Goal: Information Seeking & Learning: Learn about a topic

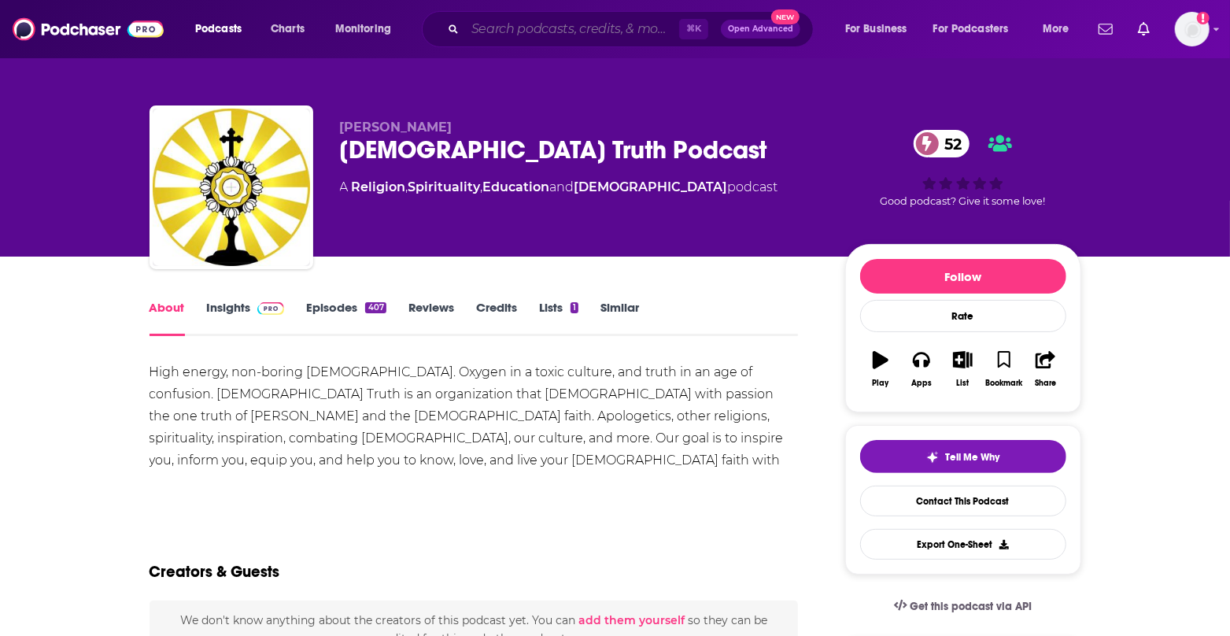
click at [554, 27] on input "Search podcasts, credits, & more..." at bounding box center [572, 29] width 214 height 25
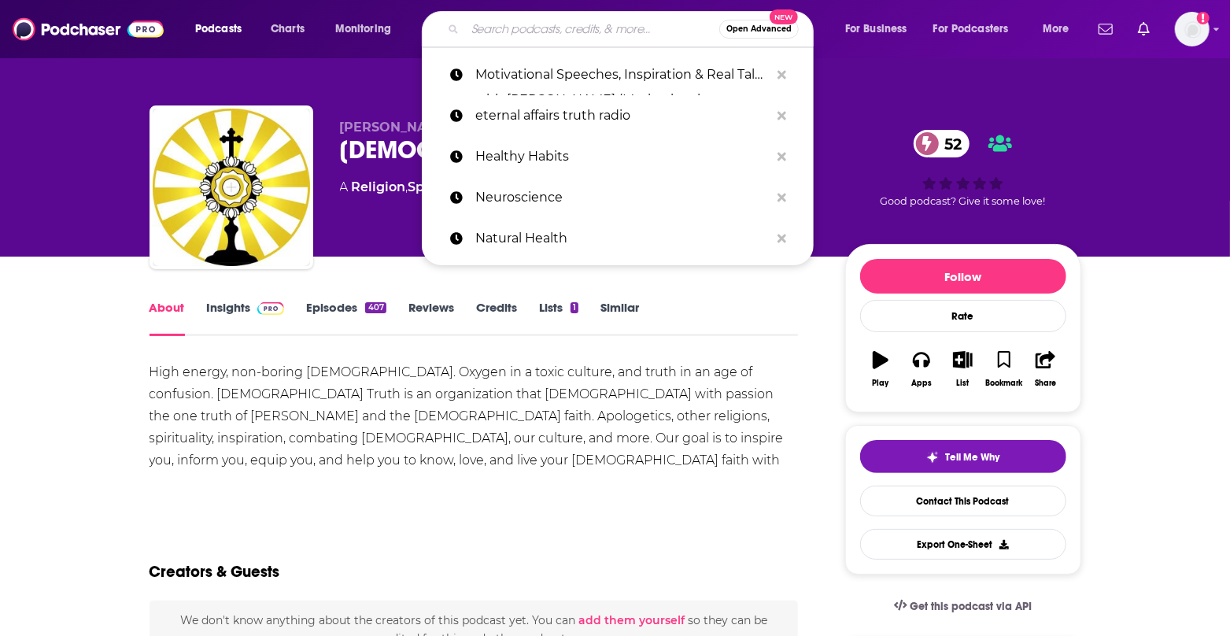
paste input "Tirzah at the Table"
type input "Tirzah at the Table"
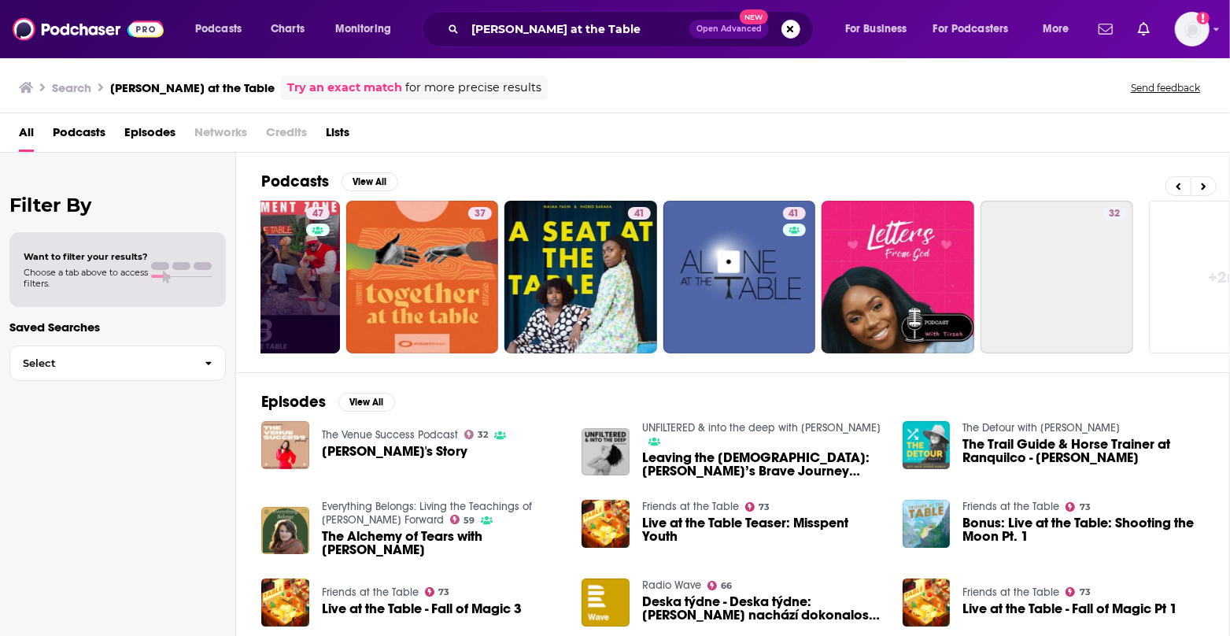
scroll to position [0, 439]
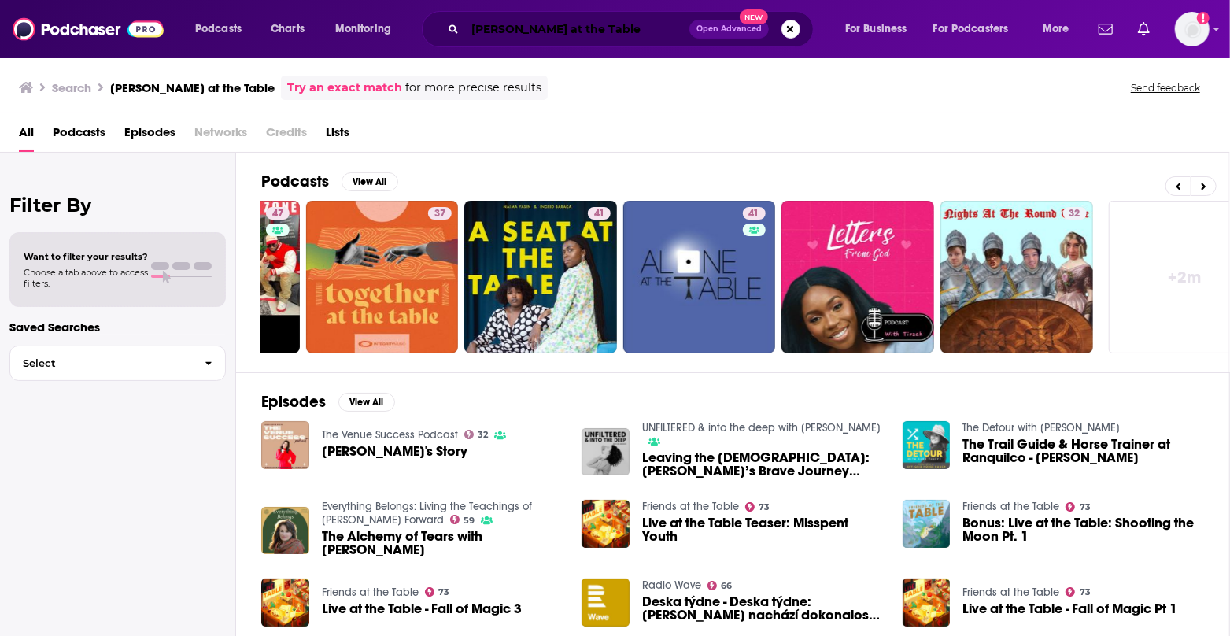
click at [631, 29] on input "Tirzah at the Table" at bounding box center [577, 29] width 224 height 25
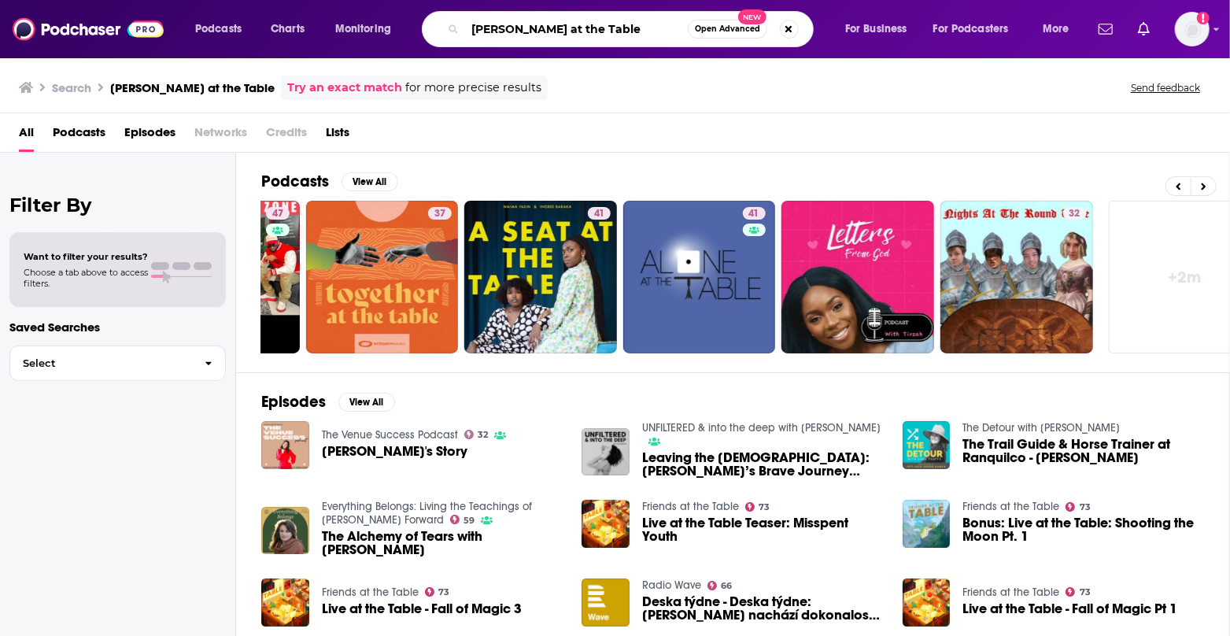
paste input "Alycia Johnson"
type input "Alycia Johnson"
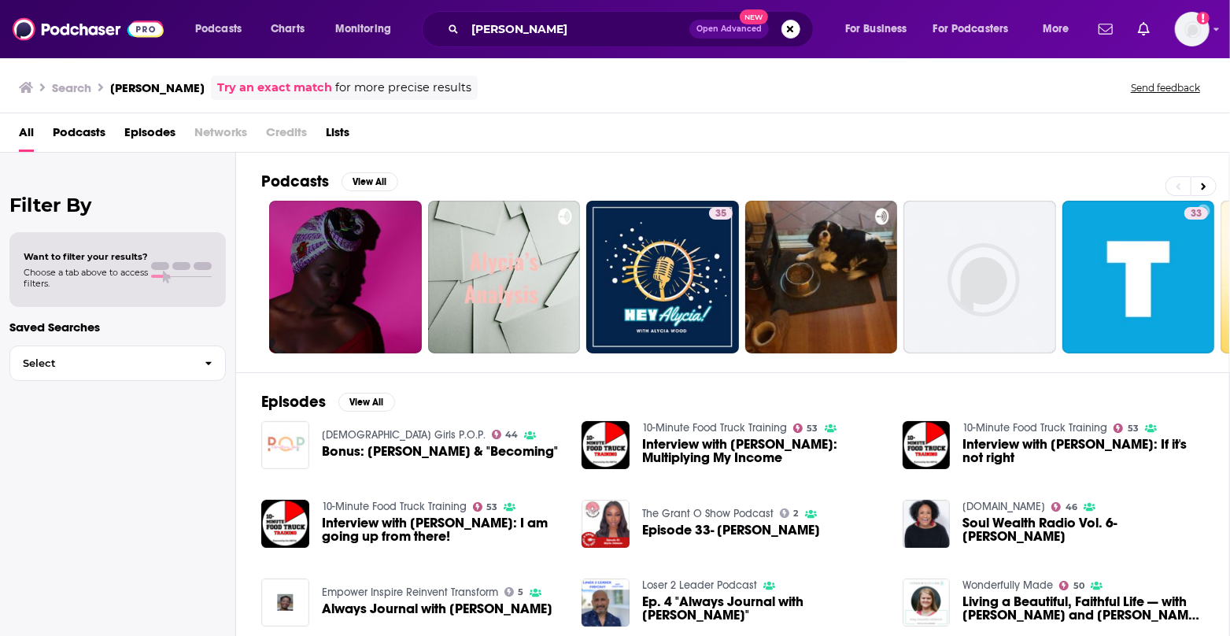
click at [677, 604] on span "Ep. 4 "Always Journal with Alycia Johnson"" at bounding box center [763, 608] width 242 height 27
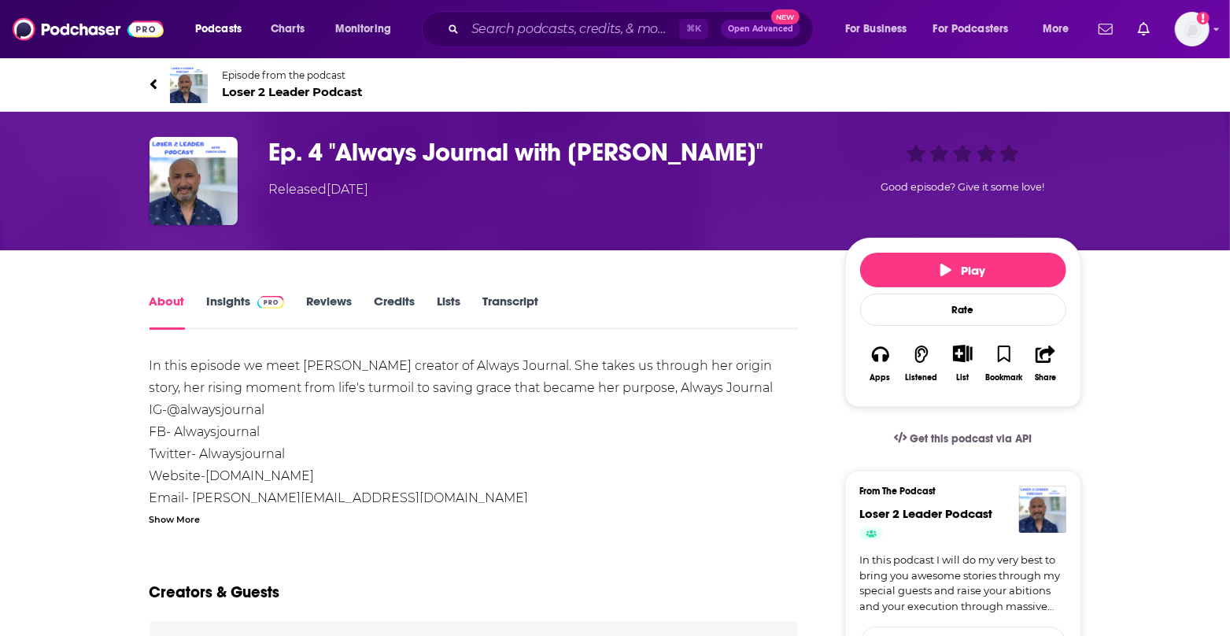
click at [343, 299] on link "Reviews" at bounding box center [329, 312] width 46 height 36
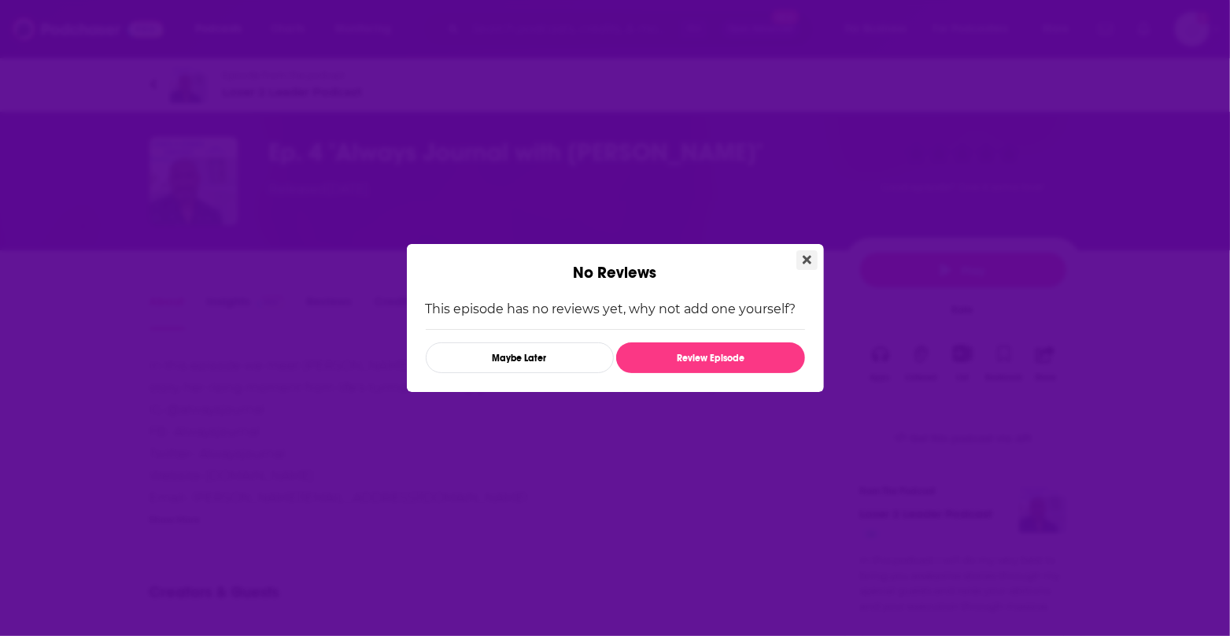
click at [803, 263] on icon "Close" at bounding box center [807, 259] width 9 height 13
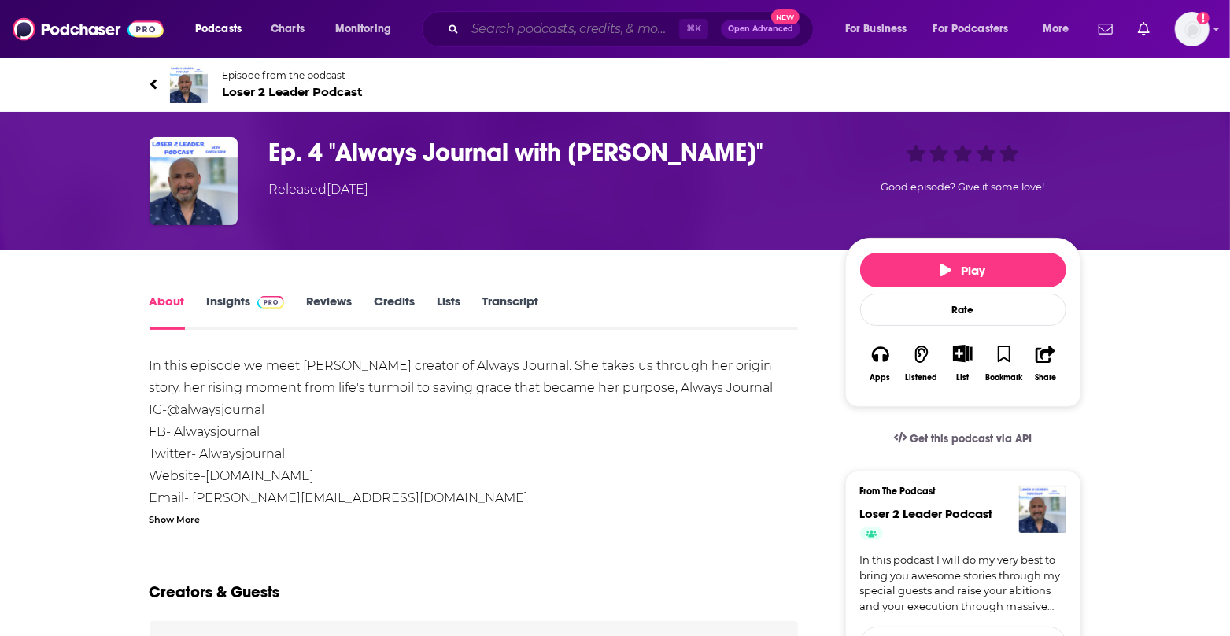
click at [586, 31] on input "Search podcasts, credits, & more..." at bounding box center [572, 29] width 214 height 25
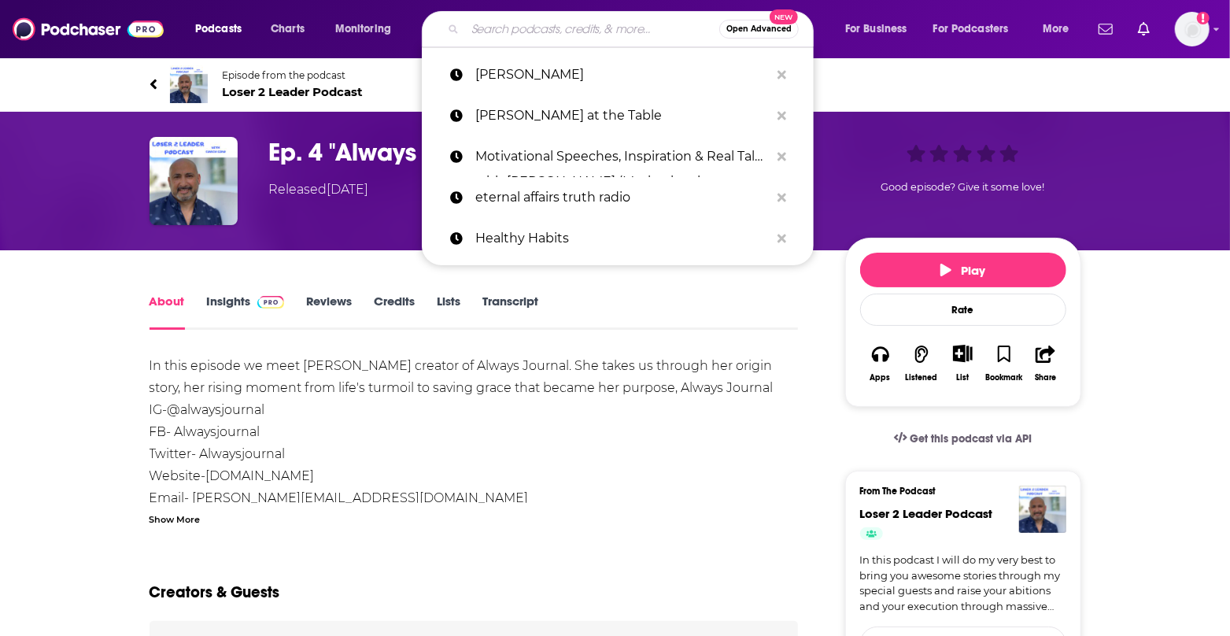
paste input "Tirzah at the Table"
type input "Tirzah at the Table"
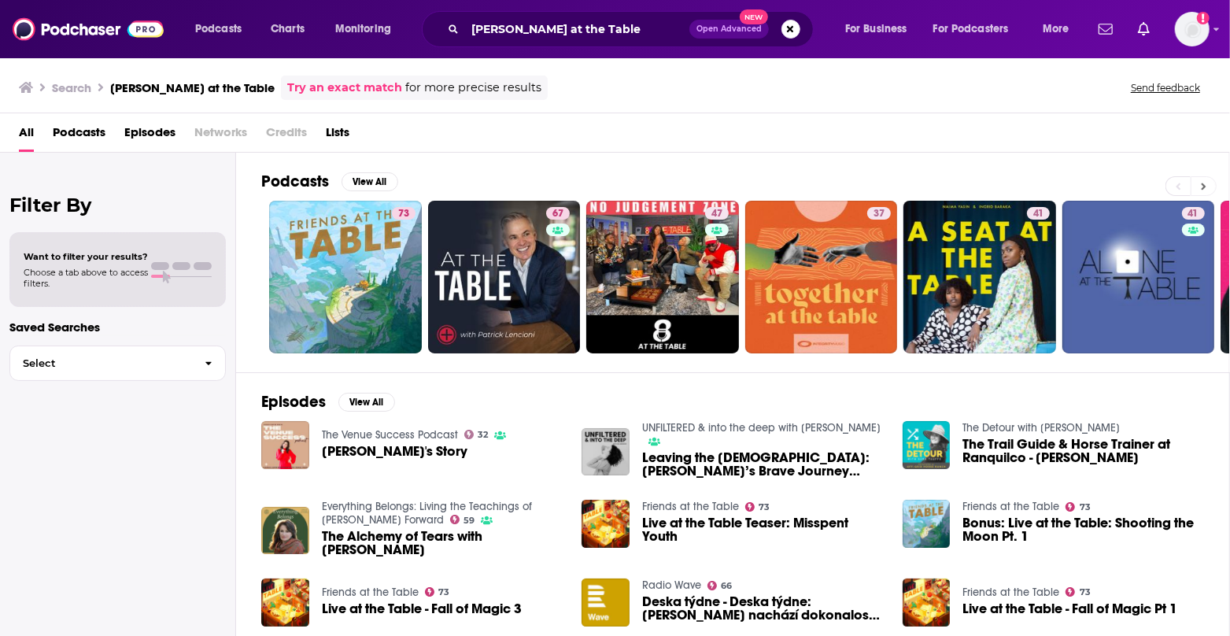
click at [1208, 181] on button at bounding box center [1204, 186] width 26 height 20
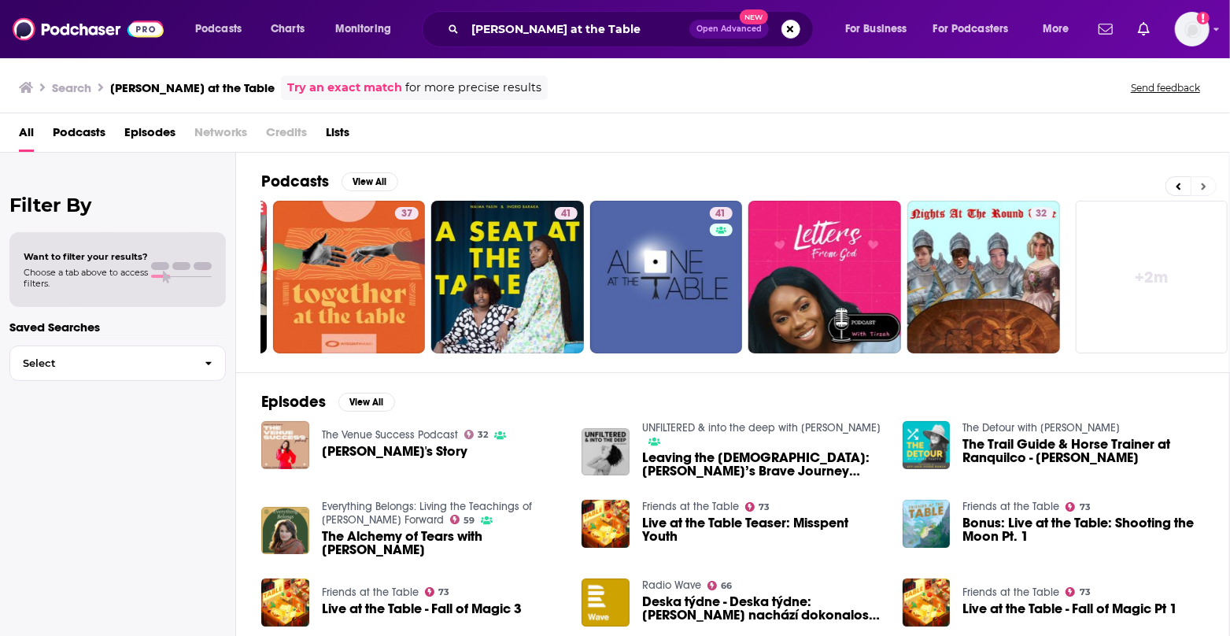
scroll to position [0, 476]
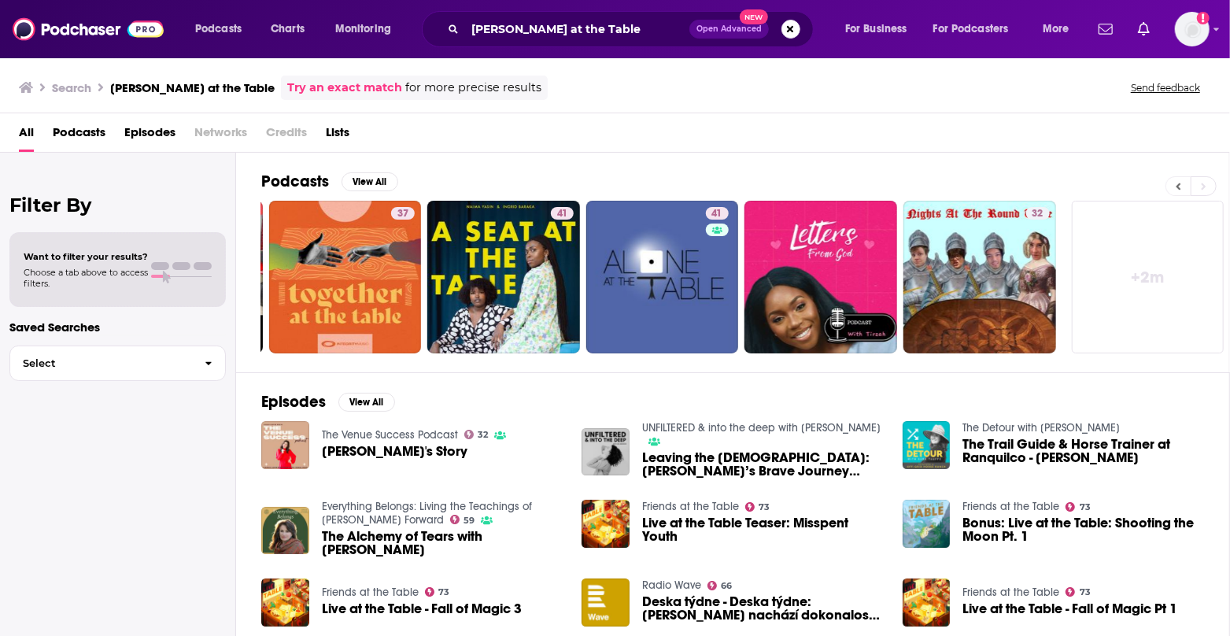
click at [1174, 183] on button at bounding box center [1178, 186] width 25 height 20
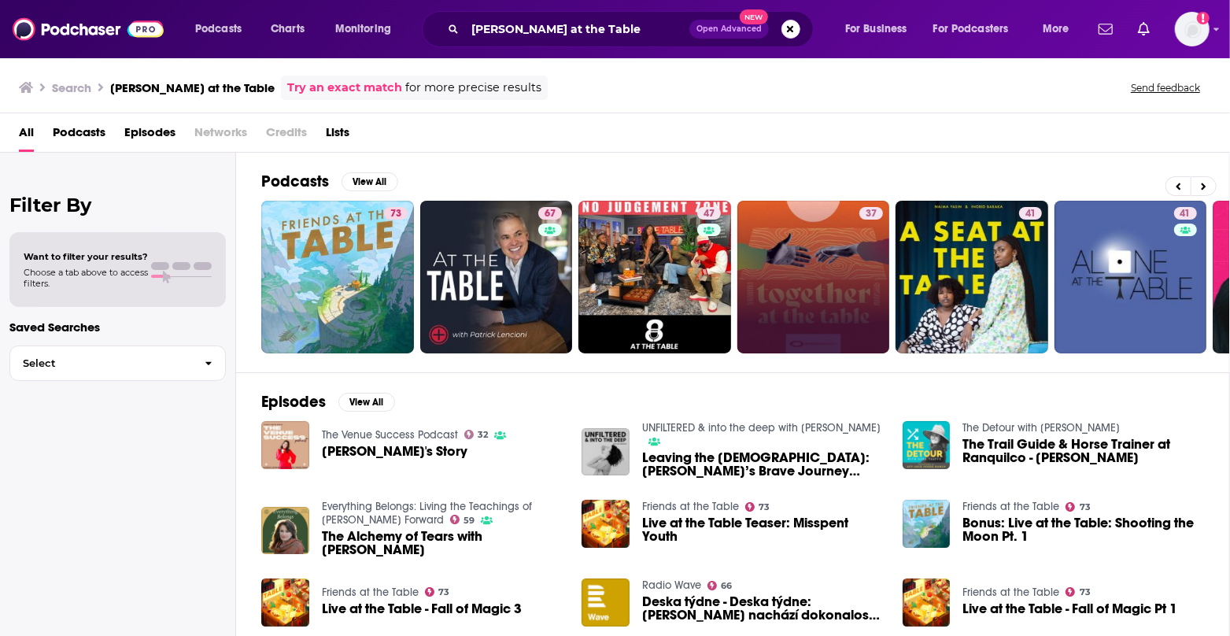
scroll to position [0, 0]
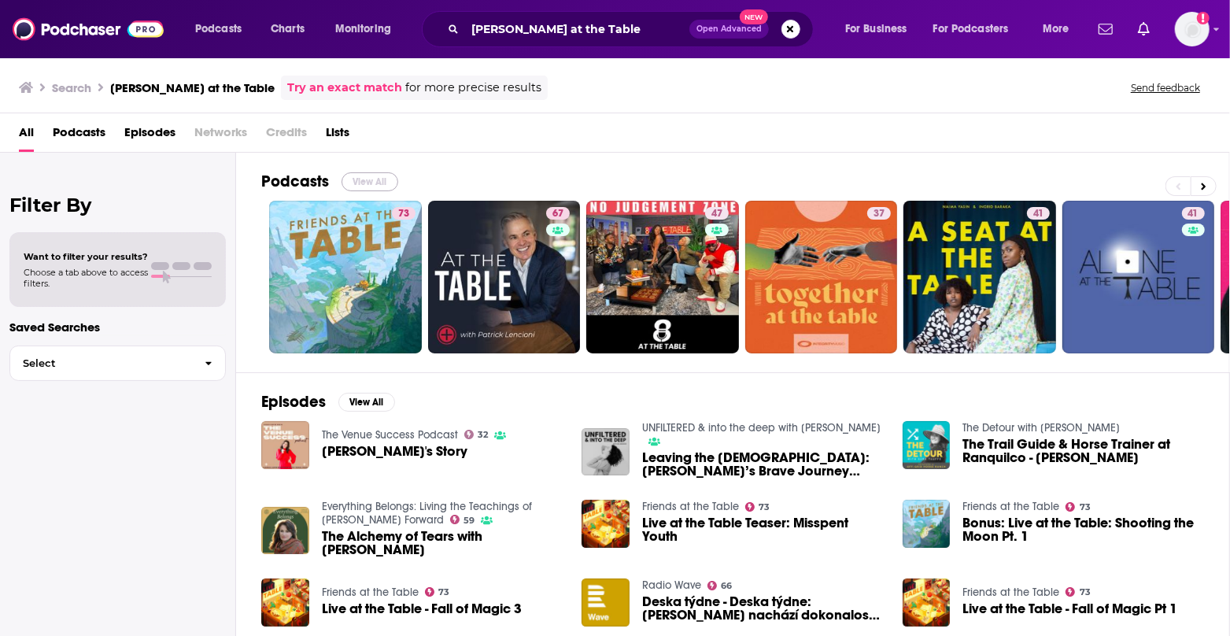
click at [367, 186] on button "View All" at bounding box center [370, 181] width 57 height 19
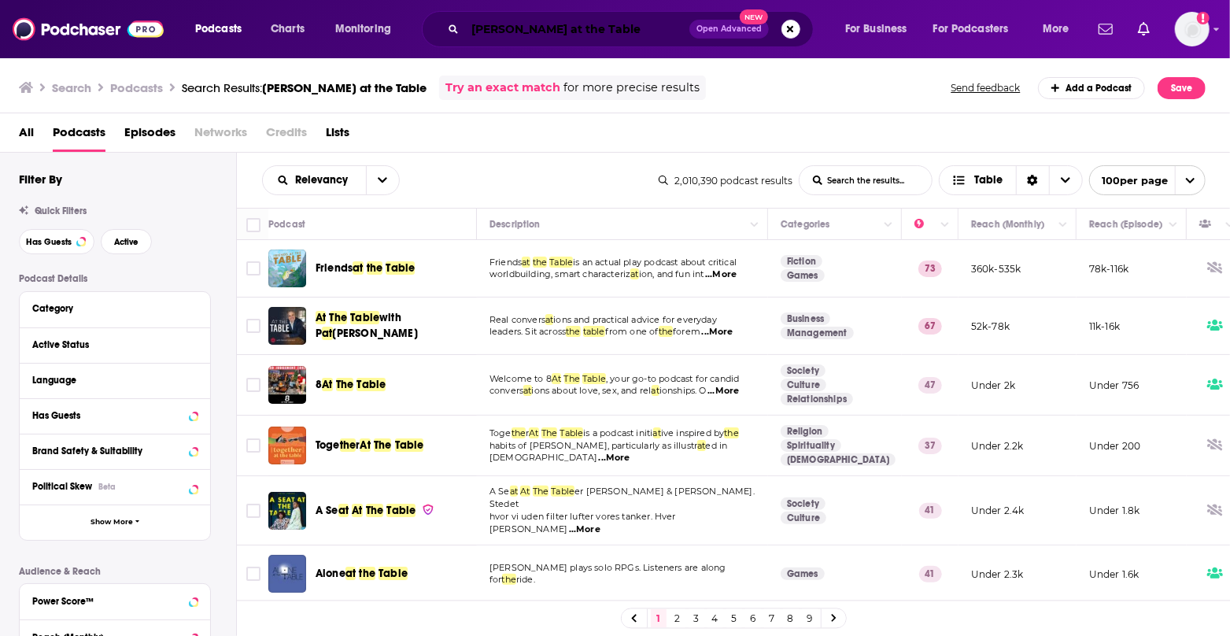
click at [584, 30] on input "Tirzah at the Table" at bounding box center [577, 29] width 224 height 25
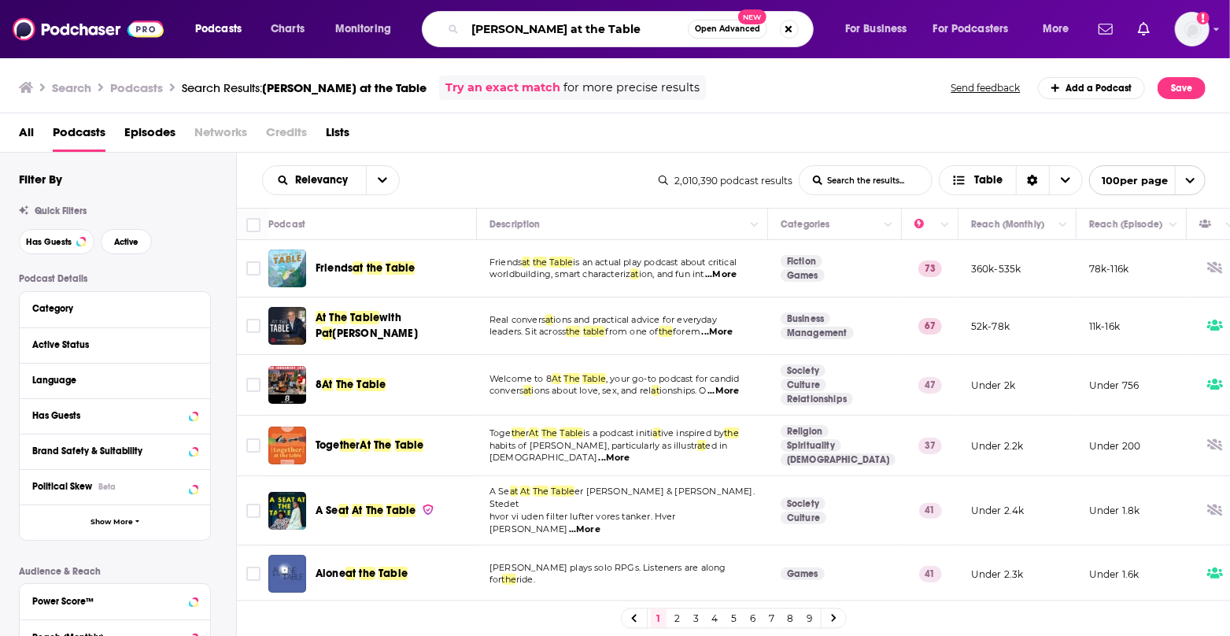
drag, startPoint x: 584, startPoint y: 28, endPoint x: 506, endPoint y: 30, distance: 77.9
click at [506, 30] on input "Tirzah at the Table" at bounding box center [576, 29] width 223 height 25
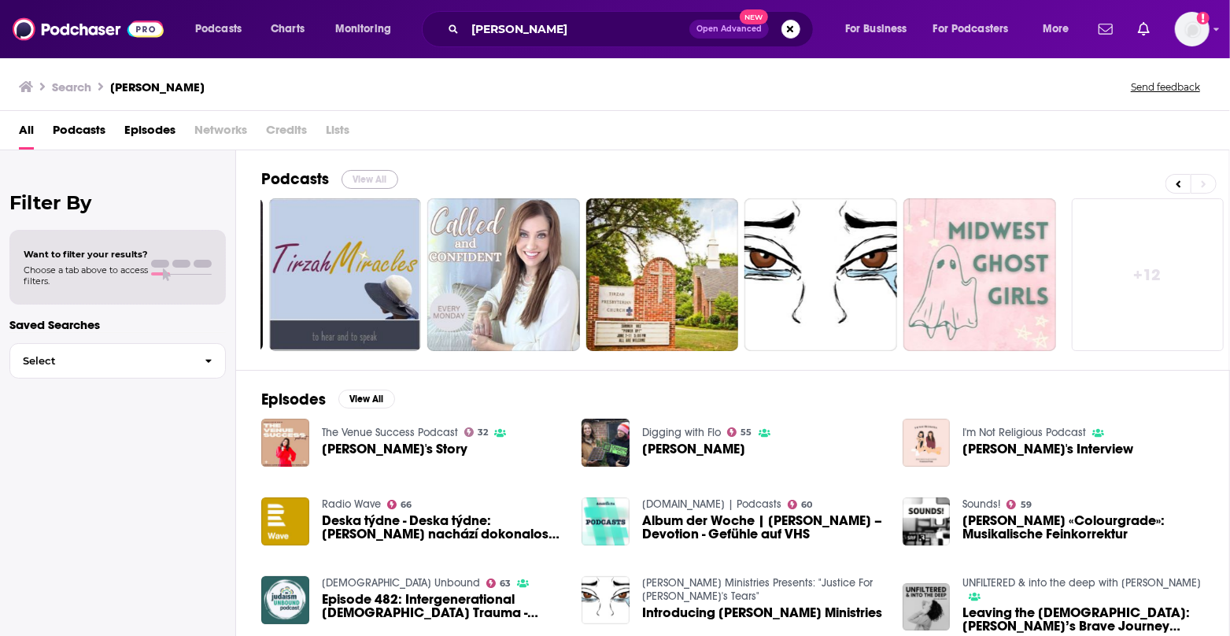
click at [376, 176] on button "View All" at bounding box center [370, 179] width 57 height 19
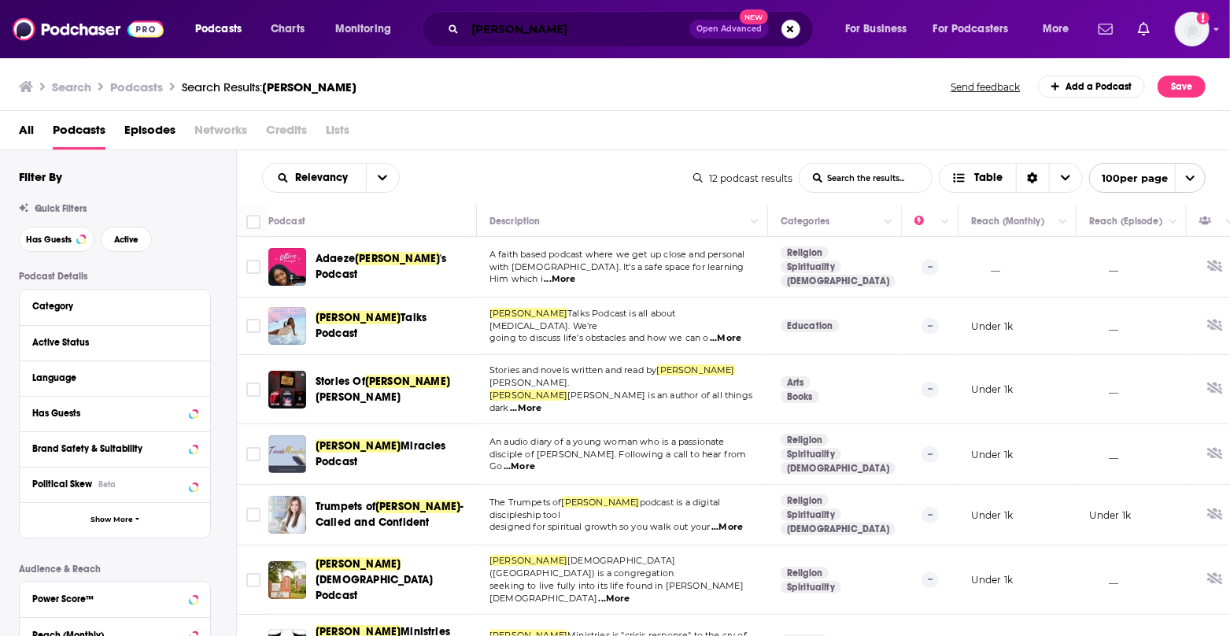
click at [601, 24] on input "Tirzah" at bounding box center [577, 29] width 224 height 25
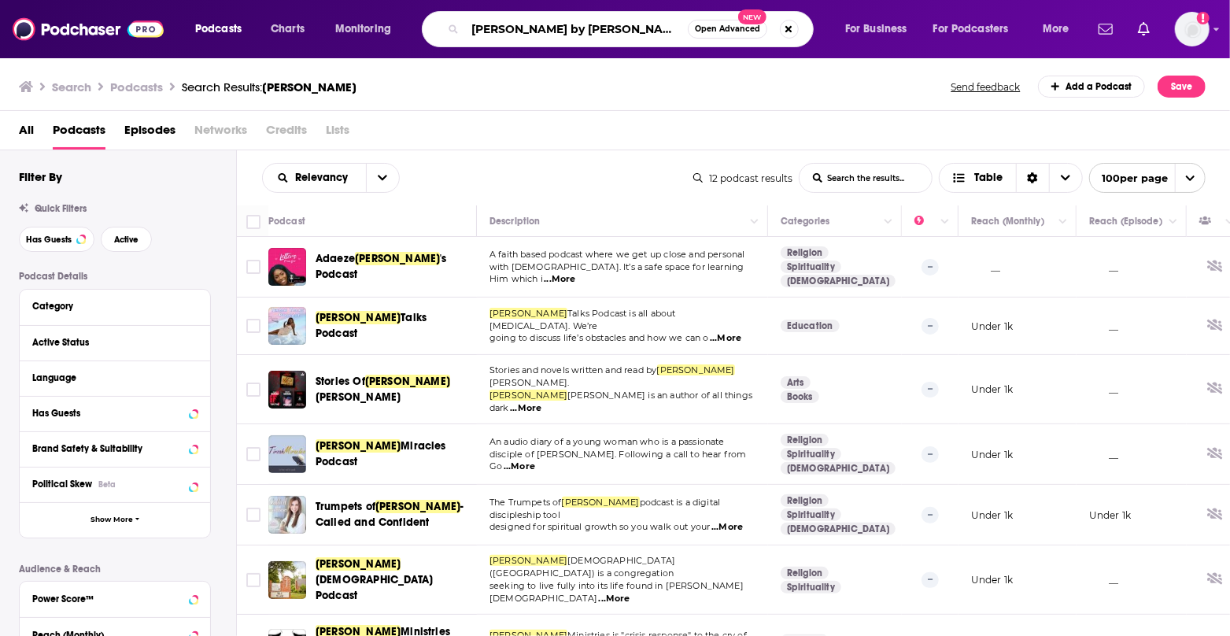
type input "Tirzah by alycia"
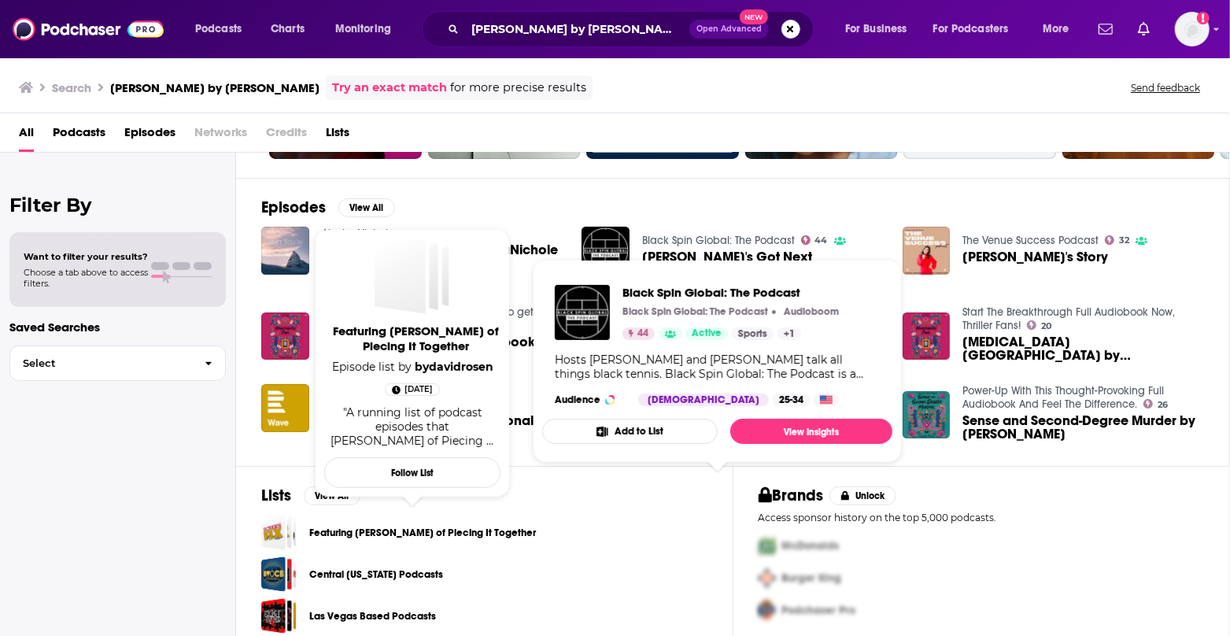
scroll to position [205, 0]
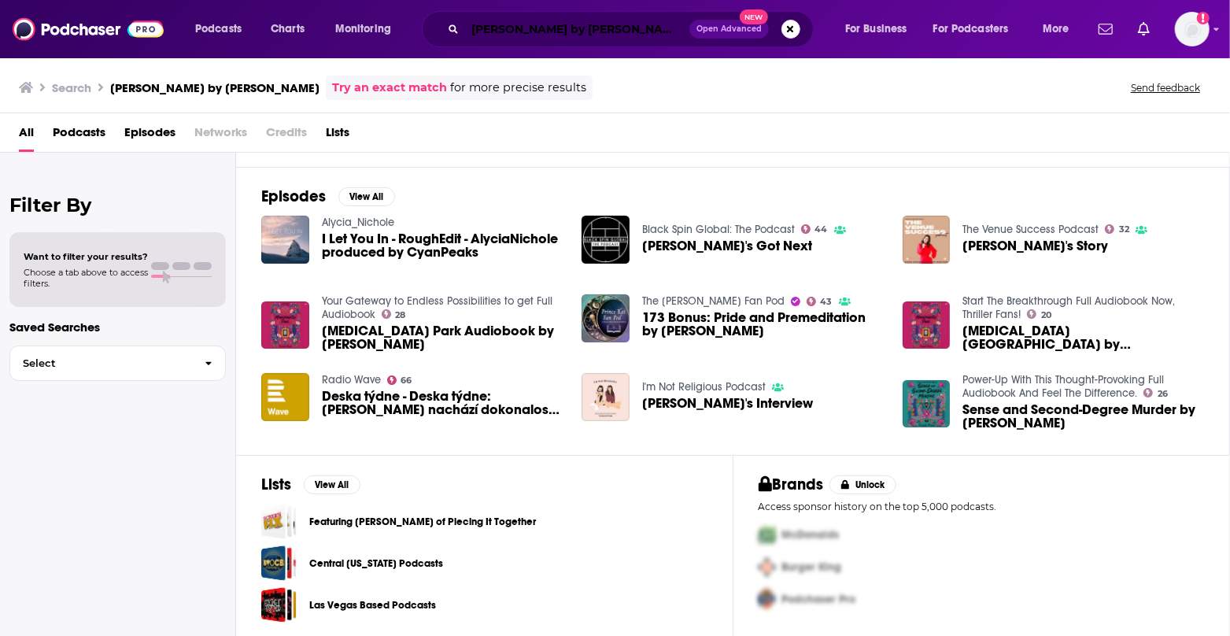
click at [611, 19] on input "Tirzah by alycia" at bounding box center [577, 29] width 224 height 25
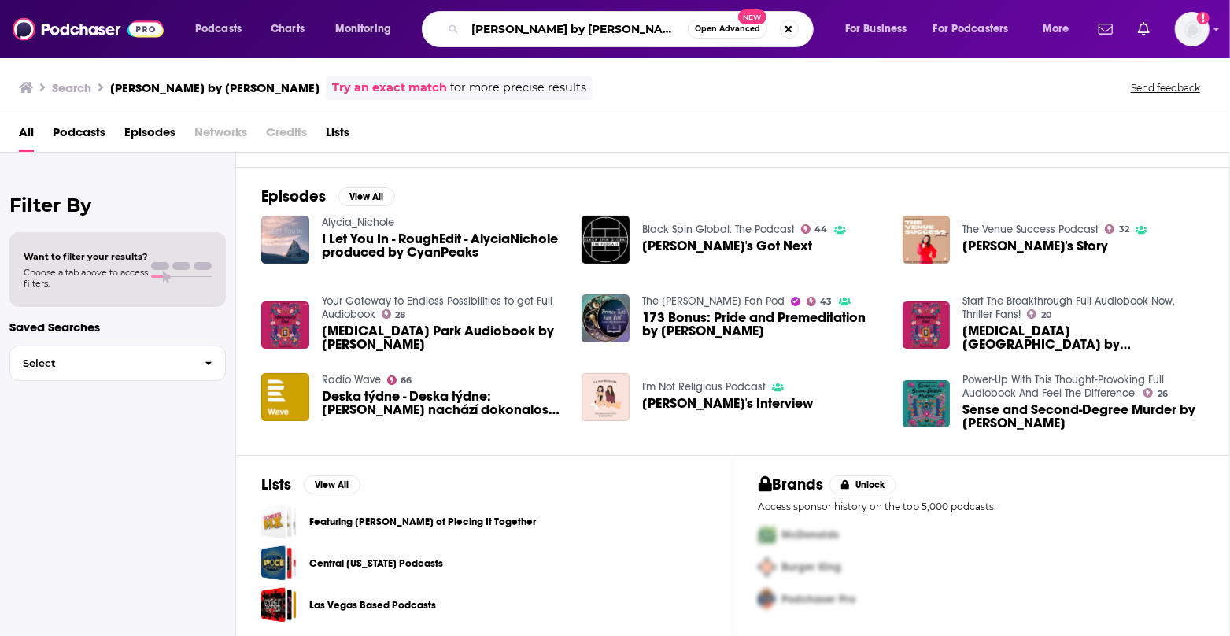
click at [611, 28] on input "Tirzah by alycia" at bounding box center [576, 29] width 223 height 25
type input "ALycia Johnson"
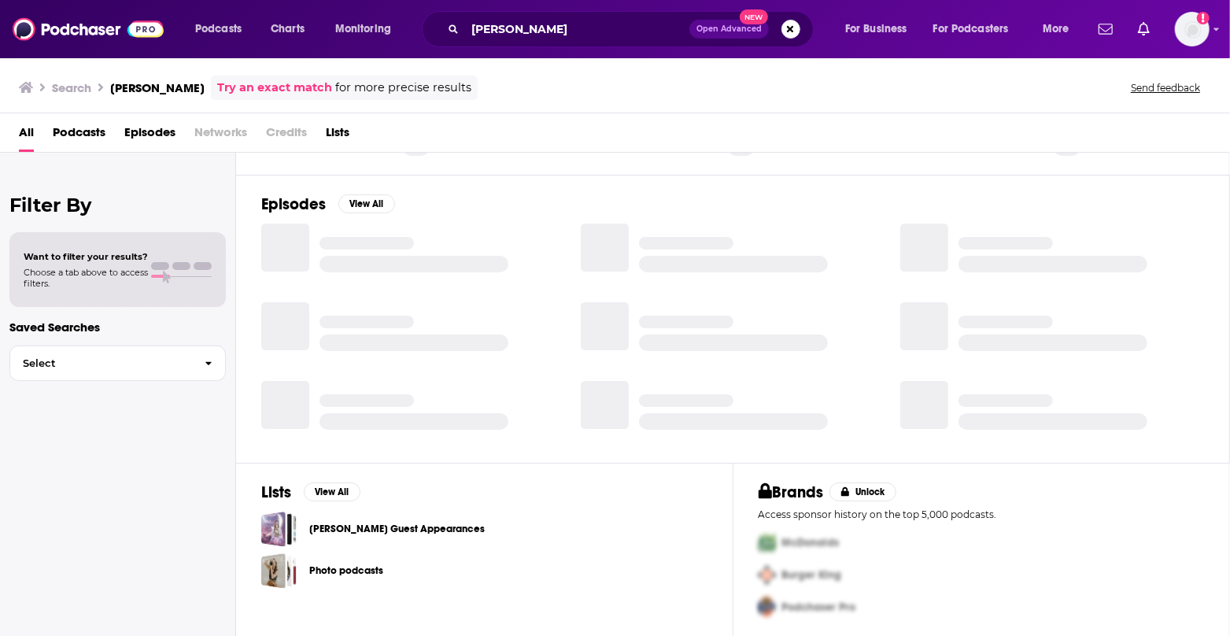
scroll to position [198, 0]
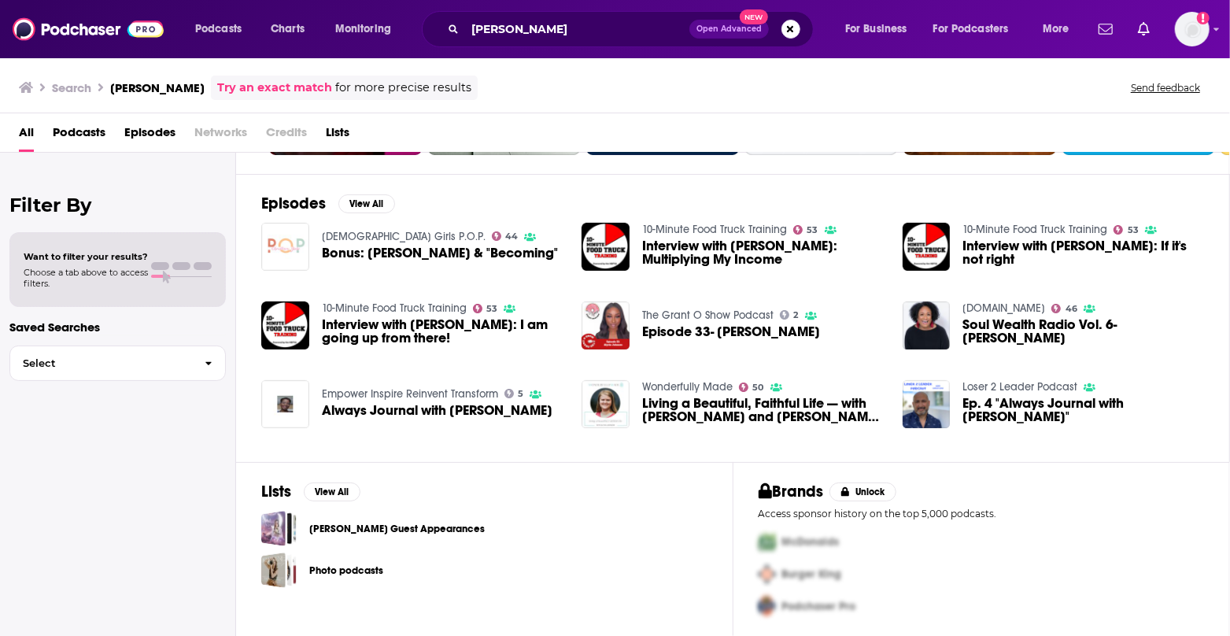
click at [786, 336] on div "Episode 33- Alycia Johnson" at bounding box center [731, 334] width 178 height 18
click at [786, 334] on span "Episode 33- Alycia Johnson" at bounding box center [731, 331] width 178 height 13
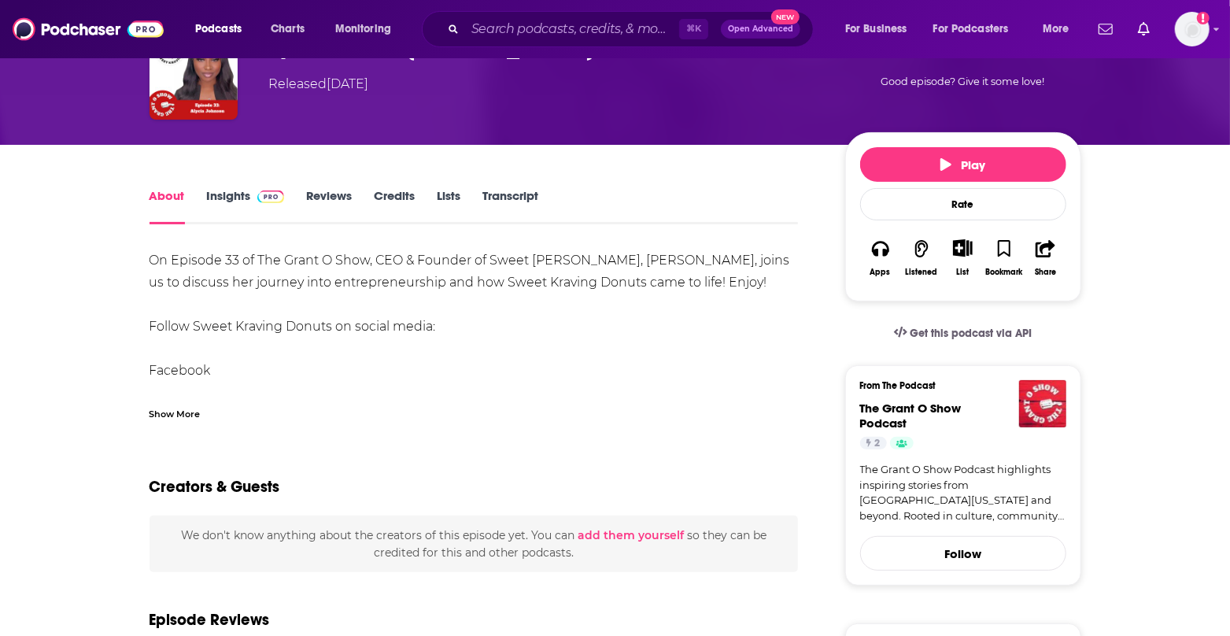
scroll to position [107, 0]
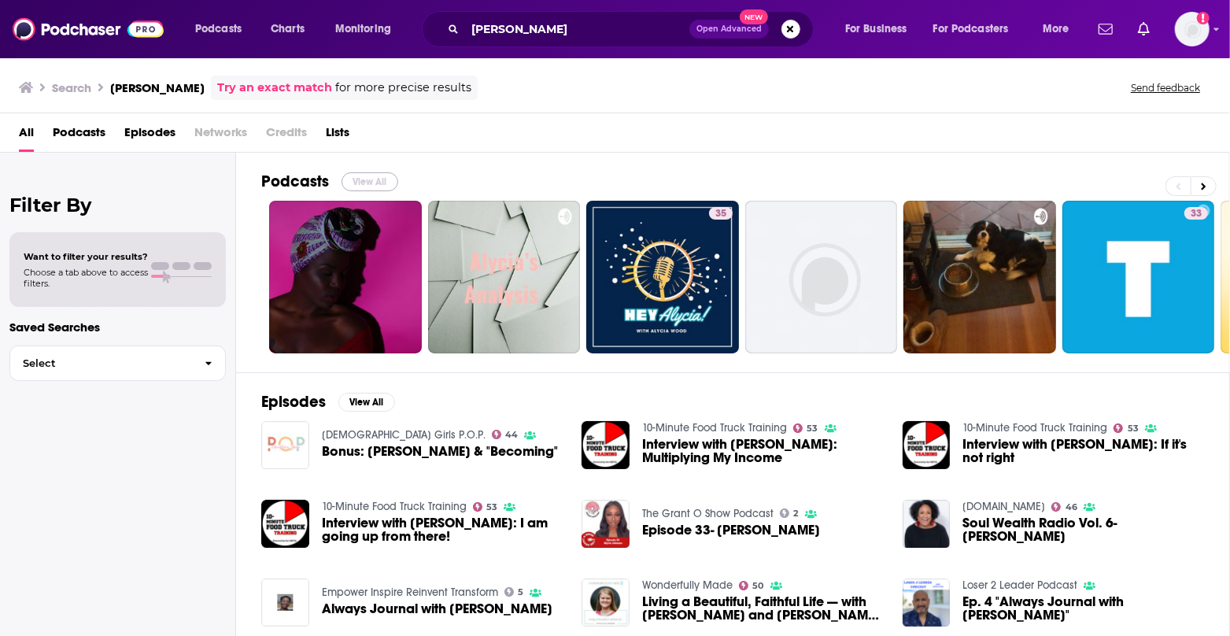
click at [368, 177] on button "View All" at bounding box center [370, 181] width 57 height 19
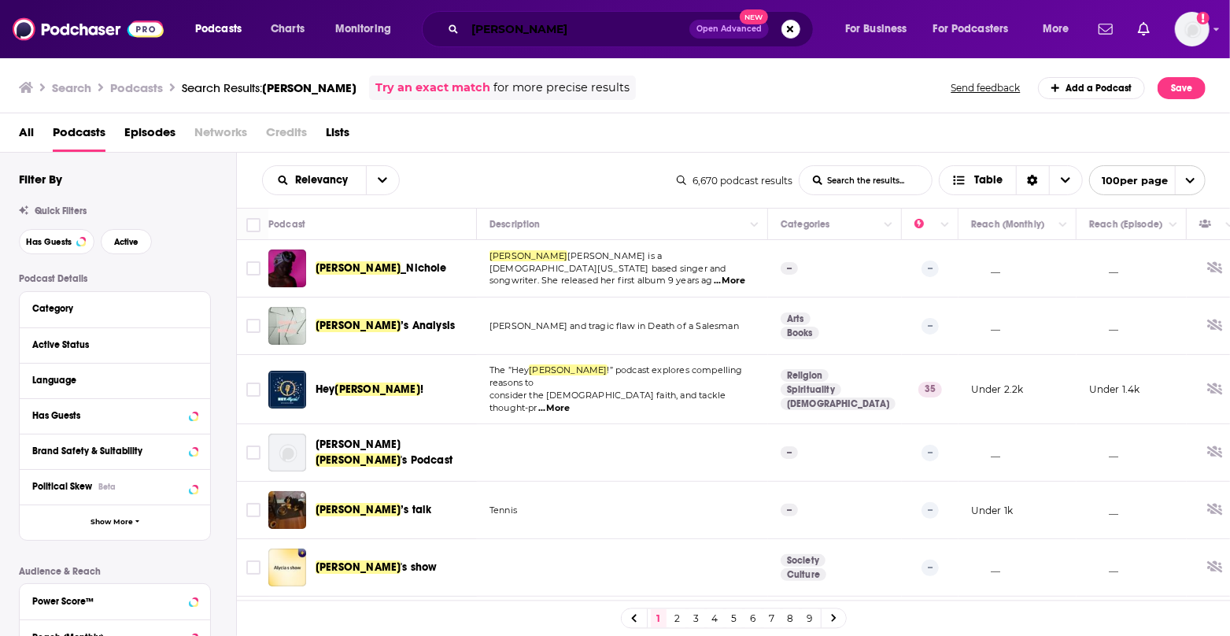
click at [604, 38] on input "ALycia Johnson" at bounding box center [577, 29] width 224 height 25
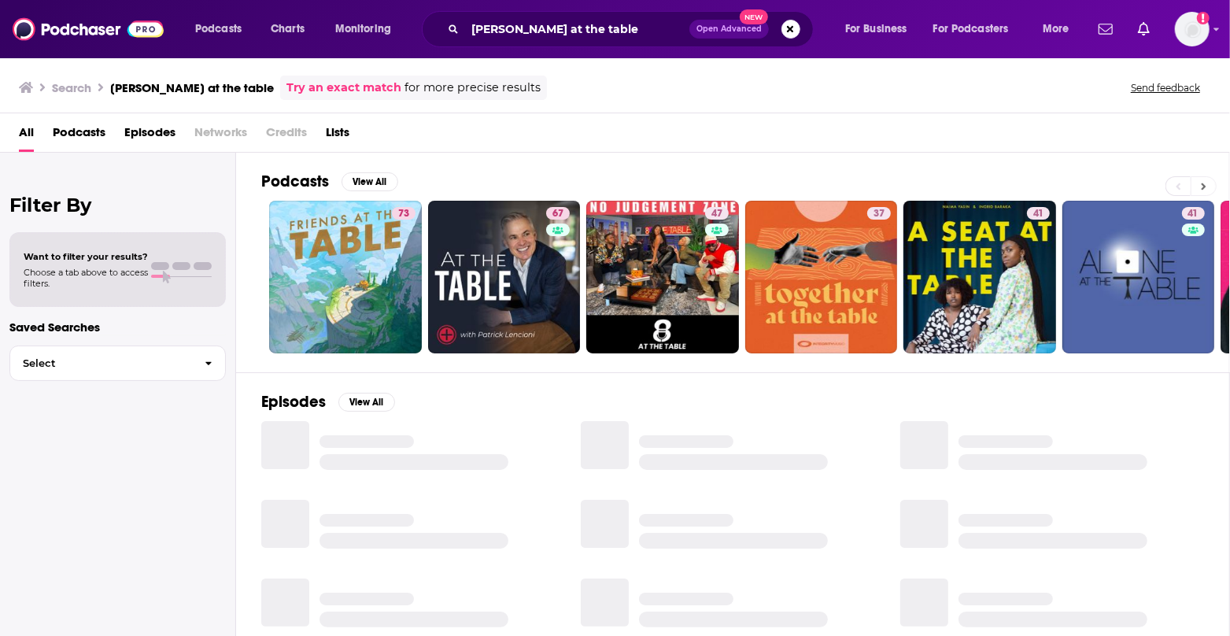
click at [1202, 186] on icon at bounding box center [1204, 186] width 6 height 11
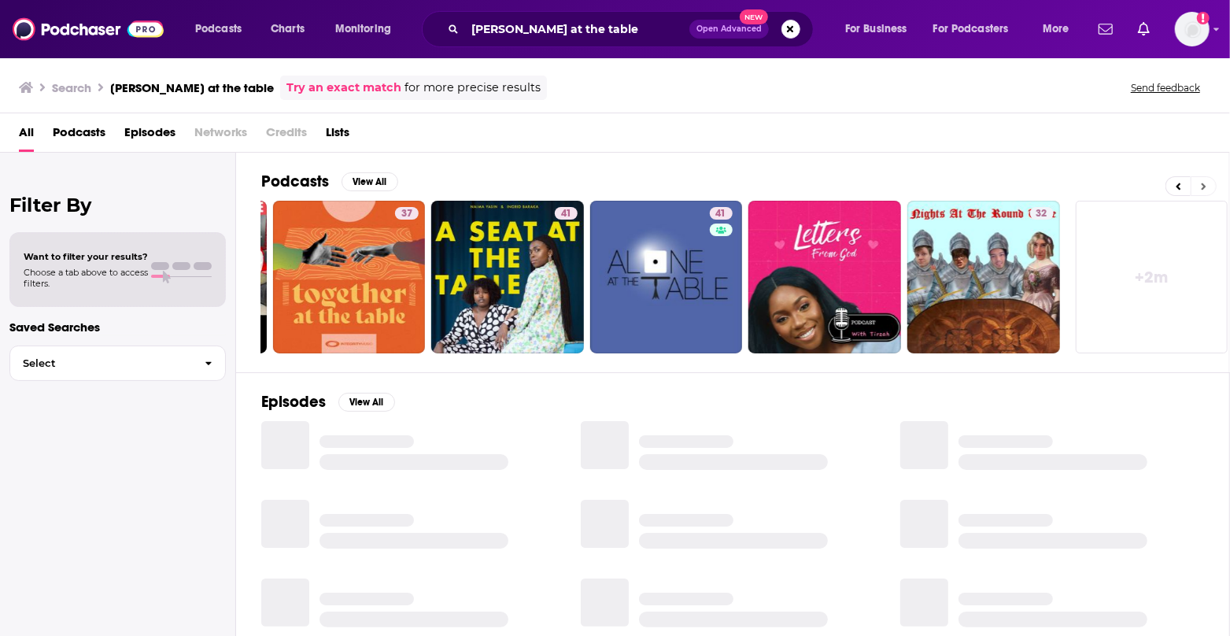
scroll to position [0, 476]
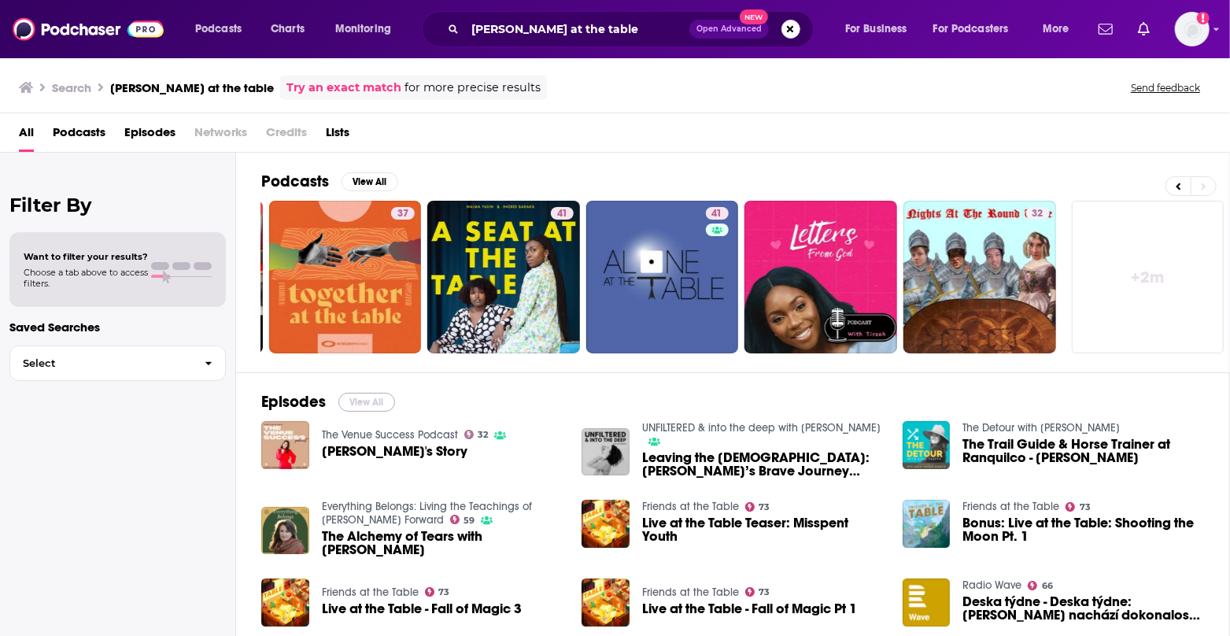
click at [375, 397] on button "View All" at bounding box center [366, 402] width 57 height 19
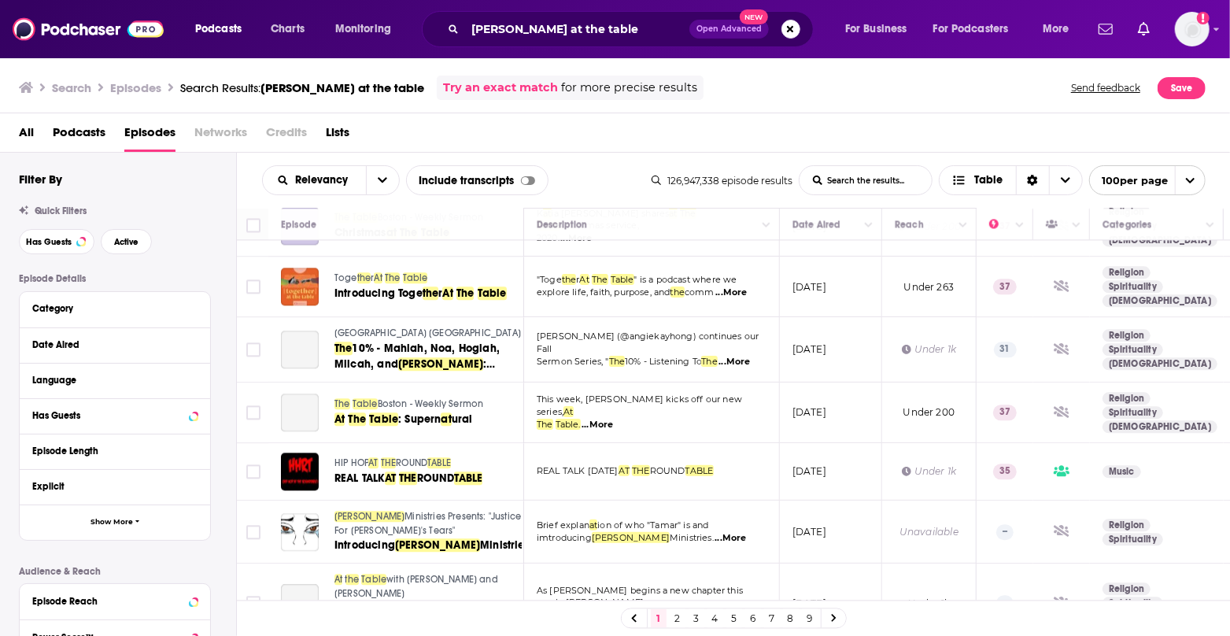
scroll to position [2272, 0]
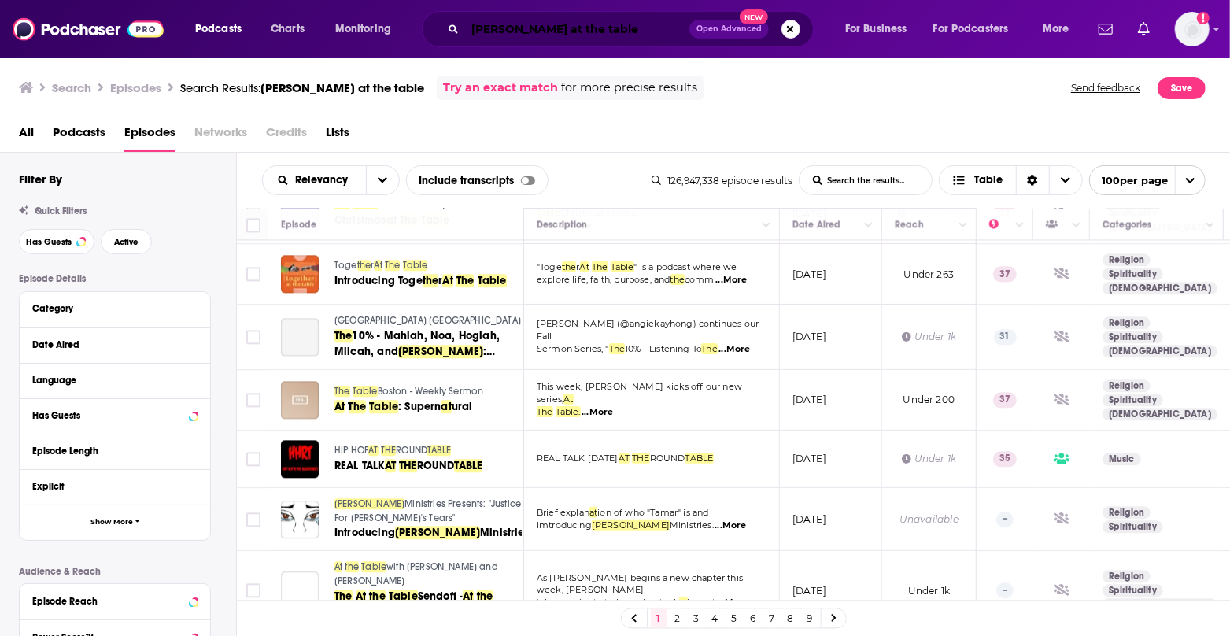
click at [614, 25] on input "Tirzah at the table" at bounding box center [577, 29] width 224 height 25
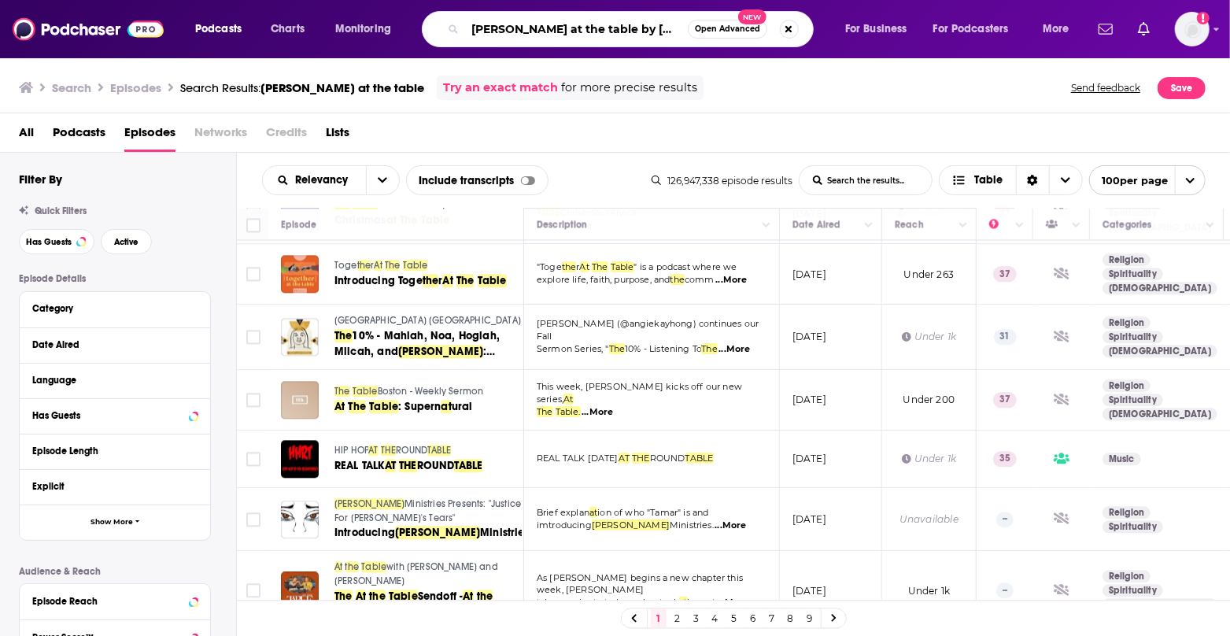
type input "Tirzah at the table by alycia johnson"
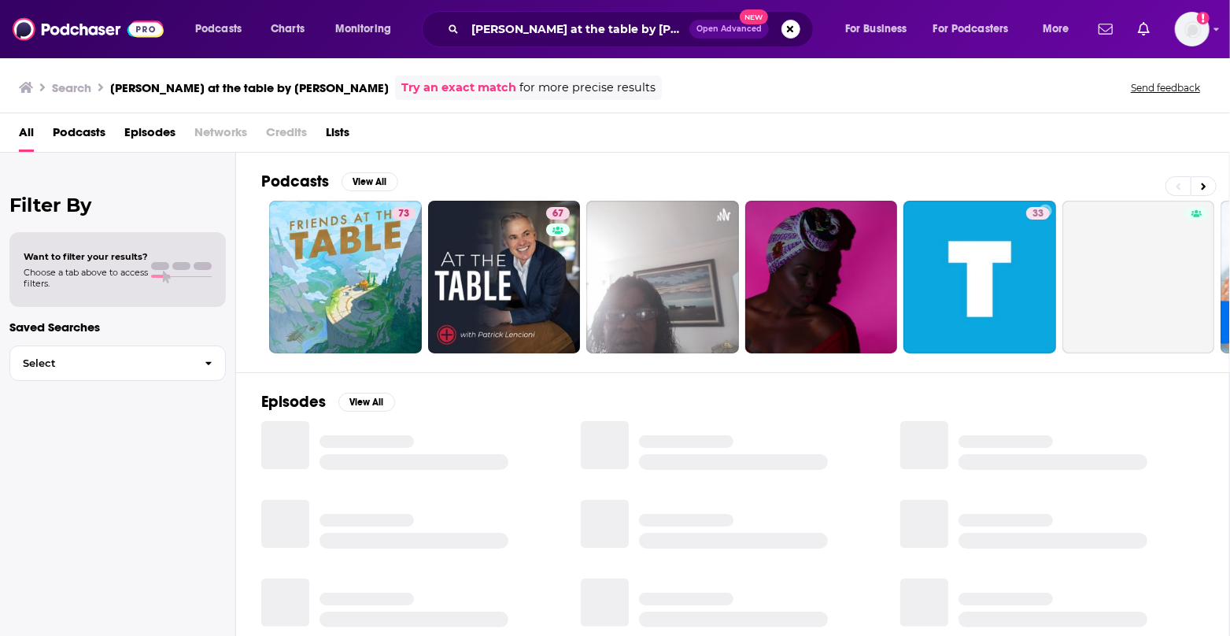
click at [726, 28] on span "Open Advanced" at bounding box center [729, 29] width 65 height 8
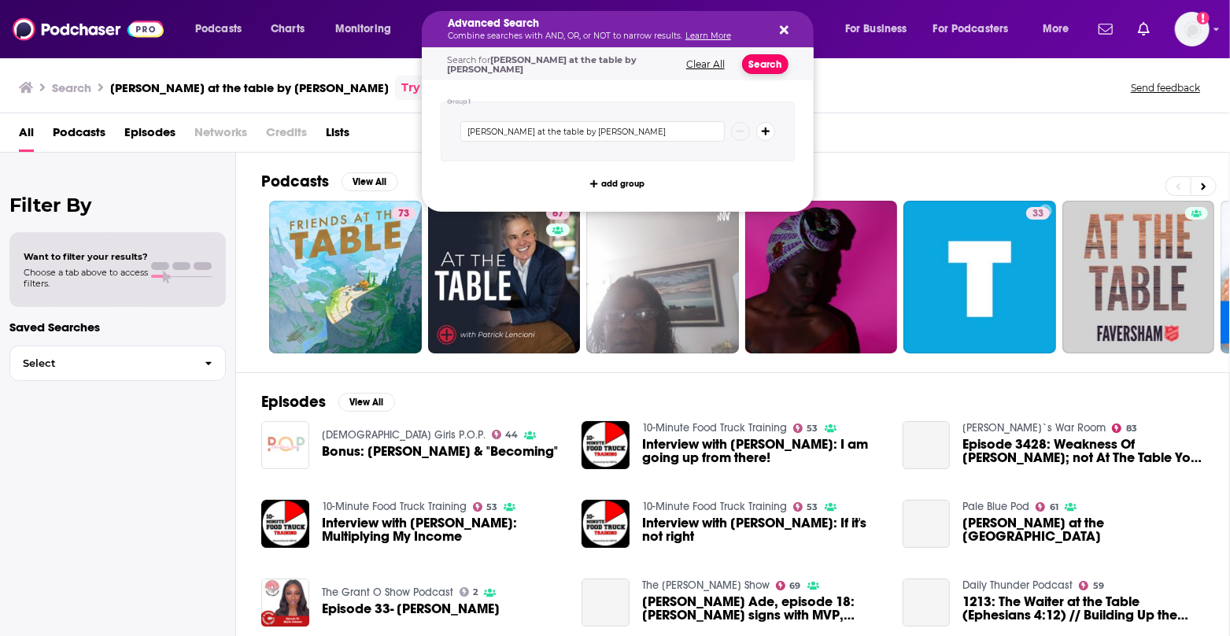
click at [756, 60] on button "Search" at bounding box center [765, 64] width 46 height 20
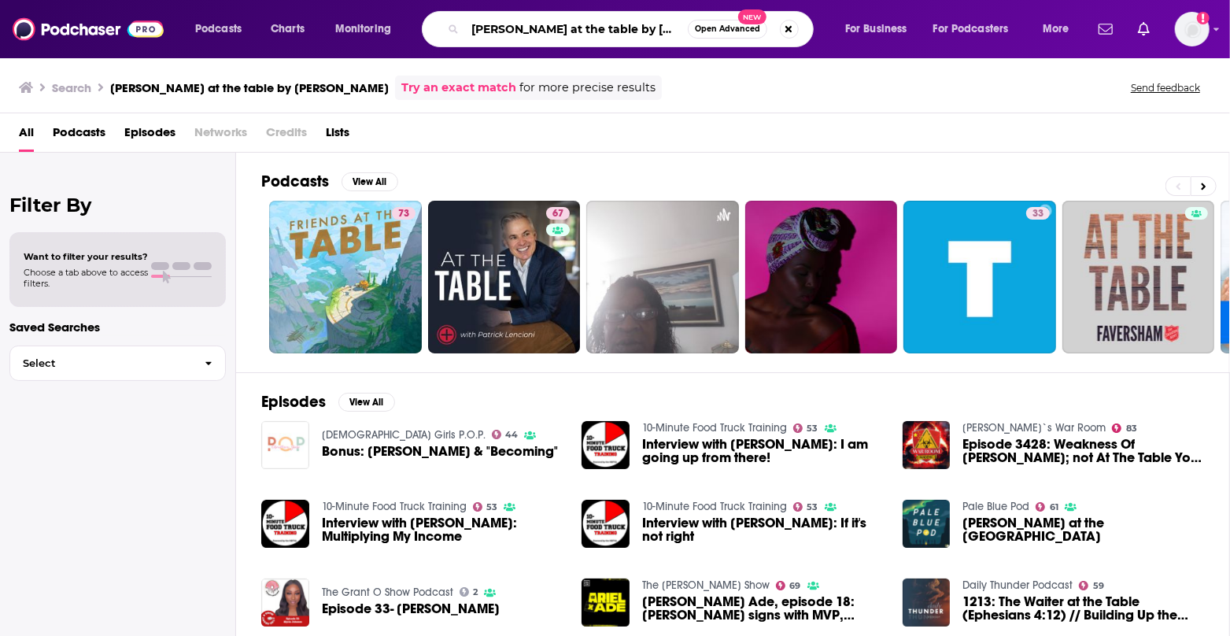
click at [575, 29] on input "Tirzah at the table by alycia johnson" at bounding box center [576, 29] width 223 height 25
drag, startPoint x: 574, startPoint y: 30, endPoint x: 510, endPoint y: 31, distance: 63.8
click at [510, 31] on input "Tirzah at the table by alycia johnson" at bounding box center [576, 29] width 223 height 25
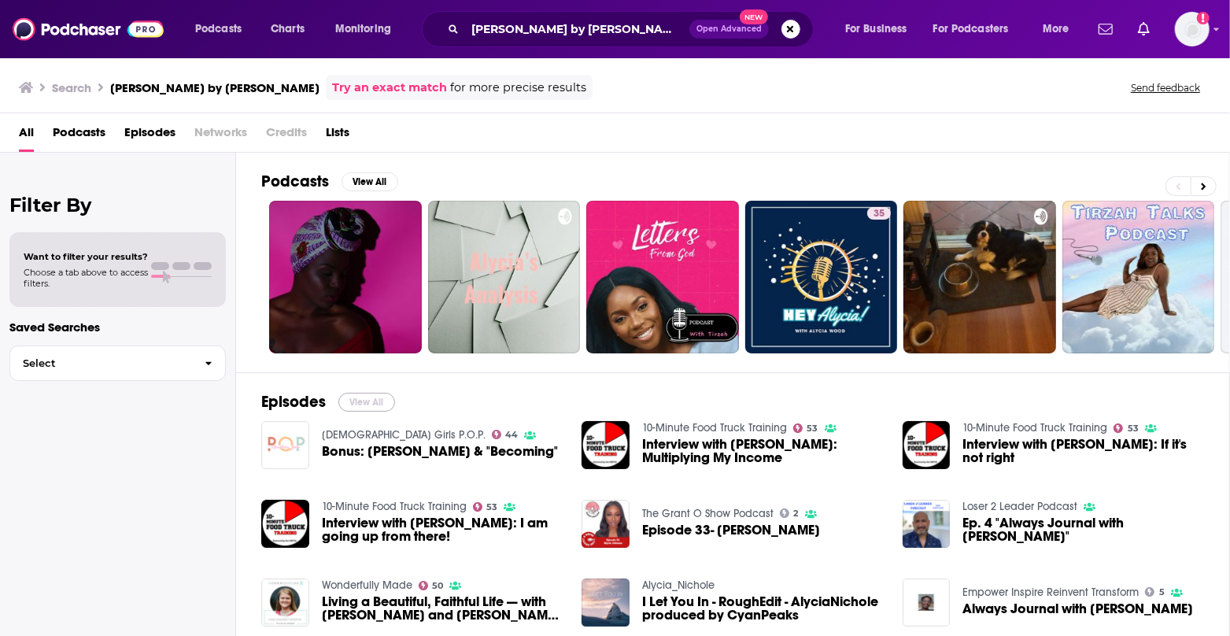
click at [374, 397] on button "View All" at bounding box center [366, 402] width 57 height 19
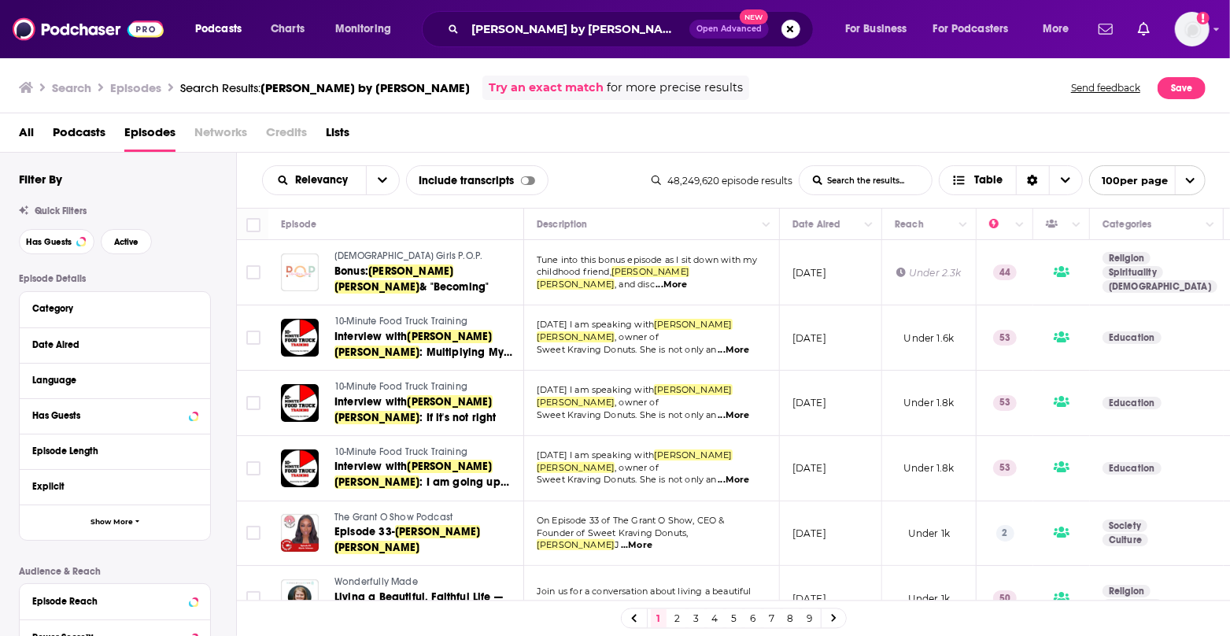
click at [68, 94] on h3 "Search" at bounding box center [71, 87] width 39 height 15
click at [68, 130] on span "Podcasts" at bounding box center [79, 136] width 53 height 32
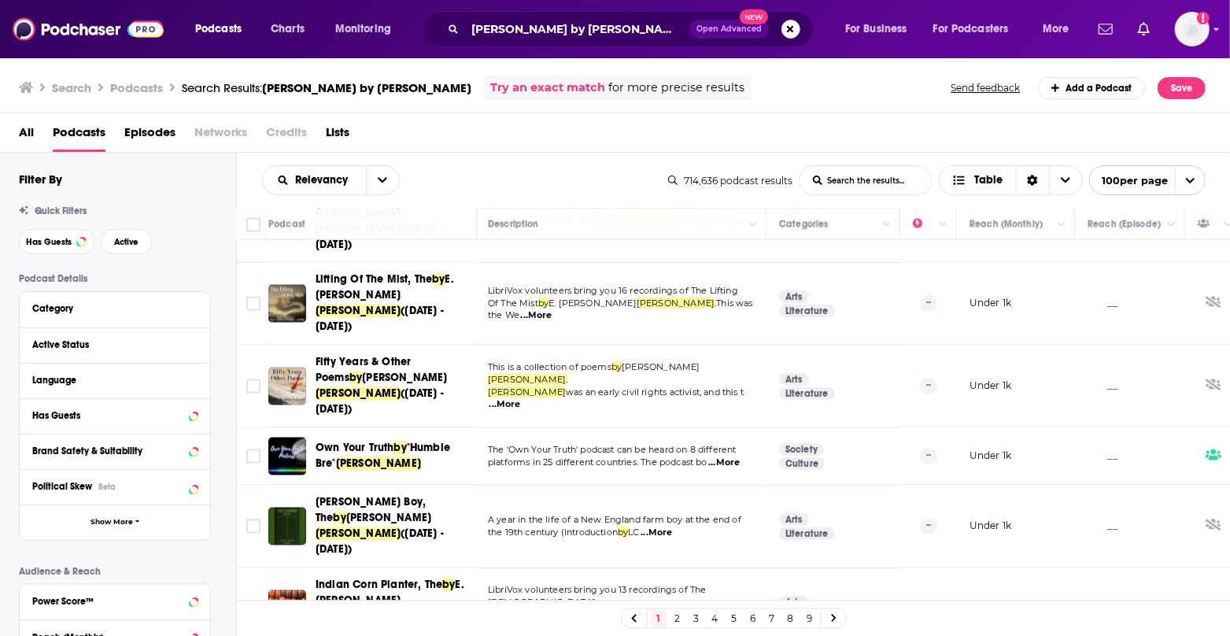
scroll to position [5608, 2]
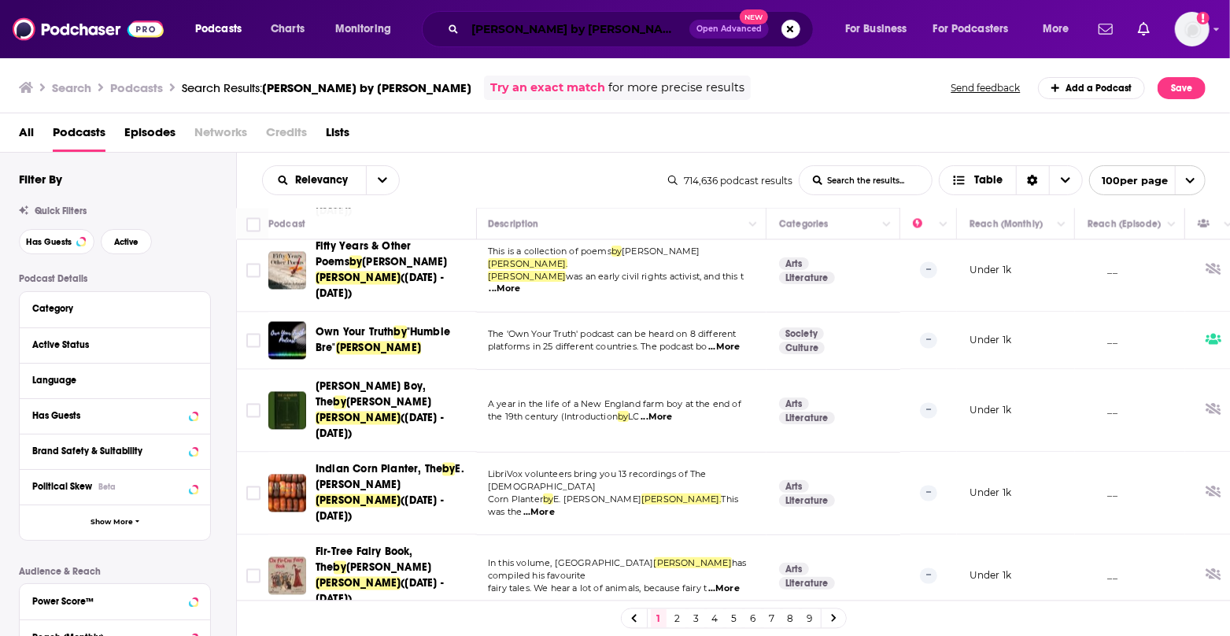
click at [623, 36] on input "Tirzah by alycia johnson" at bounding box center [577, 29] width 224 height 25
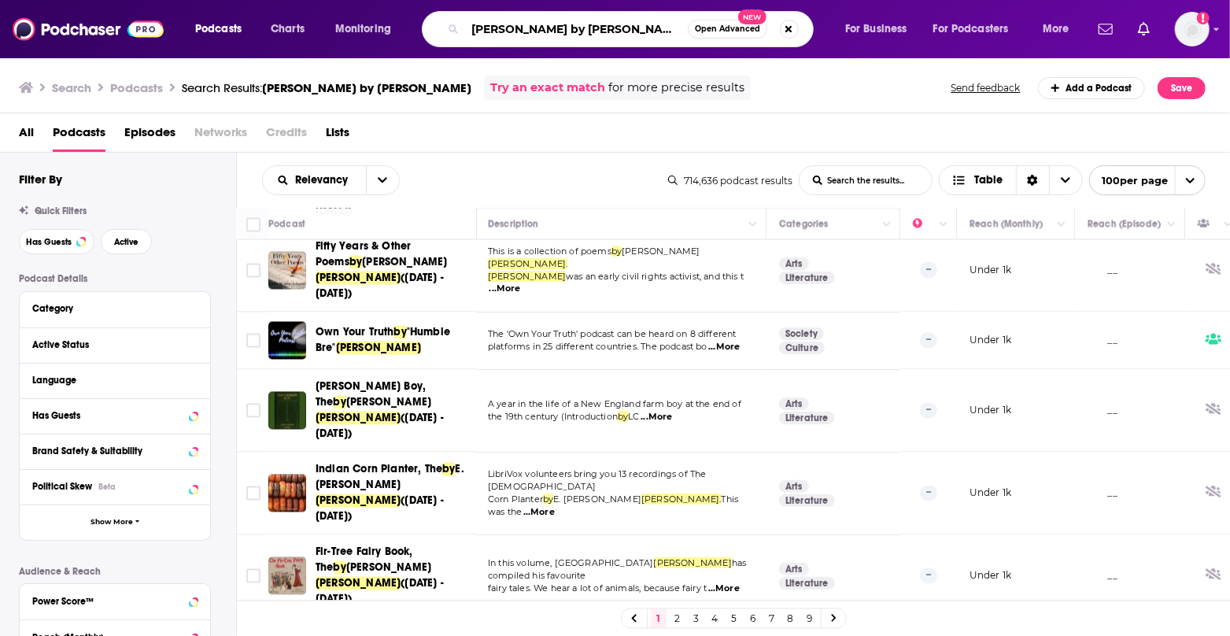
paste input "Anchored by the Sword"
type input "Anchored by the Sword"
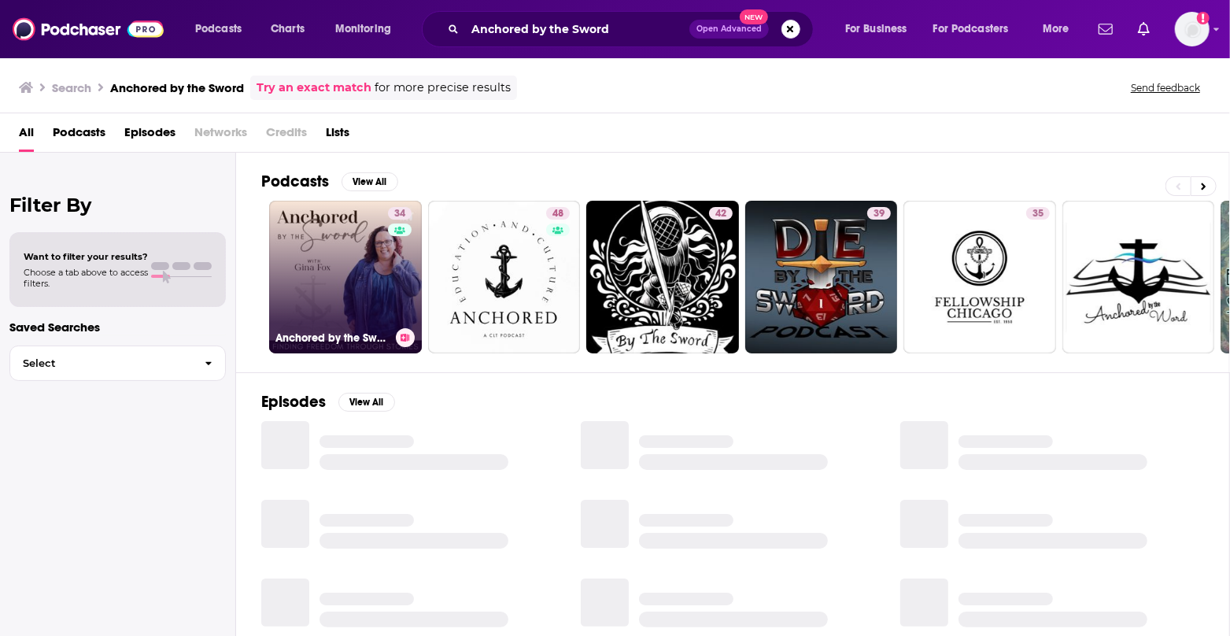
click at [367, 290] on link "34 Anchored by the Sword" at bounding box center [345, 277] width 153 height 153
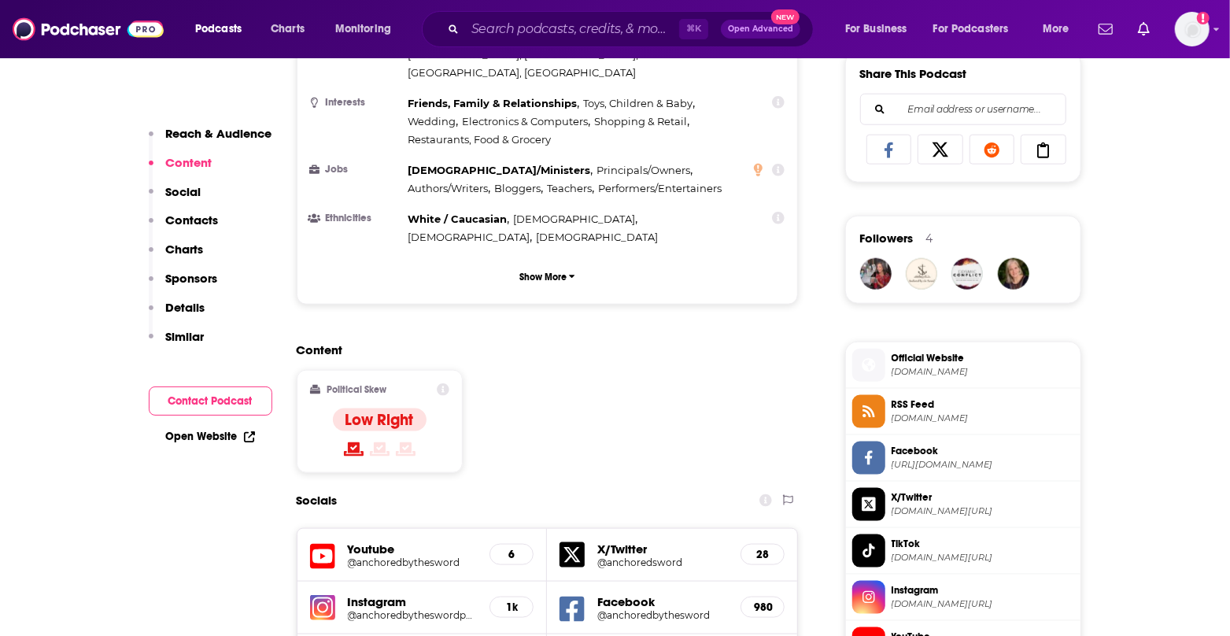
scroll to position [1001, 0]
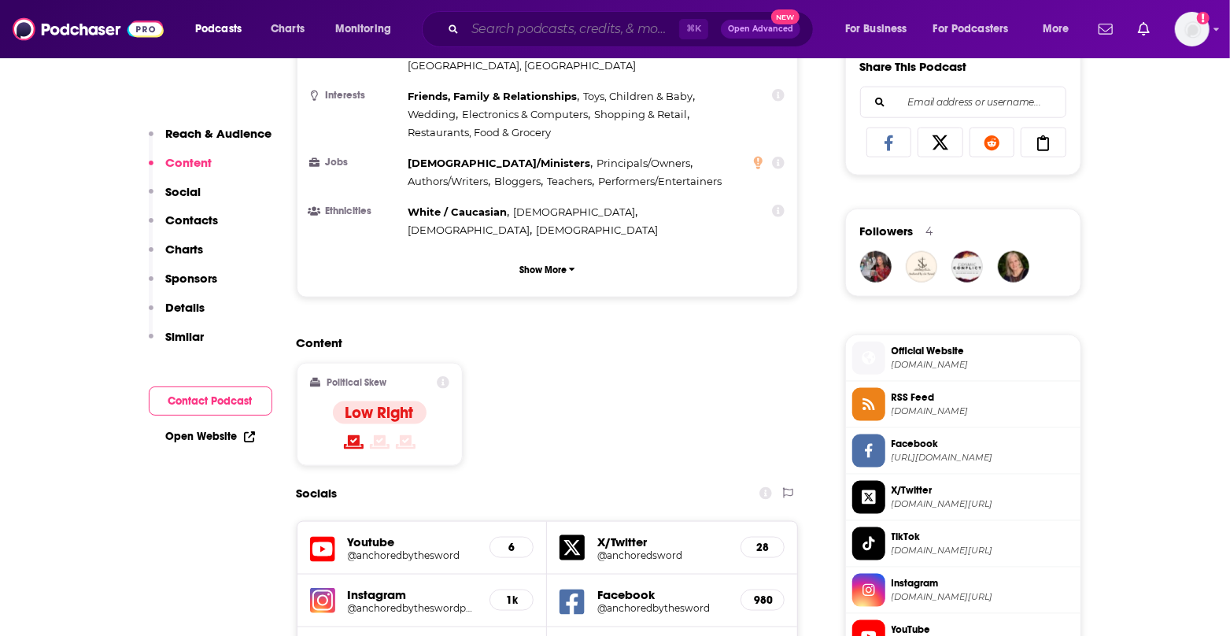
click at [657, 31] on input "Search podcasts, credits, & more..." at bounding box center [572, 29] width 214 height 25
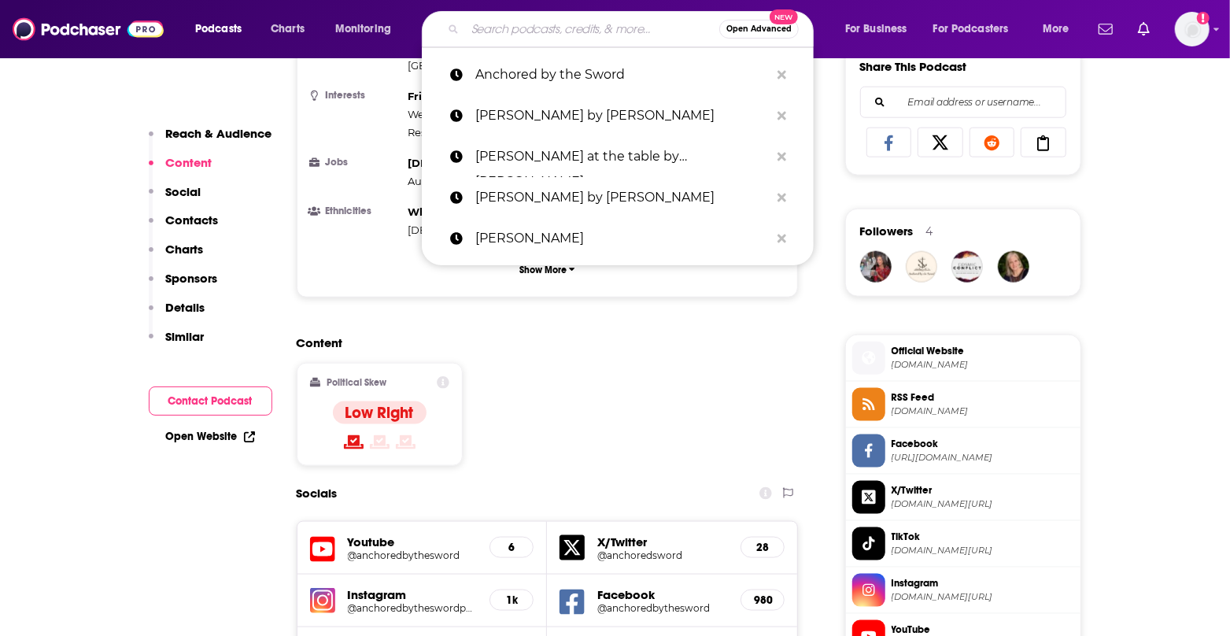
paste input "Positively Joy: Healing Hearts After Divorce"
type input "Positively Joy: Healing Hearts After Divorce"
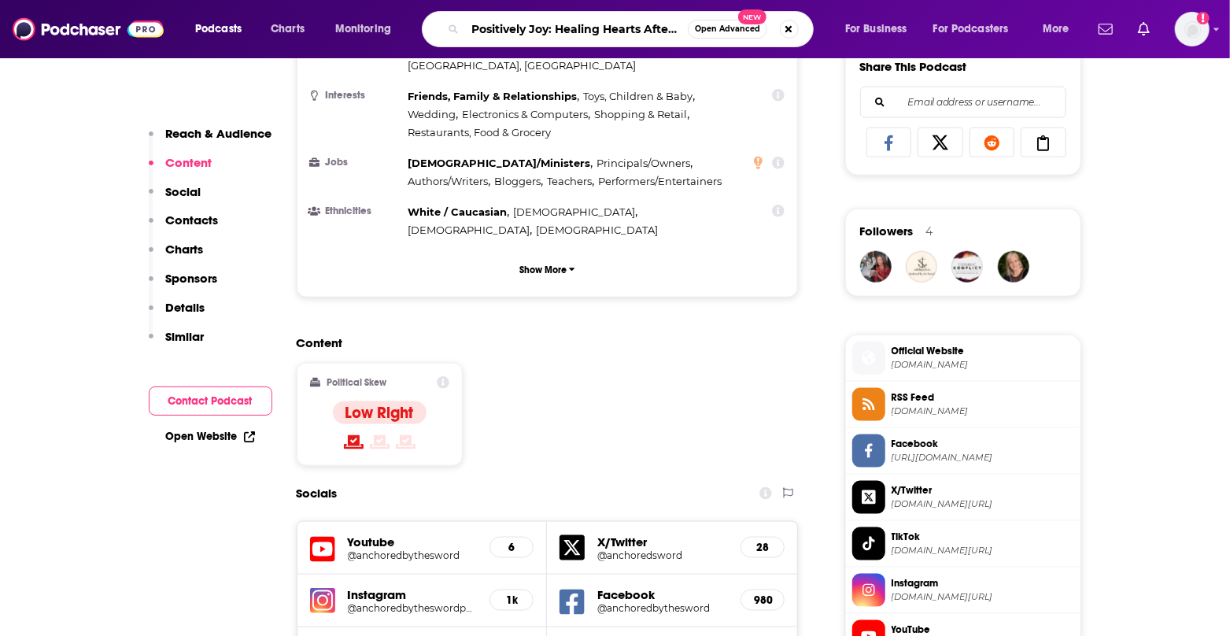
scroll to position [0, 39]
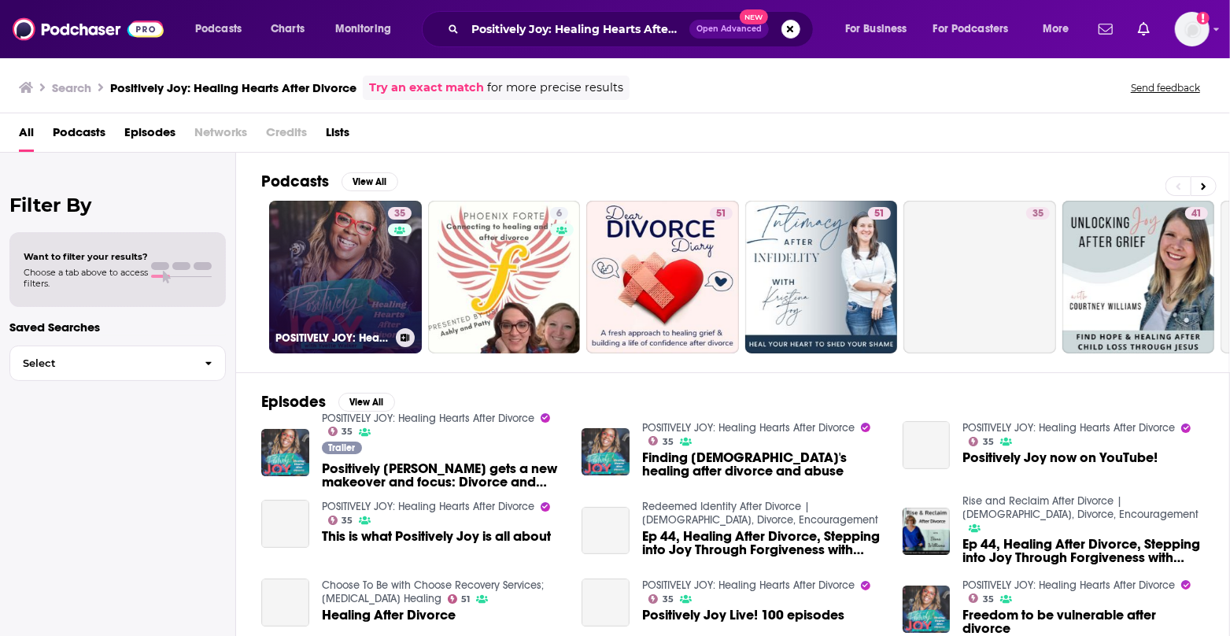
click at [361, 277] on link "35 POSITIVELY JOY: Healing Hearts After Divorce" at bounding box center [345, 277] width 153 height 153
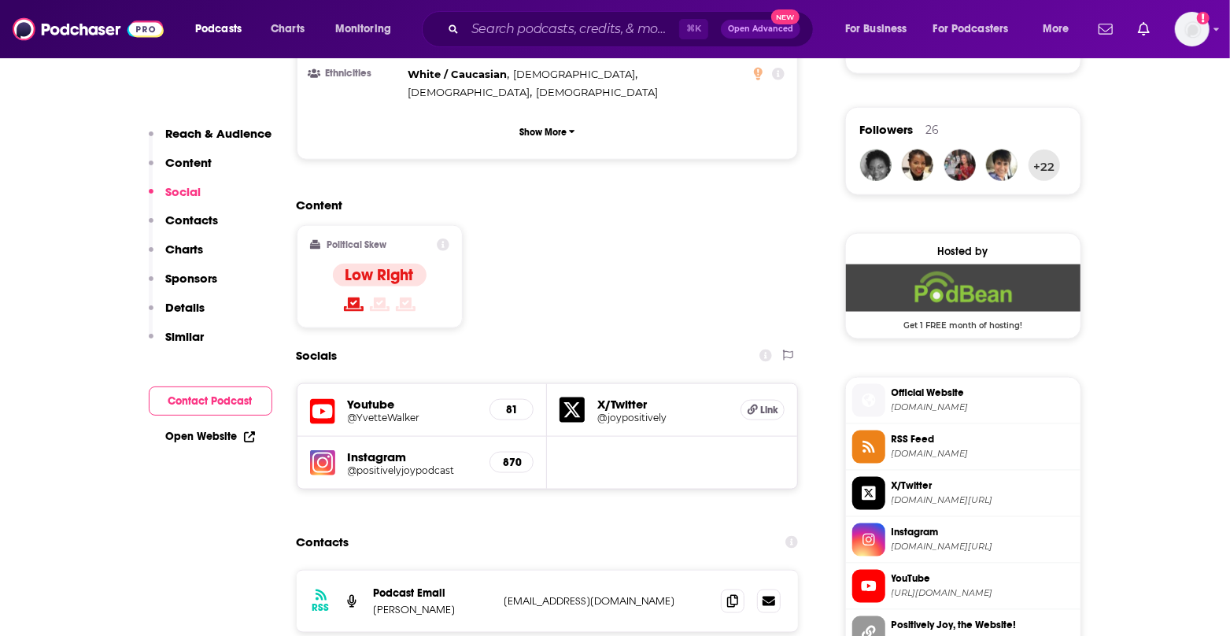
scroll to position [1104, 0]
click at [405, 464] on h5 "@positivelyjoypodcast" at bounding box center [413, 470] width 130 height 12
click at [916, 401] on span "positivelyjoy.com" at bounding box center [983, 407] width 183 height 12
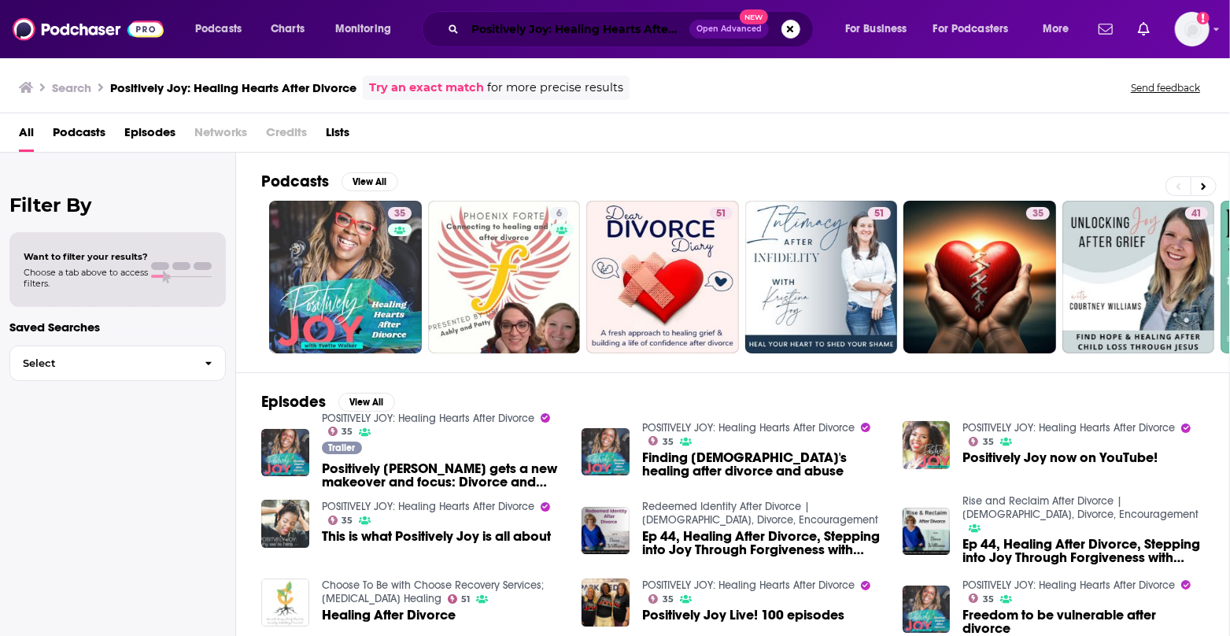
click at [647, 26] on input "Positively Joy: Healing Hearts After Divorce" at bounding box center [577, 29] width 224 height 25
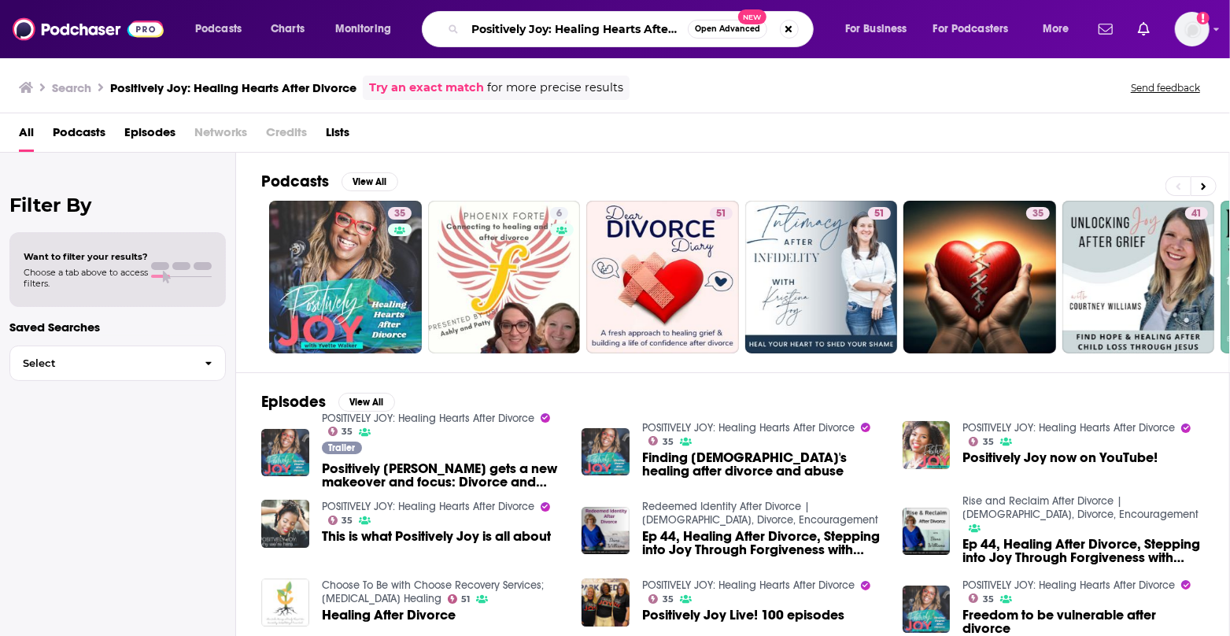
paste input "The Motherhood Experien"
type input "The Motherhood Experience"
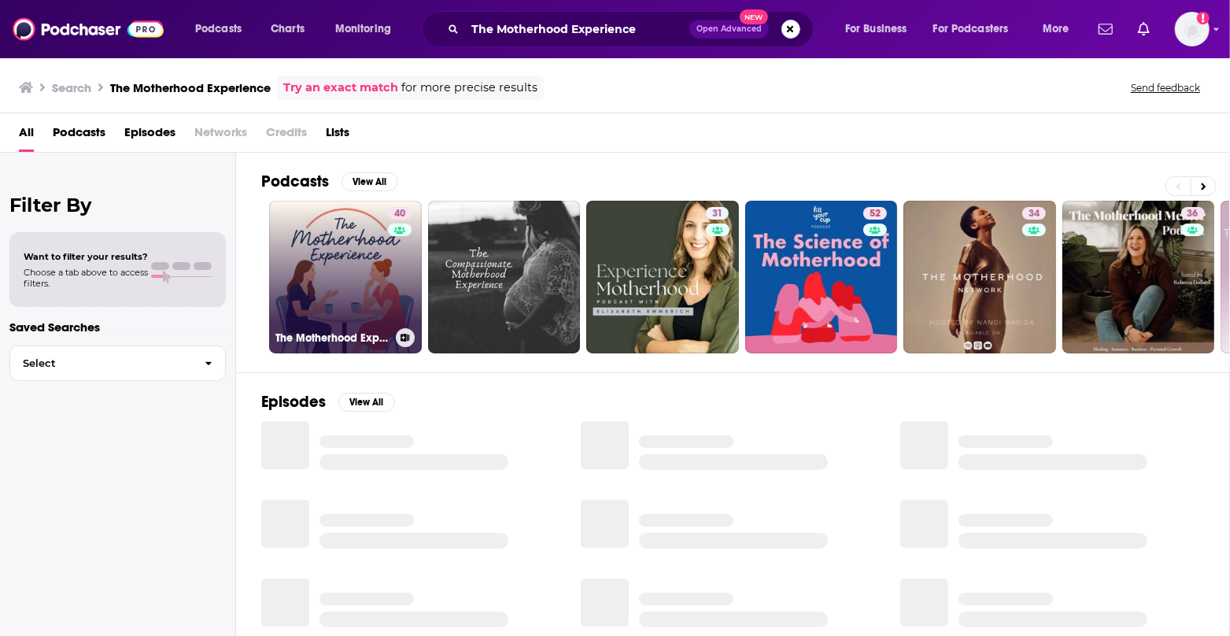
click at [334, 258] on link "40 The Motherhood Experience" at bounding box center [345, 277] width 153 height 153
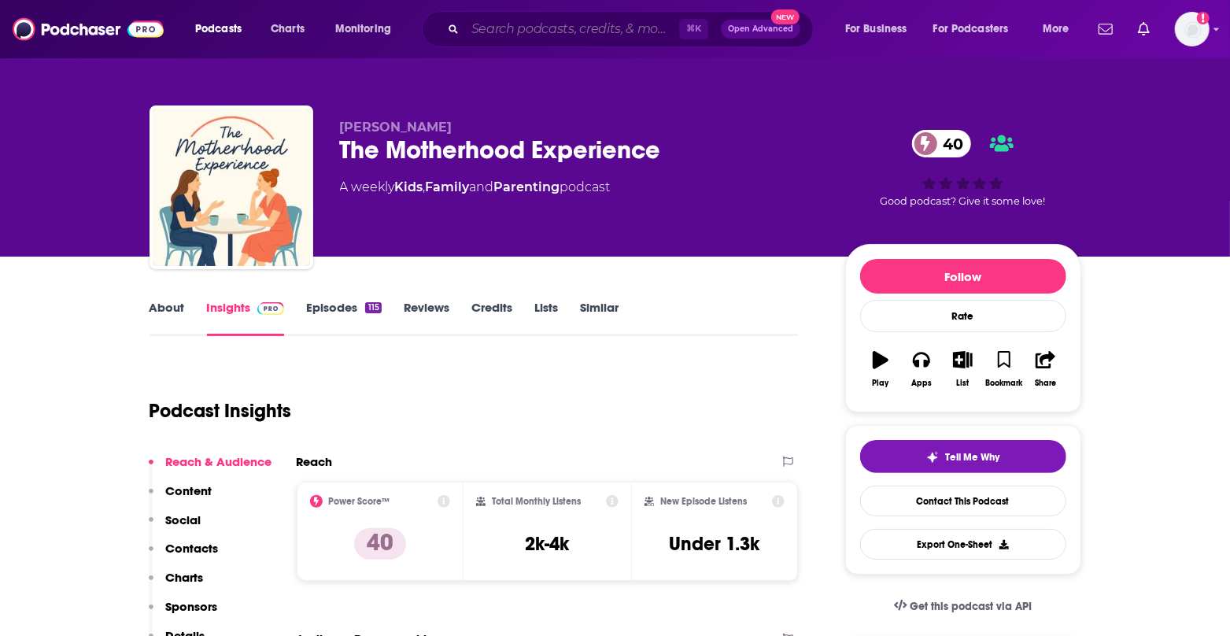
click at [579, 33] on input "Search podcasts, credits, & more..." at bounding box center [572, 29] width 214 height 25
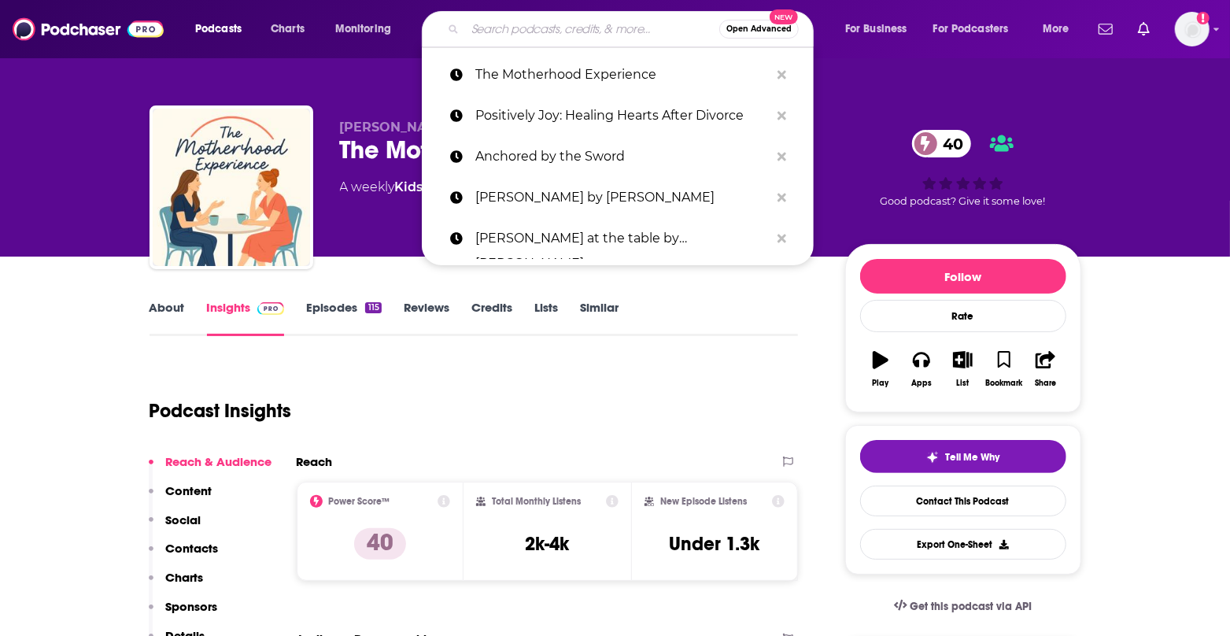
paste input "Front Parking Spot Podcast"
type input "Front Parking Spot Podcast"
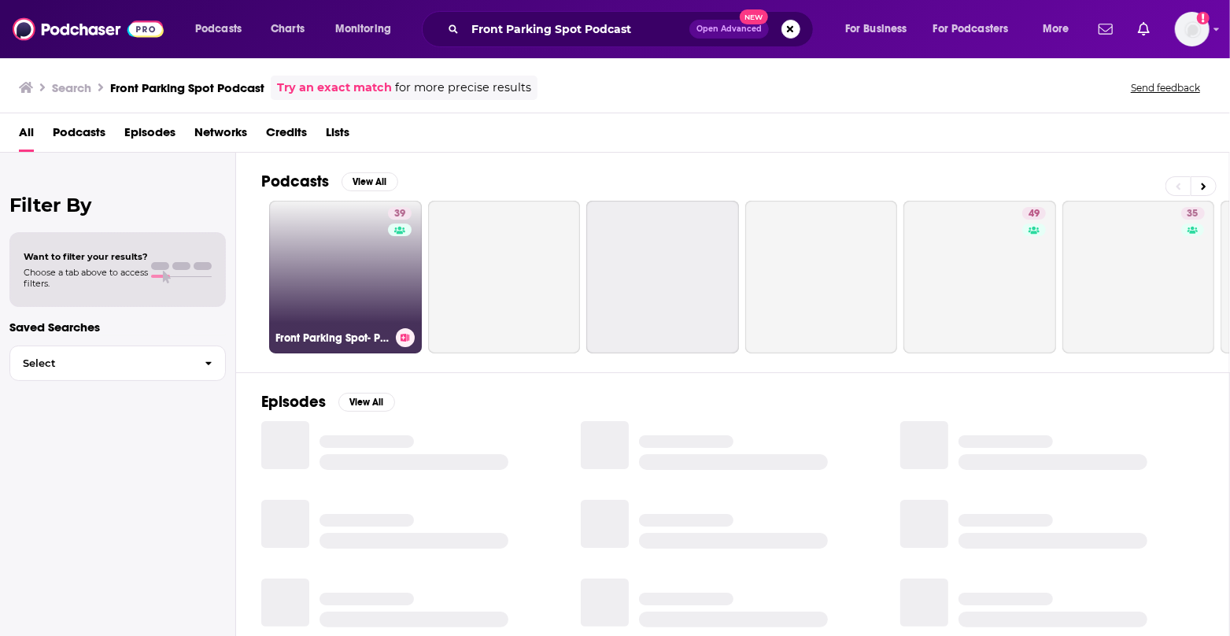
click at [379, 287] on link "39 Front Parking Spot- Praying Moms, Raising Christian Families, in Today’s Wor…" at bounding box center [345, 277] width 153 height 153
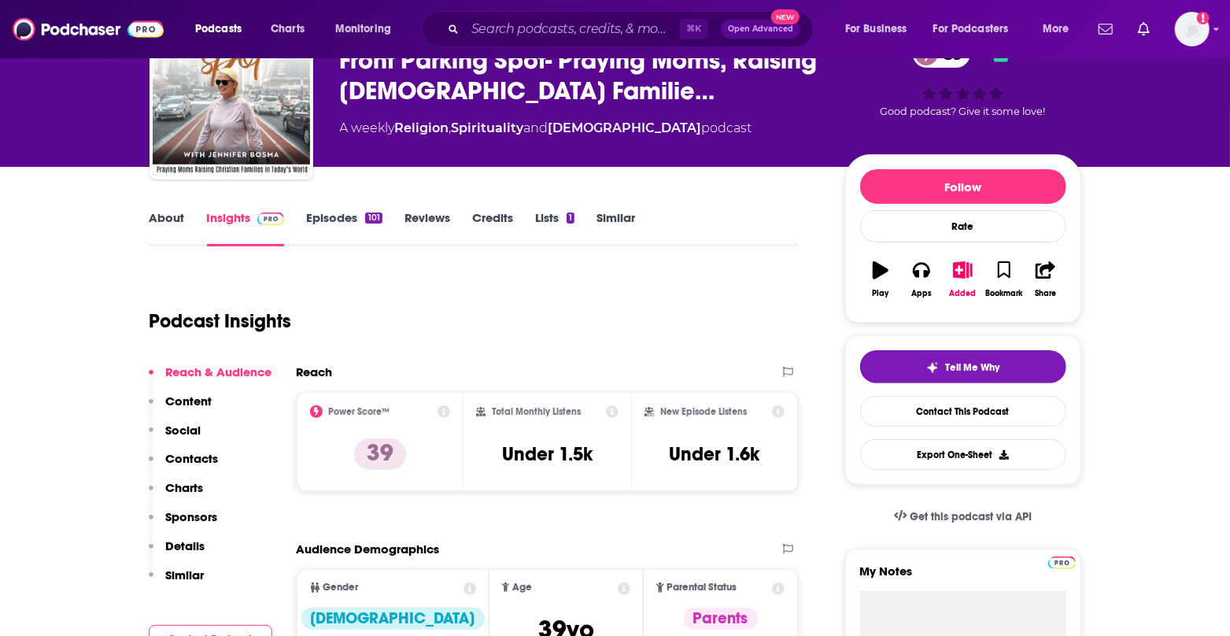
scroll to position [93, 0]
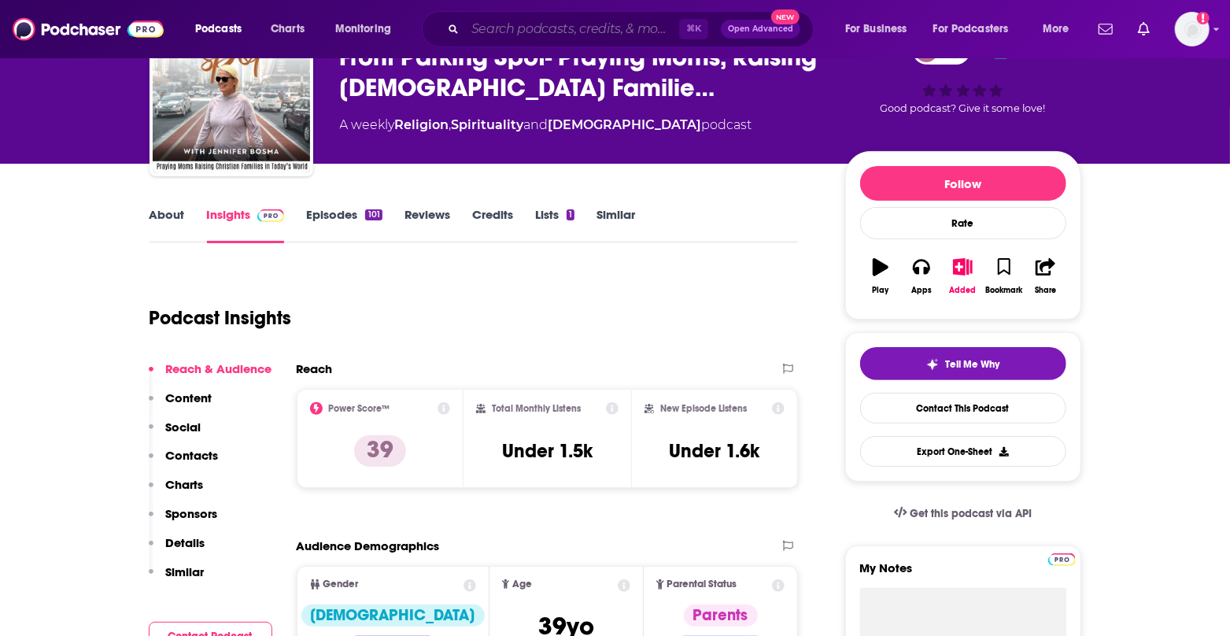
click at [585, 39] on input "Search podcasts, credits, & more..." at bounding box center [572, 29] width 214 height 25
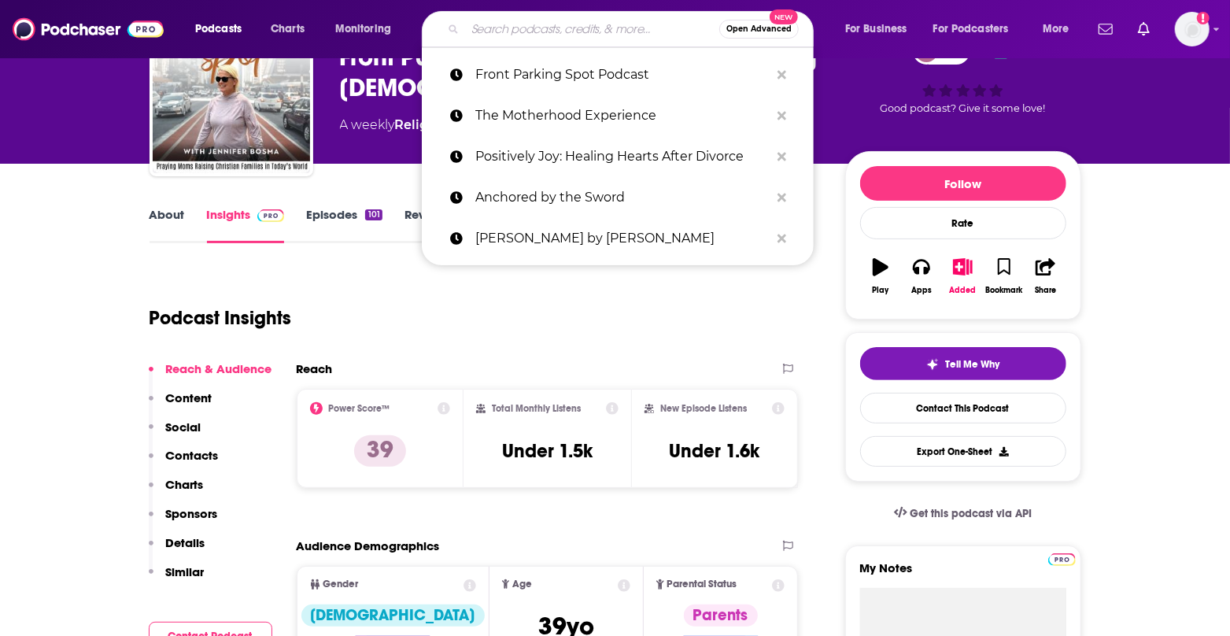
paste input "Anchored by the Sword"
type input "Anchored by the Sword"
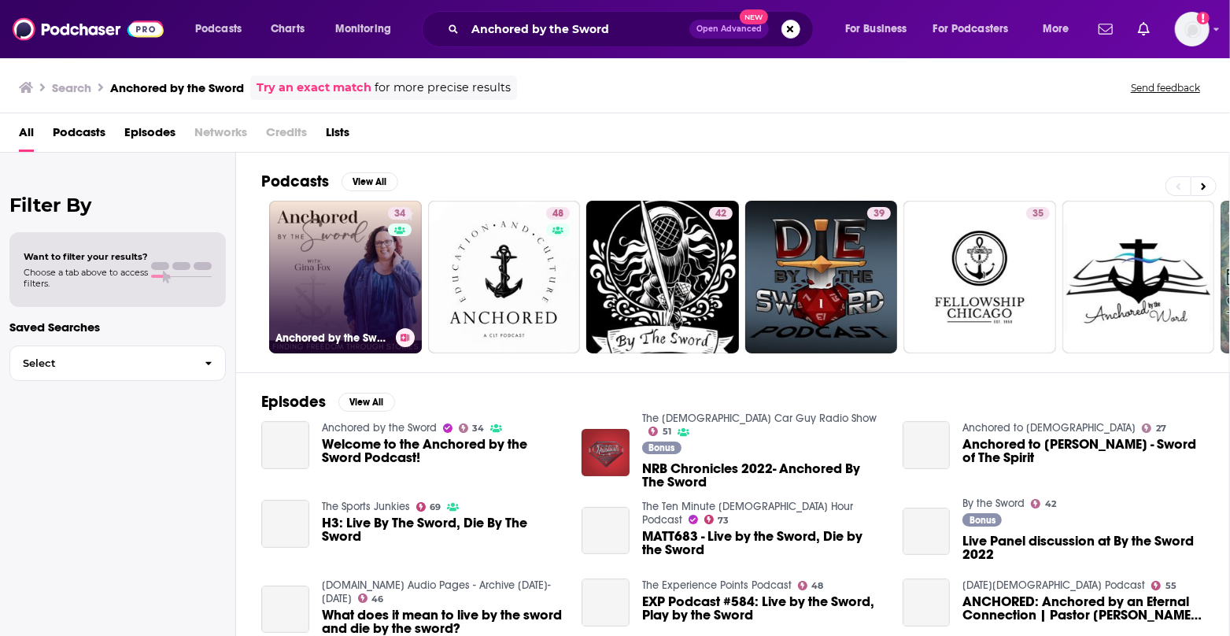
click at [388, 234] on div "34" at bounding box center [402, 267] width 28 height 121
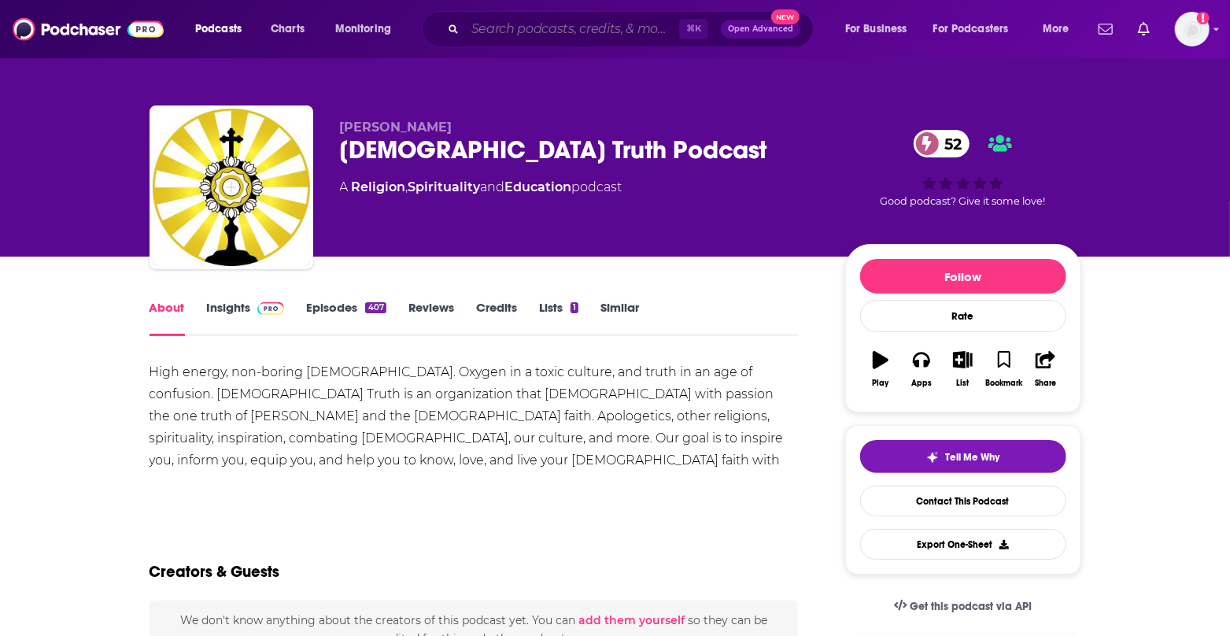
click at [529, 34] on input "Search podcasts, credits, & more..." at bounding box center [572, 29] width 214 height 25
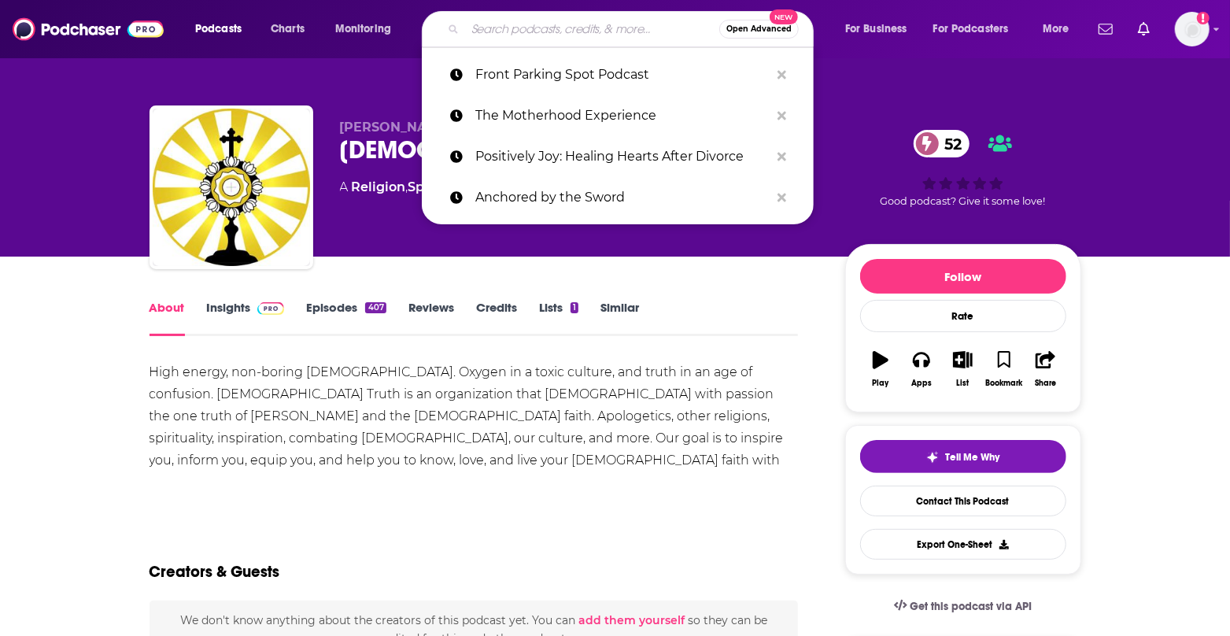
paste input "The Christ and Coffee Podcast"
type input "The Christ and Coffee Podcast"
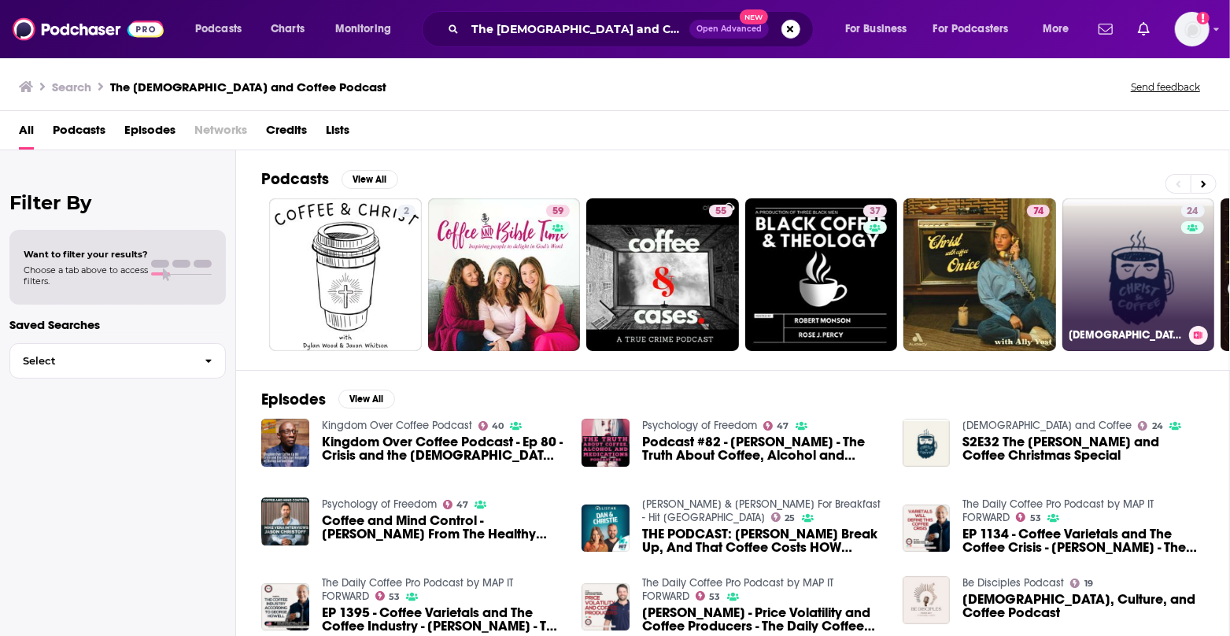
click at [1150, 250] on link "24 Christ and Coffee" at bounding box center [1139, 274] width 153 height 153
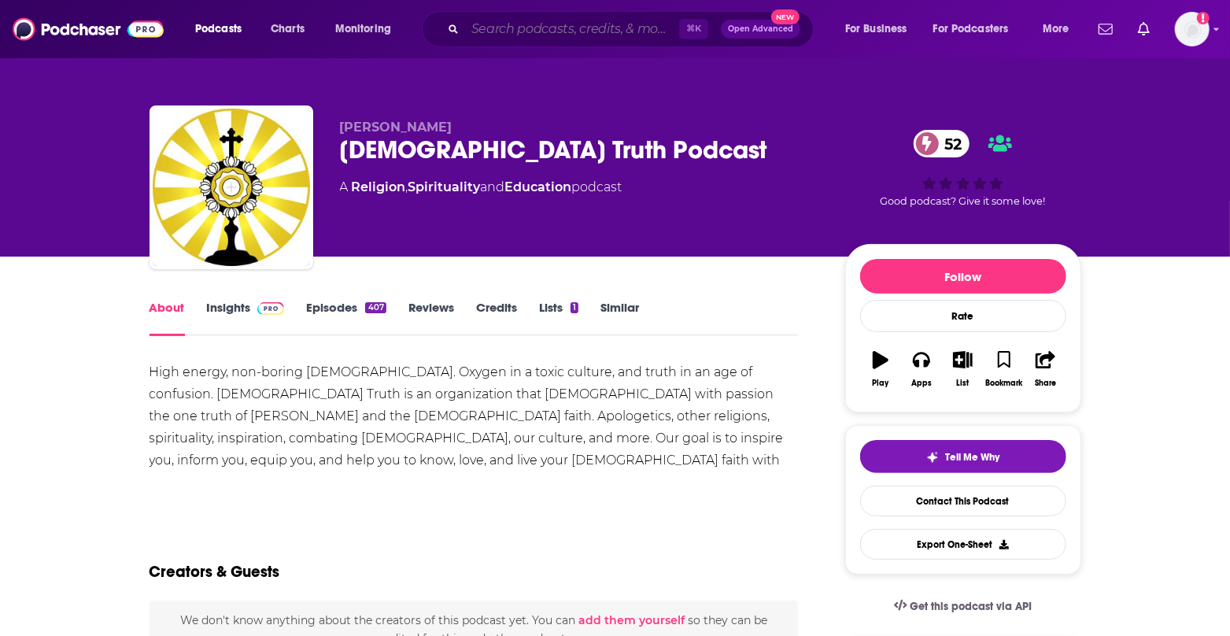
click at [590, 20] on input "Search podcasts, credits, & more..." at bounding box center [572, 29] width 214 height 25
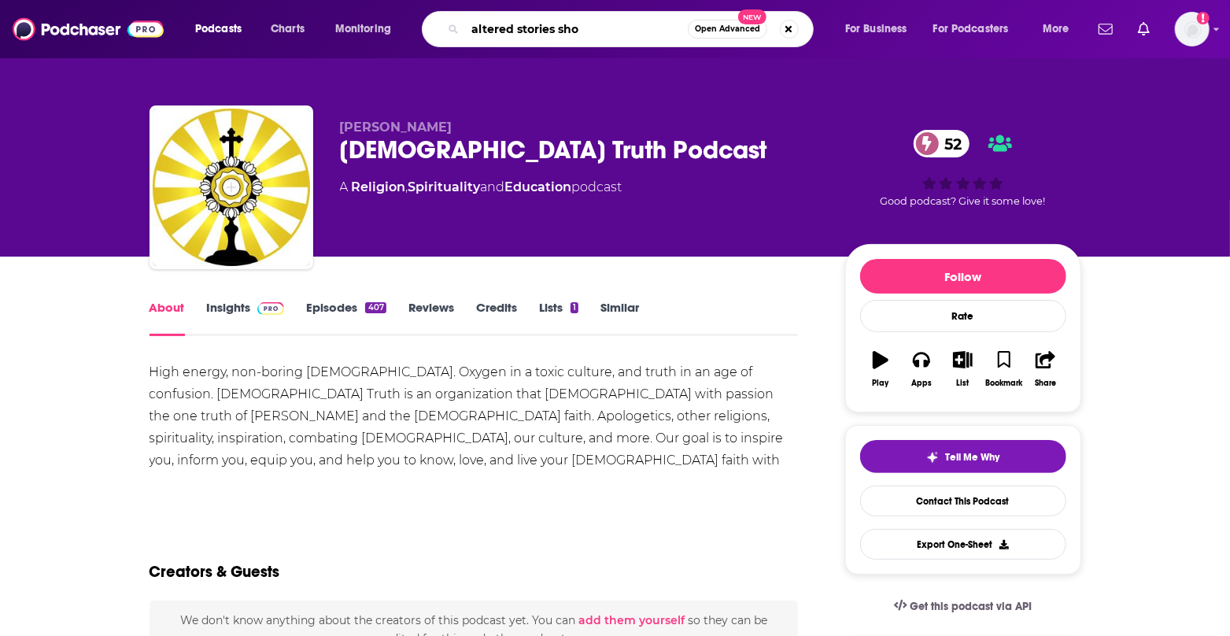
type input "altered stories show"
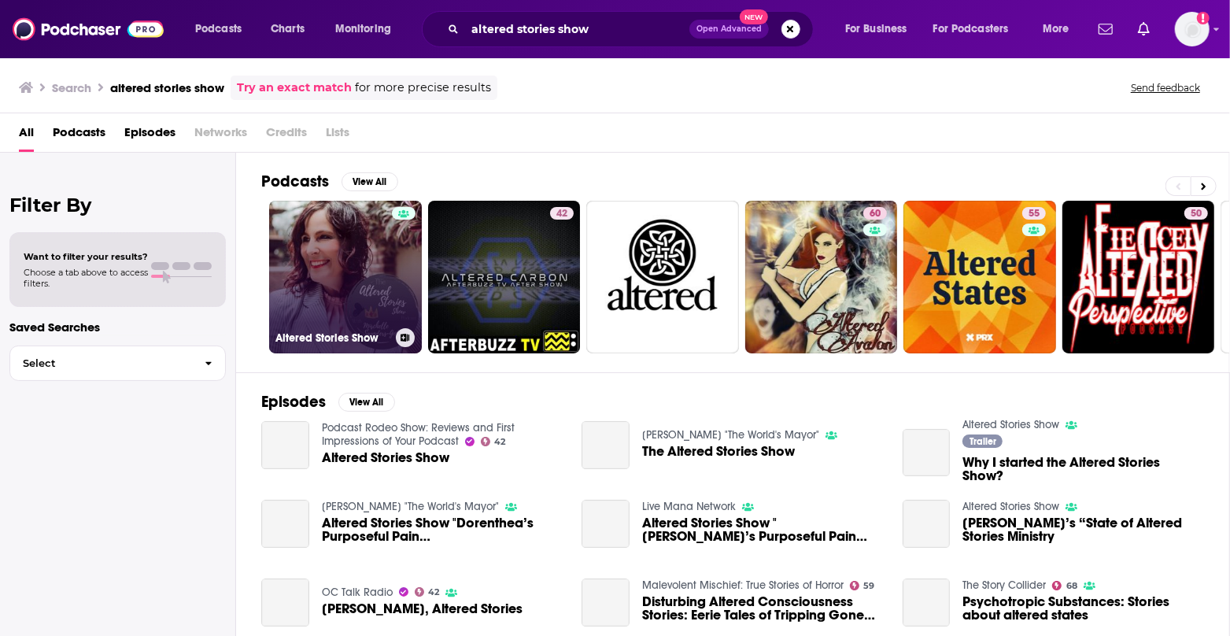
click at [318, 256] on link "Altered Stories Show" at bounding box center [345, 277] width 153 height 153
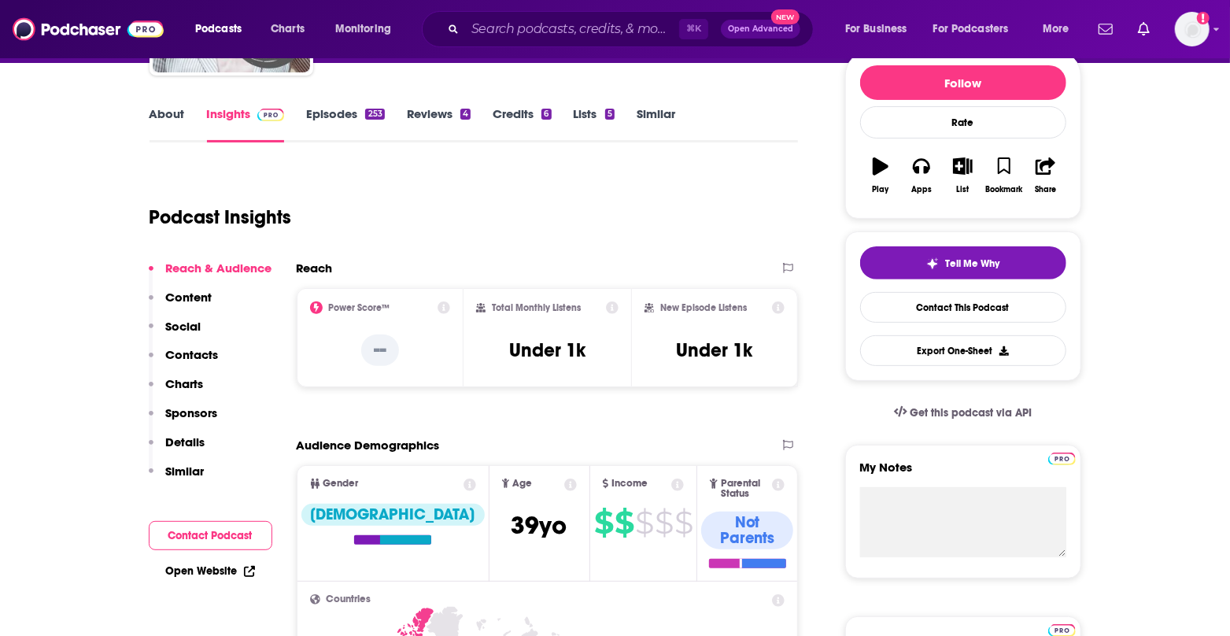
scroll to position [216, 0]
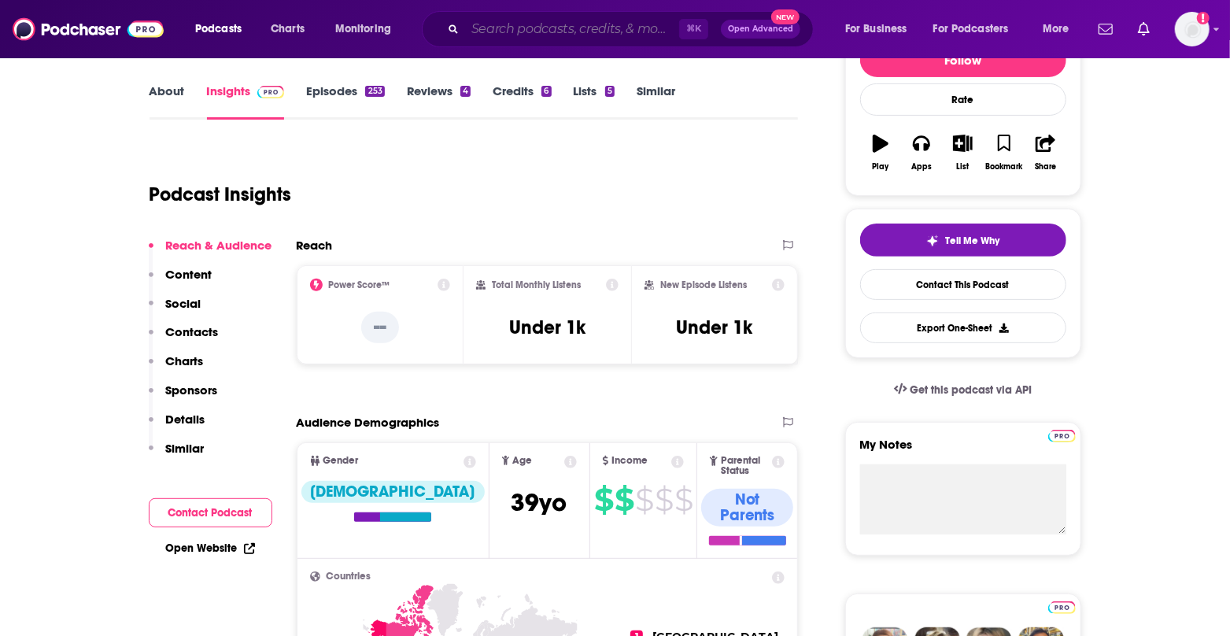
click at [571, 33] on input "Search podcasts, credits, & more..." at bounding box center [572, 29] width 214 height 25
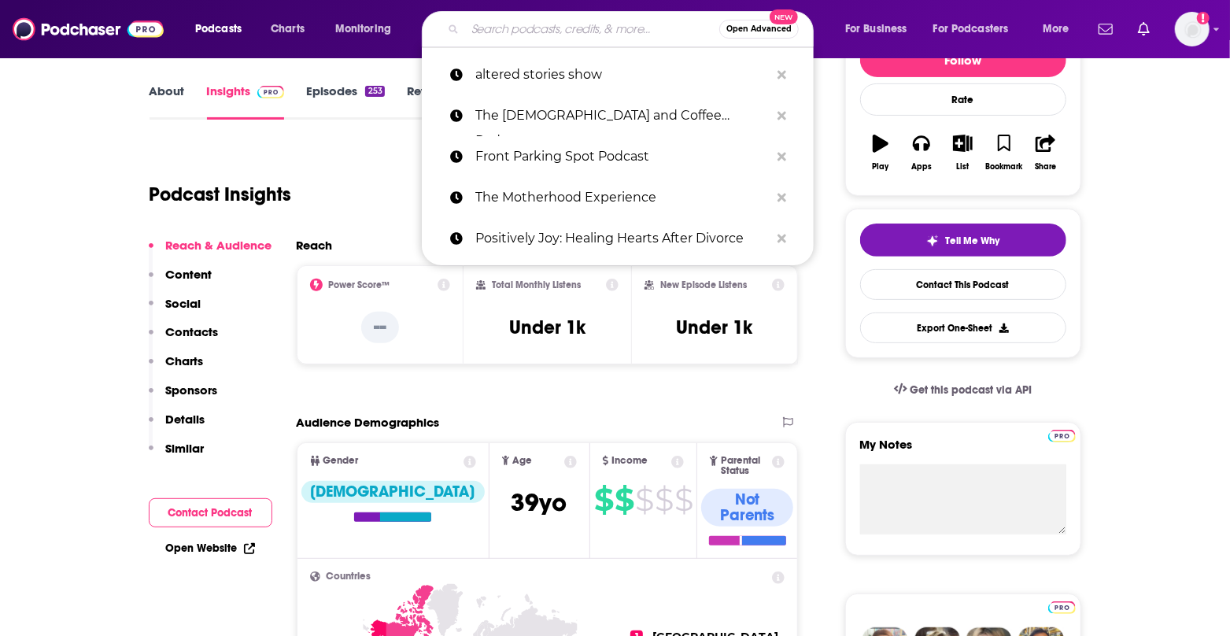
paste input "Old School with [PERSON_NAME]"
type input "Old School with [PERSON_NAME]"
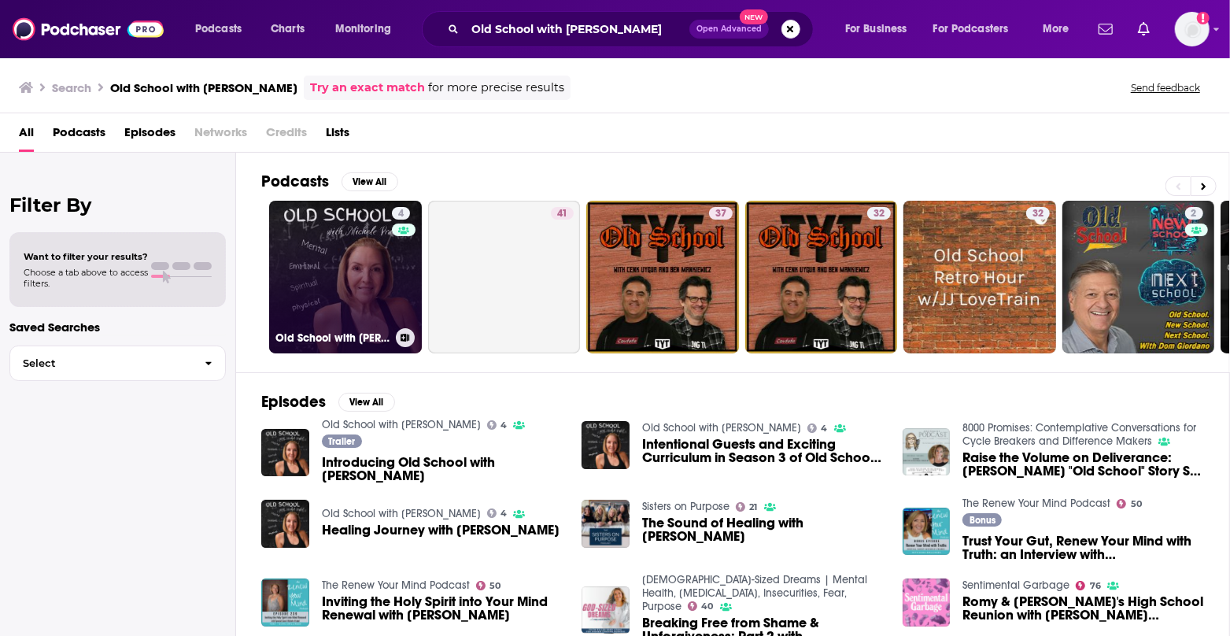
click at [352, 288] on link "4 Old School with [PERSON_NAME]" at bounding box center [345, 277] width 153 height 153
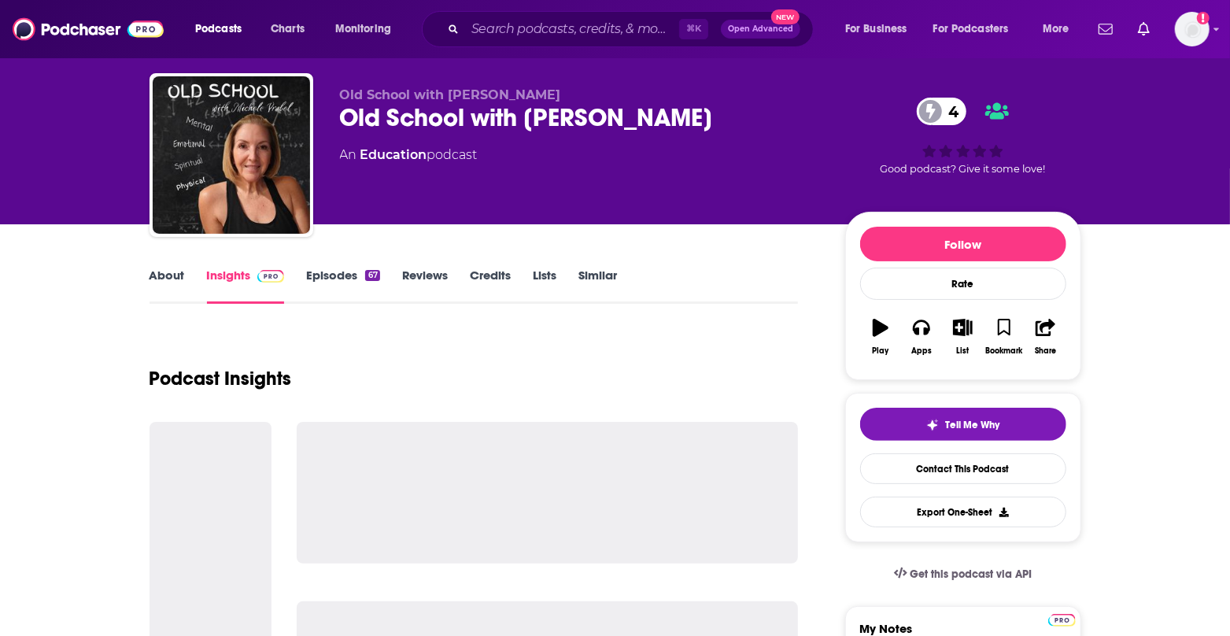
scroll to position [34, 0]
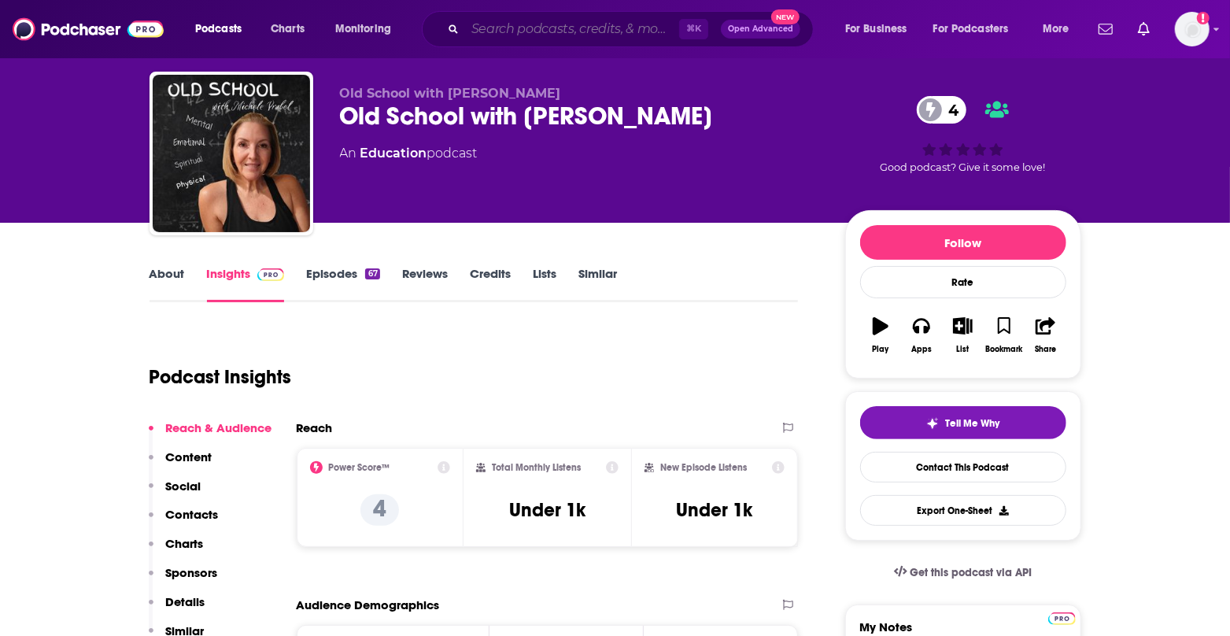
click at [570, 35] on input "Search podcasts, credits, & more..." at bounding box center [572, 29] width 214 height 25
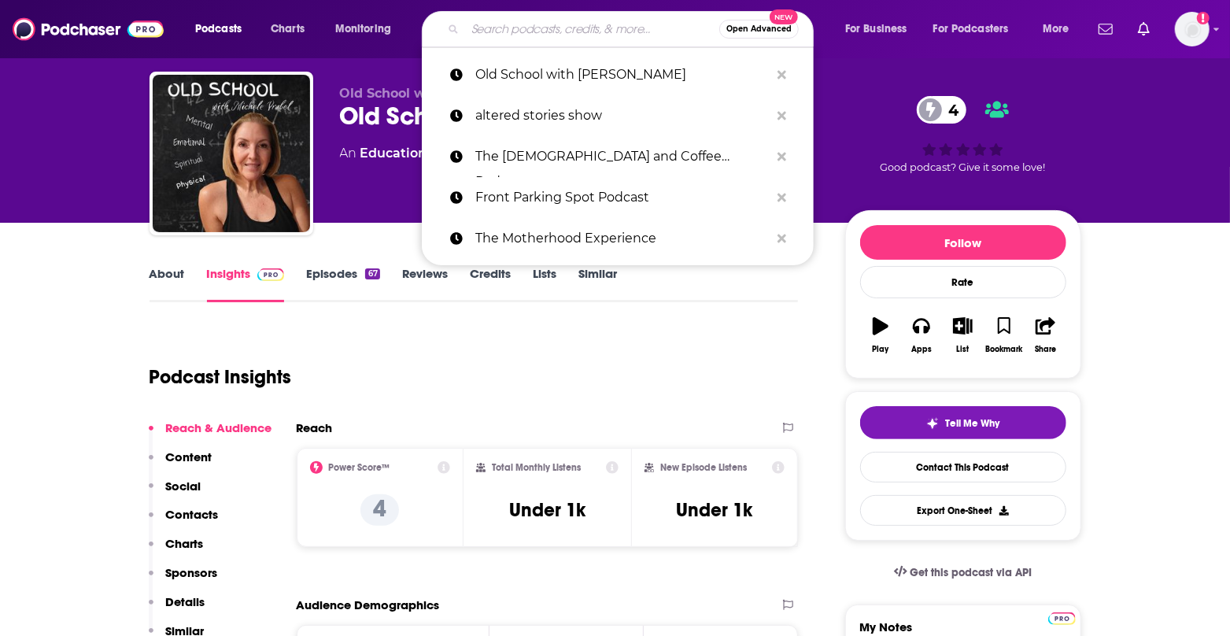
paste input "[PERSON_NAME] [DATE] [PERSON_NAME] and Conspiracy Podcast"
type input "[PERSON_NAME] [DATE] [PERSON_NAME] and Conspiracy Podcast"
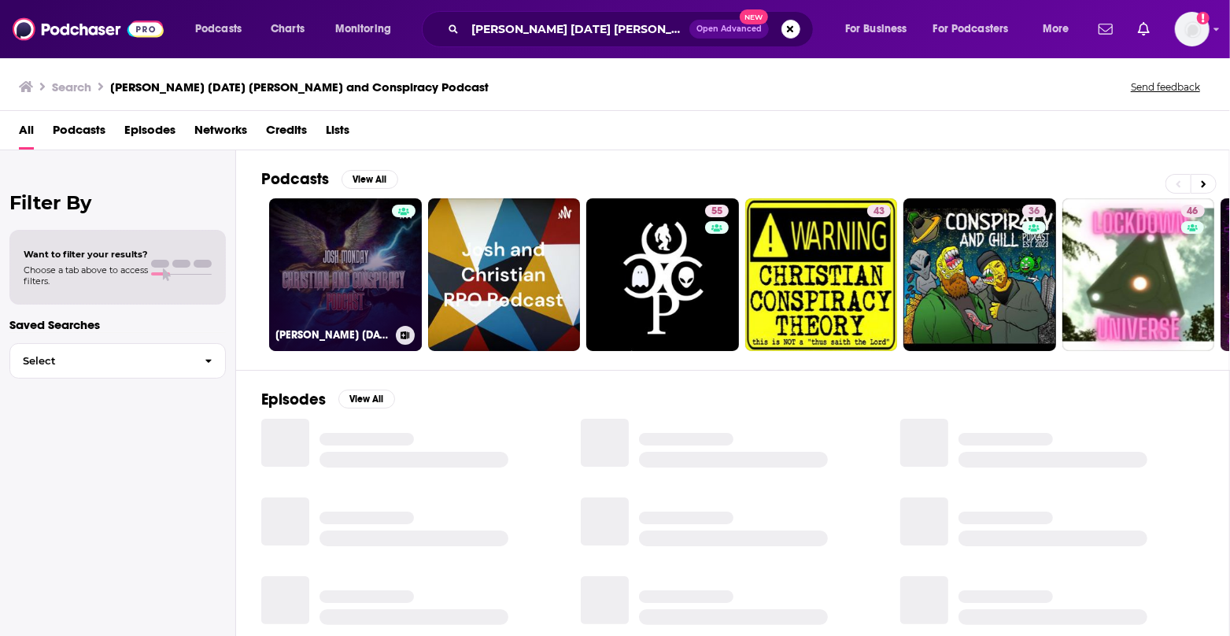
click at [335, 259] on link "[PERSON_NAME] [DATE] [PERSON_NAME] and Conspiracy Podcast" at bounding box center [345, 274] width 153 height 153
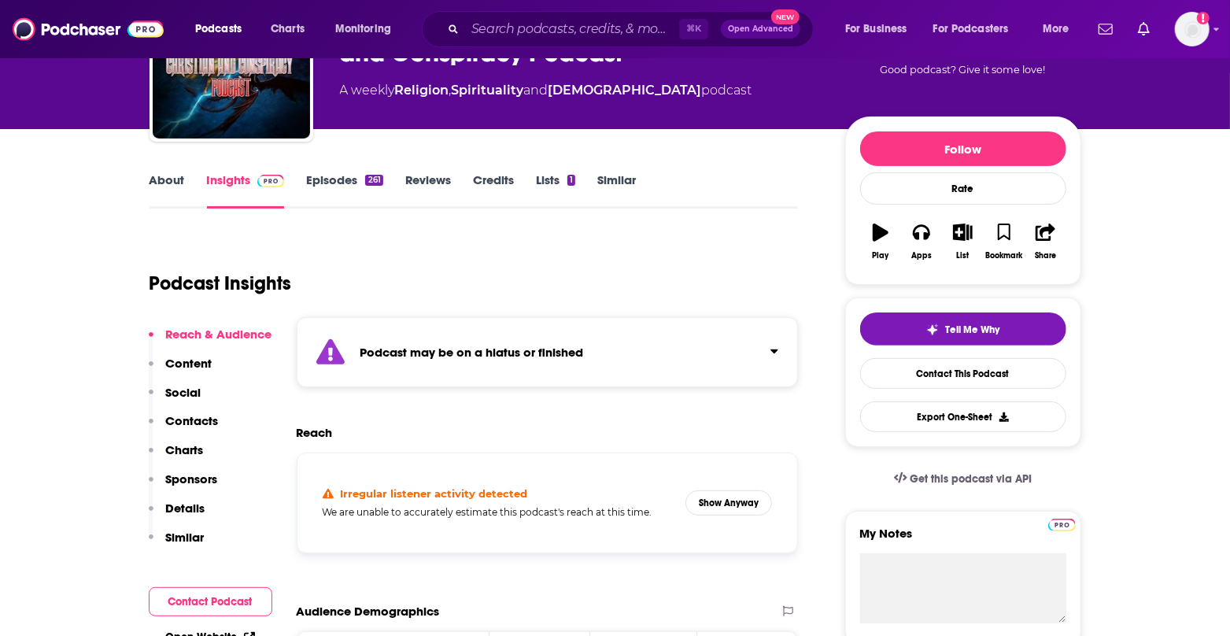
scroll to position [128, 0]
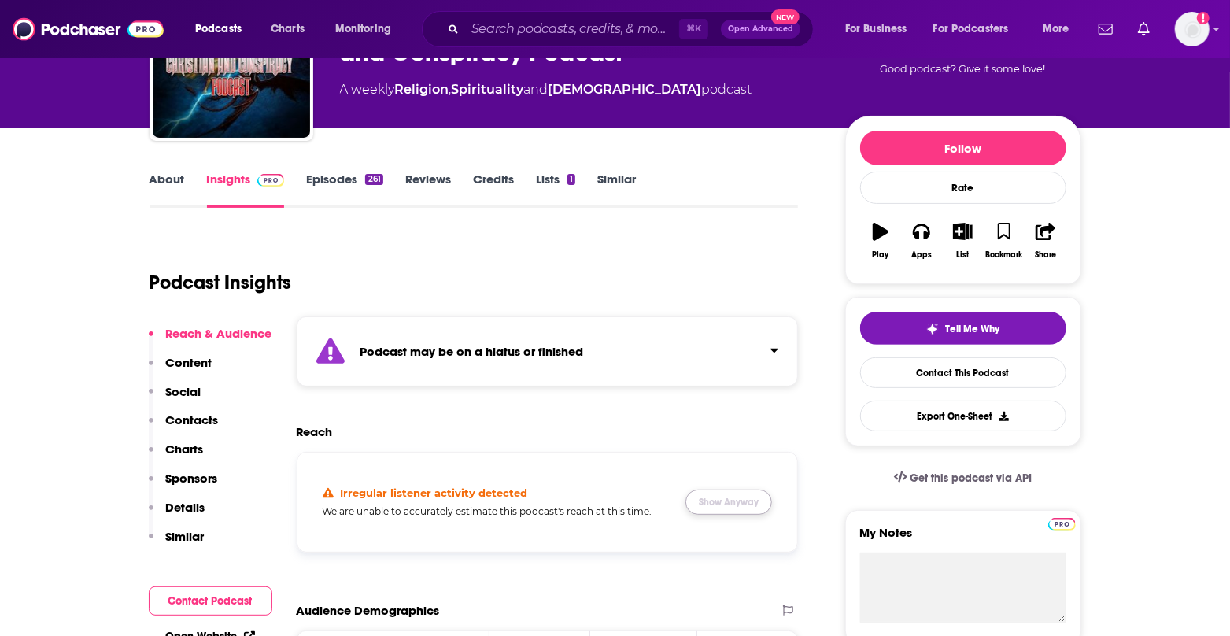
click at [710, 501] on button "Show Anyway" at bounding box center [729, 502] width 87 height 25
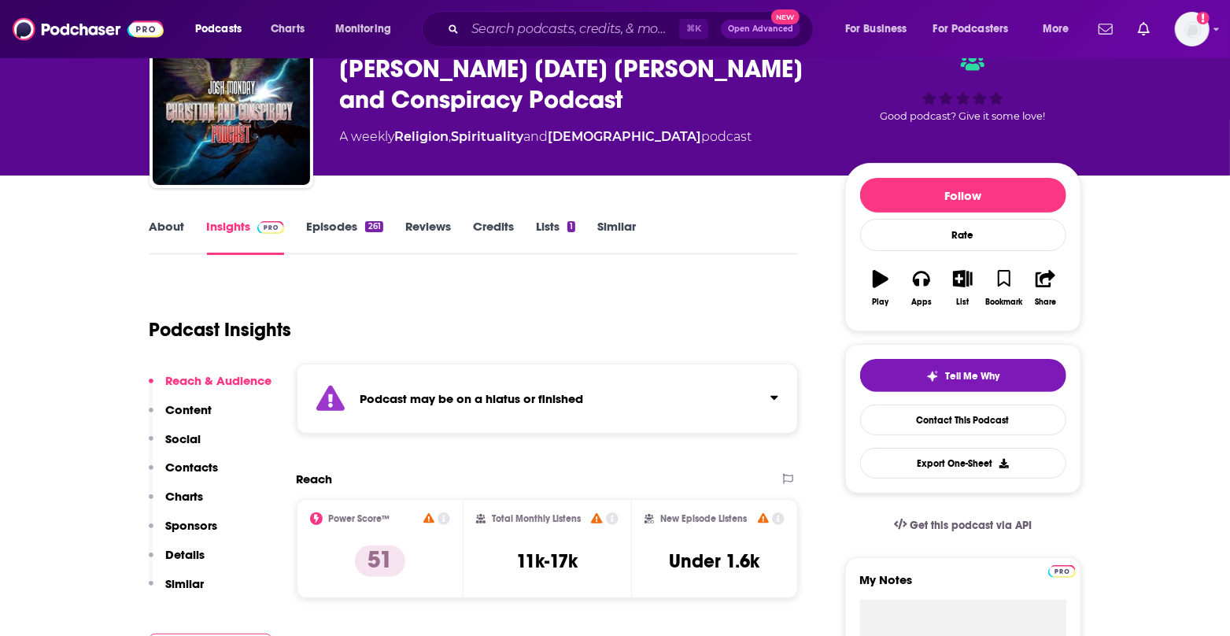
scroll to position [76, 0]
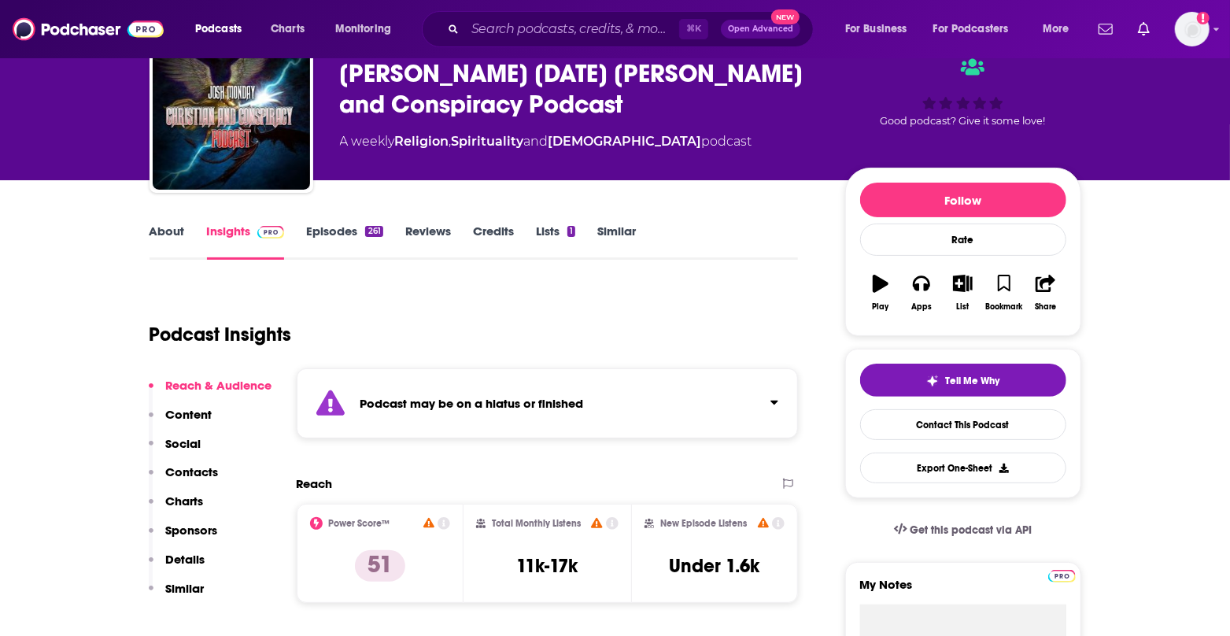
click at [327, 238] on link "Episodes 261" at bounding box center [344, 242] width 76 height 36
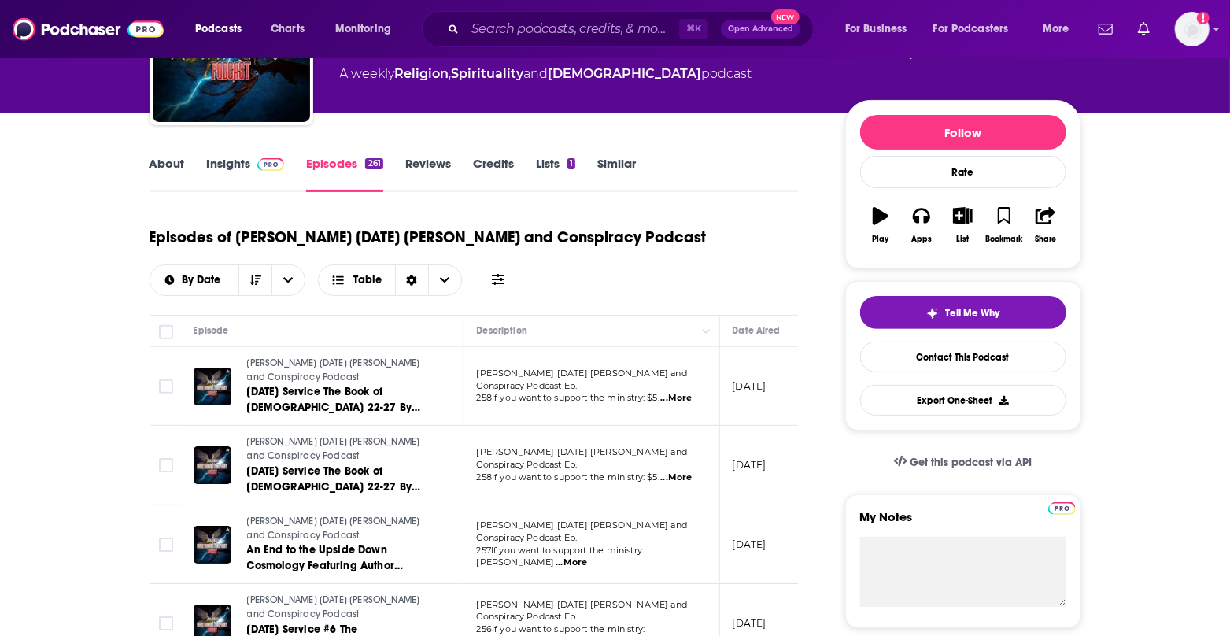
scroll to position [104, 0]
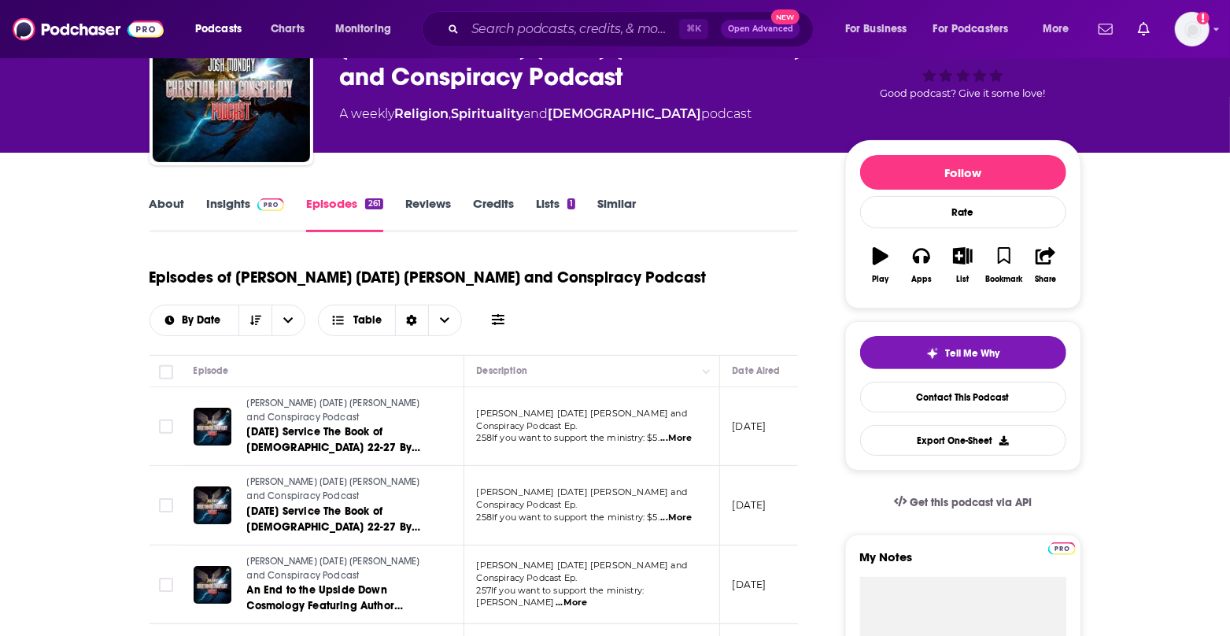
click at [234, 207] on link "Insights" at bounding box center [246, 214] width 78 height 36
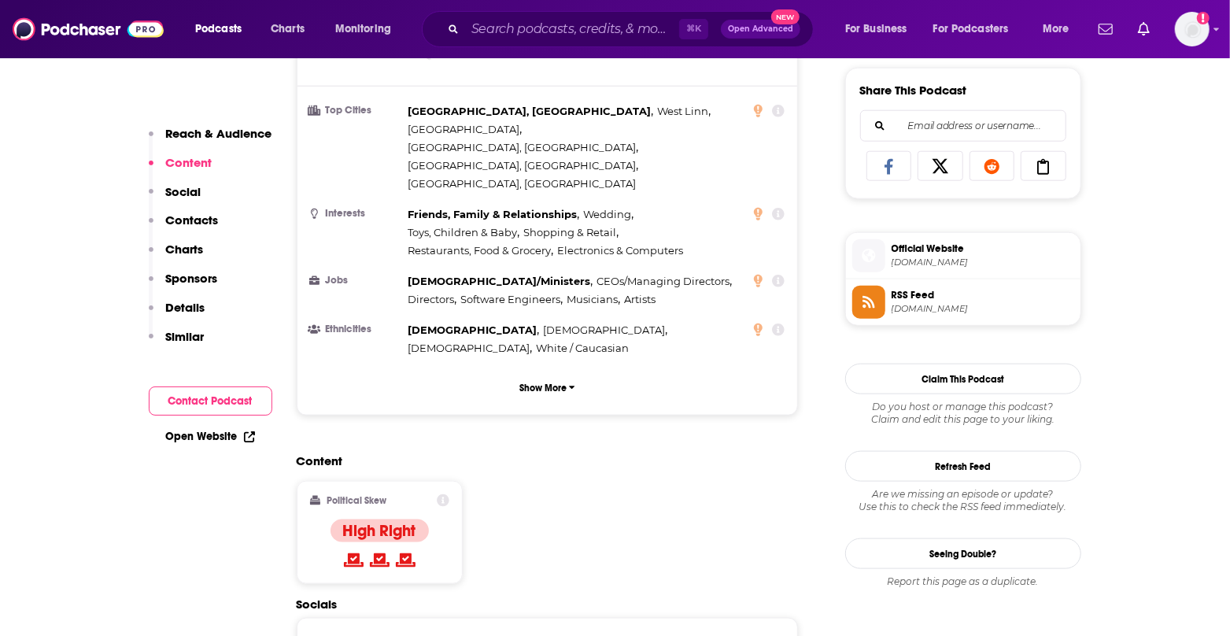
scroll to position [969, 0]
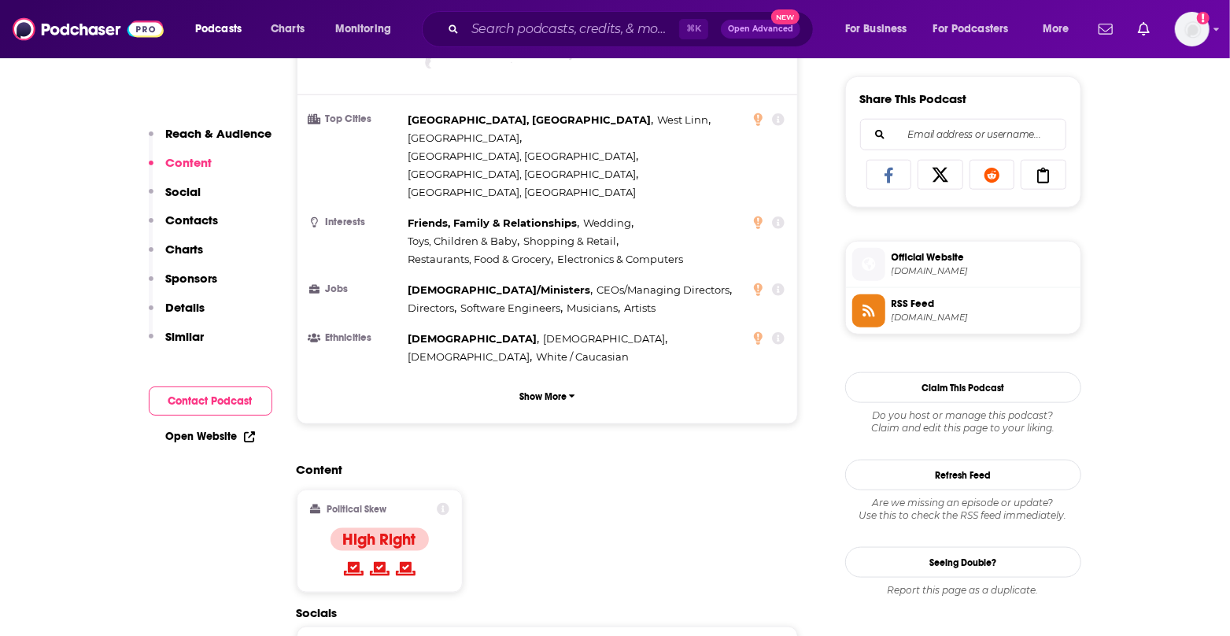
click at [931, 265] on span "[DOMAIN_NAME]" at bounding box center [983, 271] width 183 height 12
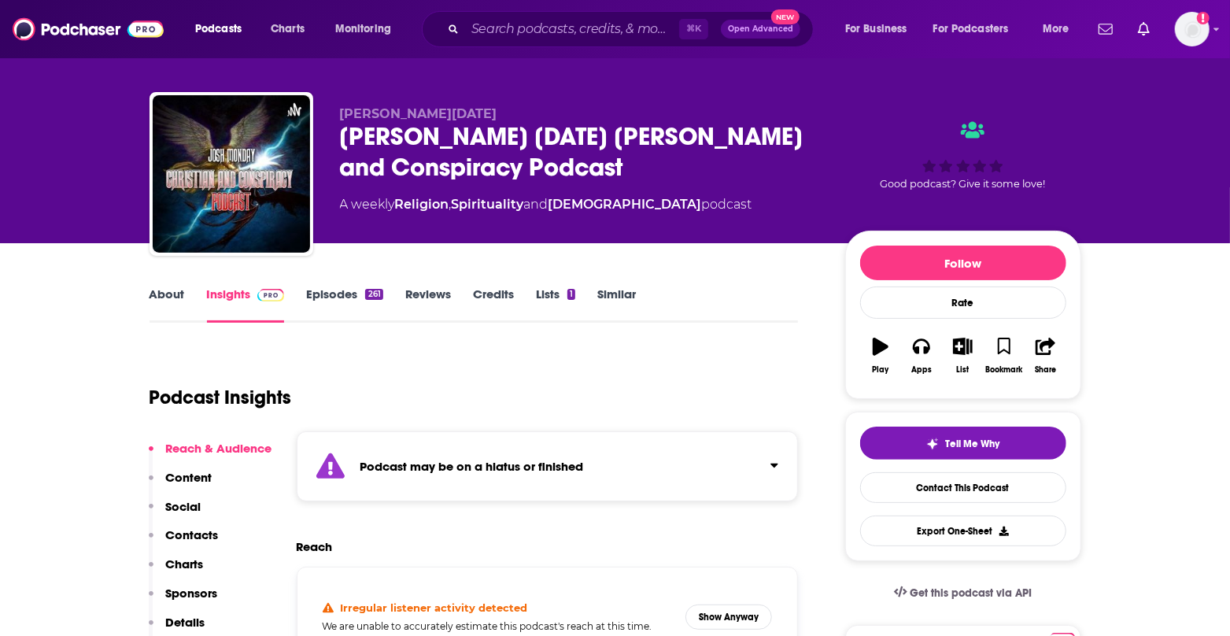
scroll to position [2, 0]
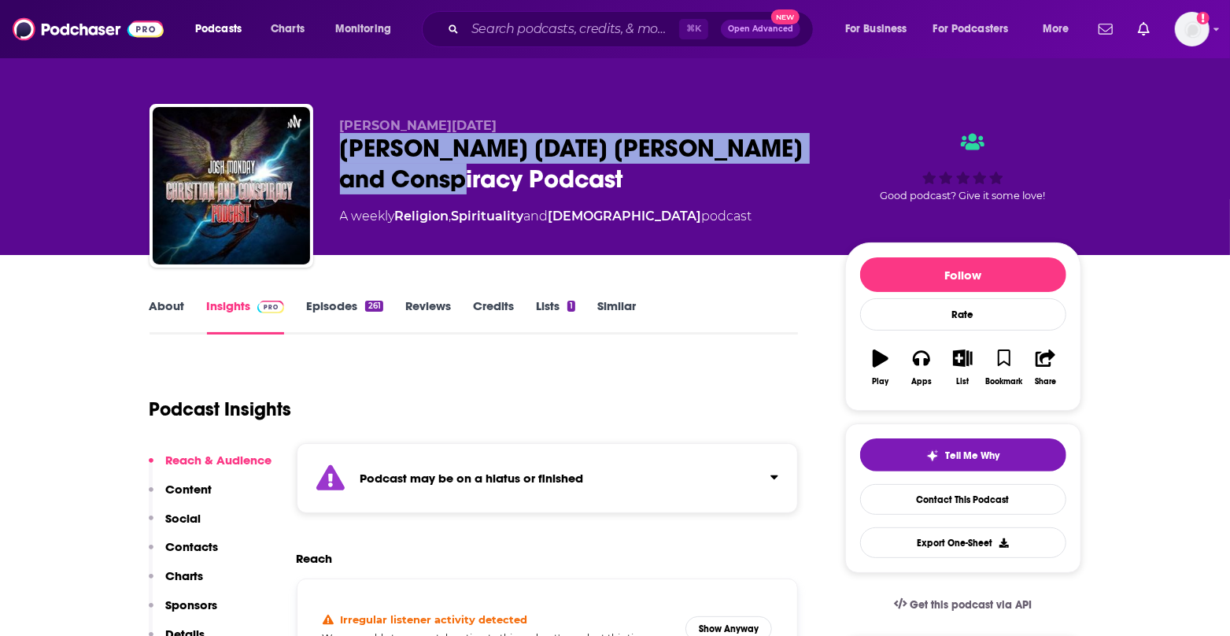
drag, startPoint x: 468, startPoint y: 172, endPoint x: 334, endPoint y: 146, distance: 136.3
click at [334, 146] on div "[PERSON_NAME][DATE] [PERSON_NAME] [DATE] [PERSON_NAME] and Conspiracy Podcast A…" at bounding box center [616, 189] width 932 height 170
copy h2 "[PERSON_NAME] [DATE] [PERSON_NAME] and Conspiracy Podcast"
click at [640, 32] on input "Search podcasts, credits, & more..." at bounding box center [572, 29] width 214 height 25
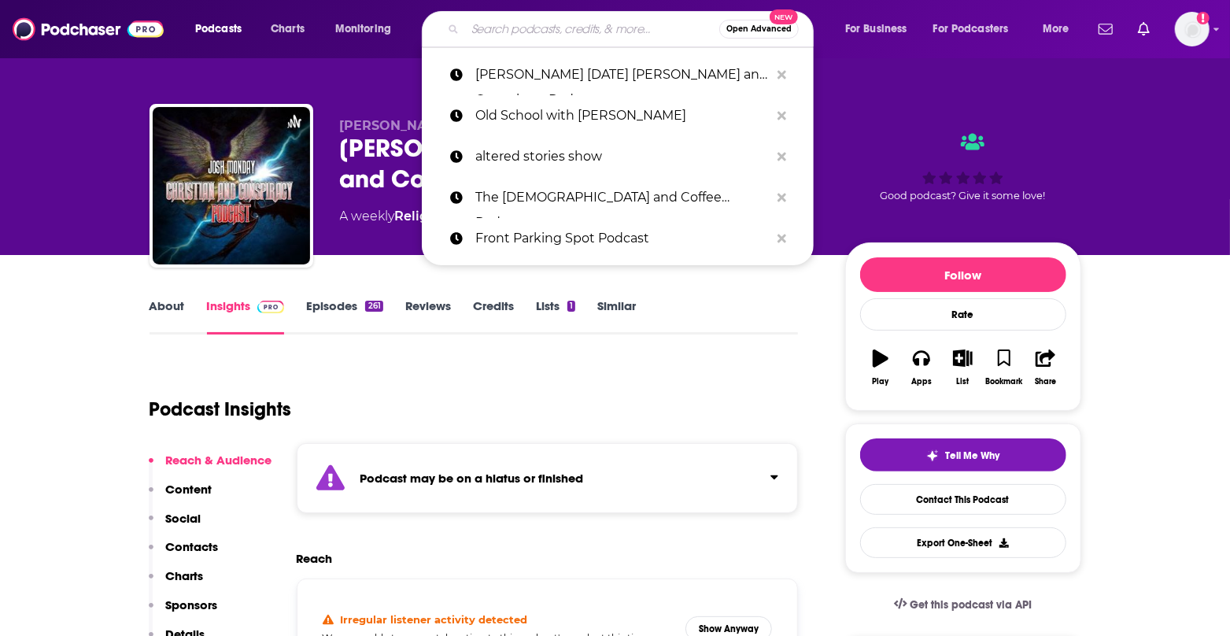
paste input "[PERSON_NAME] Podcast"
type input "[PERSON_NAME] Podcast"
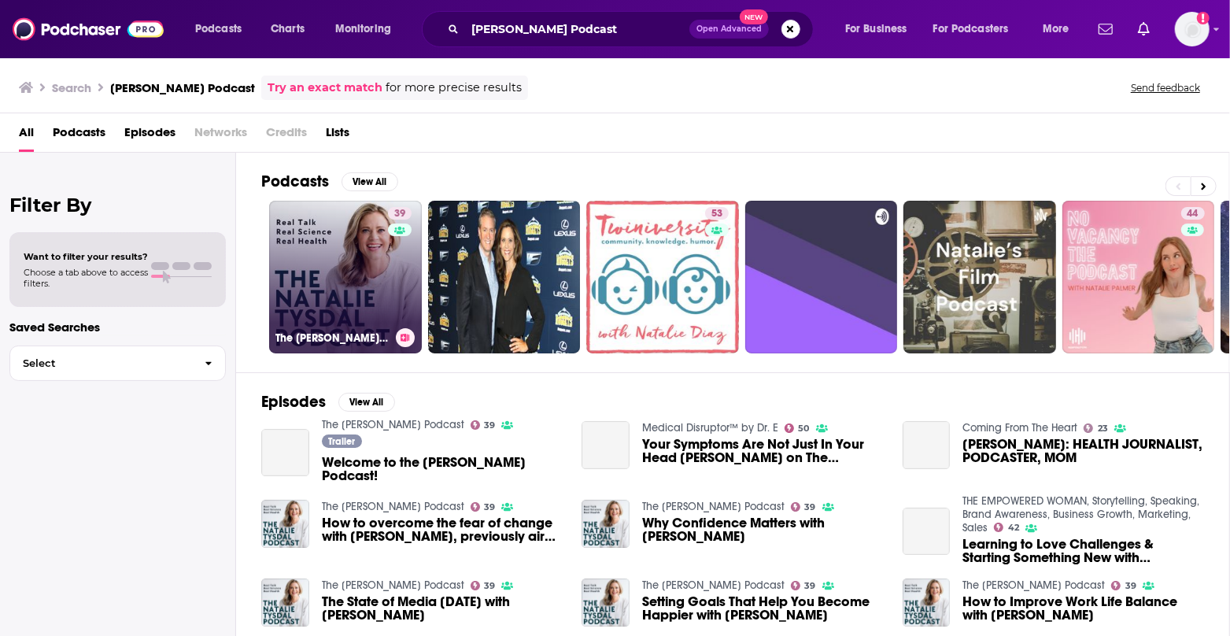
click at [361, 278] on link "39 The [PERSON_NAME] Podcast" at bounding box center [345, 277] width 153 height 153
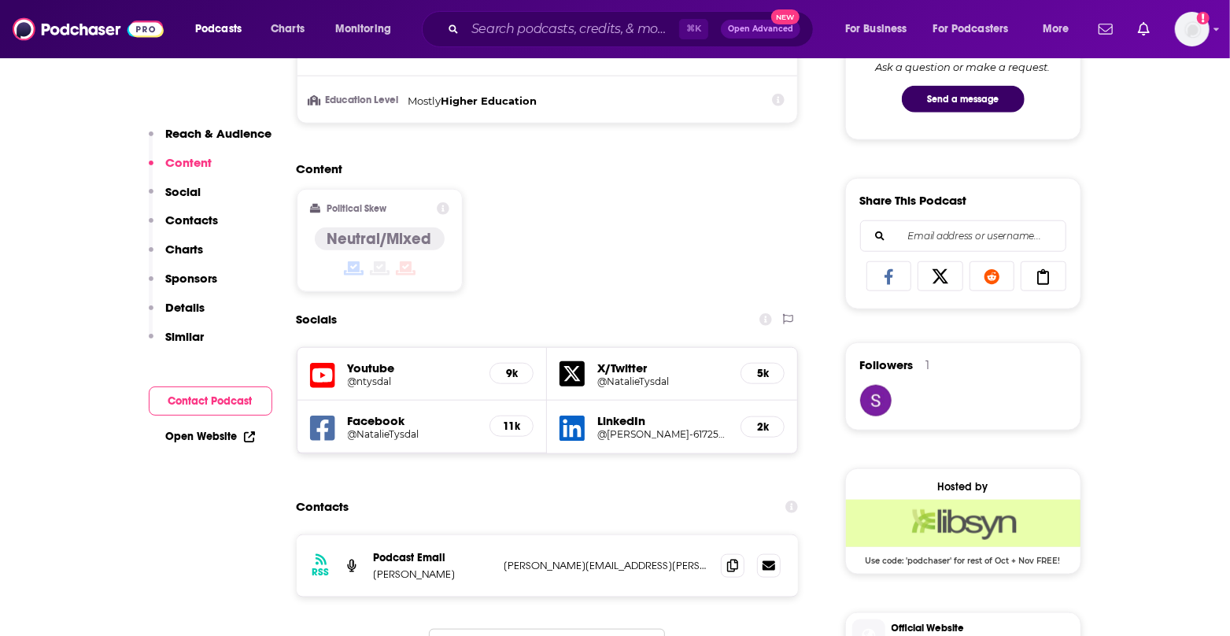
scroll to position [874, 0]
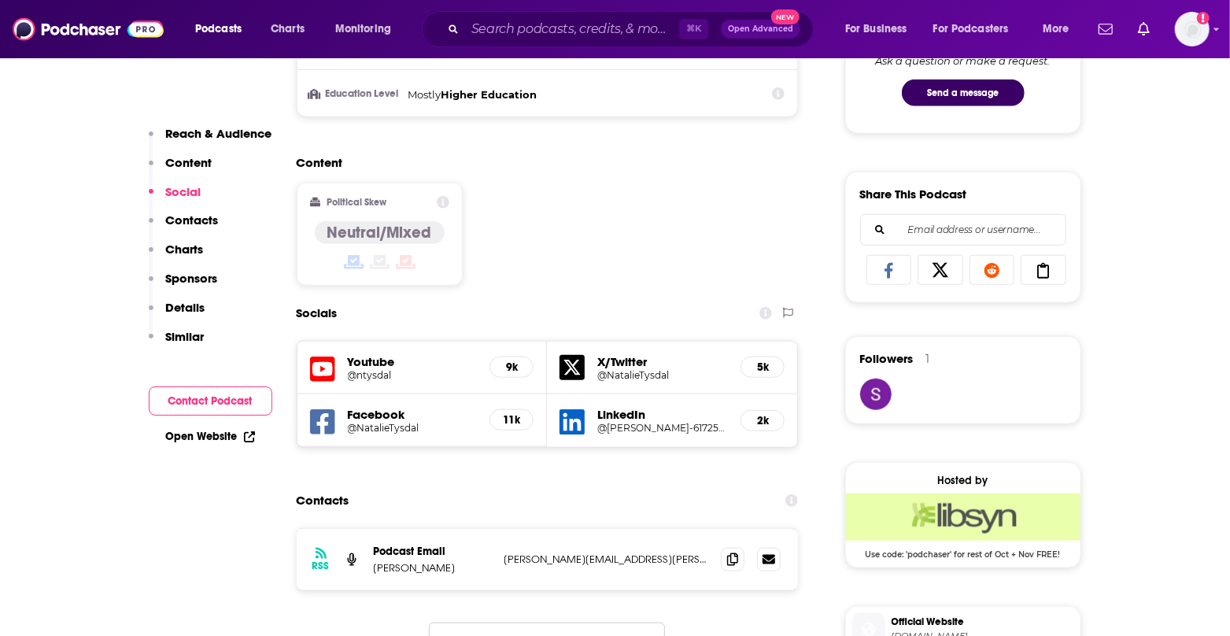
click at [370, 373] on h5 "@ntysdal" at bounding box center [413, 375] width 130 height 12
click at [623, 379] on div "X/Twitter @NatalieTysdal 5k" at bounding box center [672, 368] width 250 height 53
click at [630, 363] on h5 "X/Twitter" at bounding box center [662, 361] width 131 height 15
click at [633, 374] on h5 "@NatalieTysdal" at bounding box center [662, 375] width 131 height 12
click at [372, 424] on h5 "@NatalieTysdal" at bounding box center [413, 428] width 130 height 12
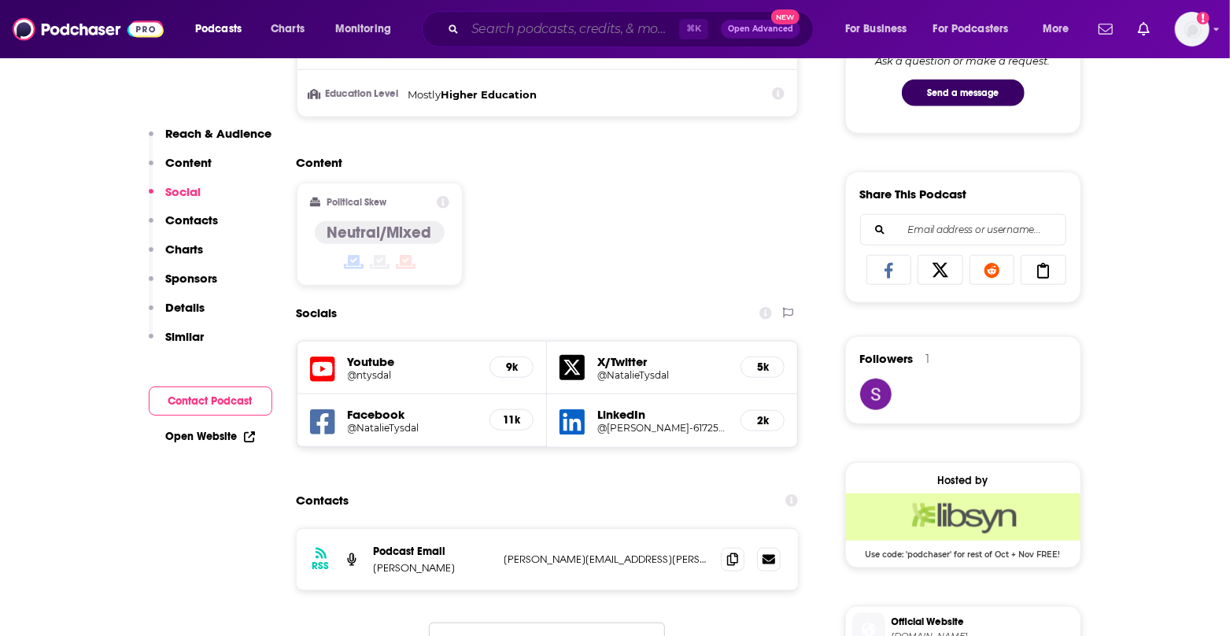
click at [629, 38] on input "Search podcasts, credits, & more..." at bounding box center [572, 29] width 214 height 25
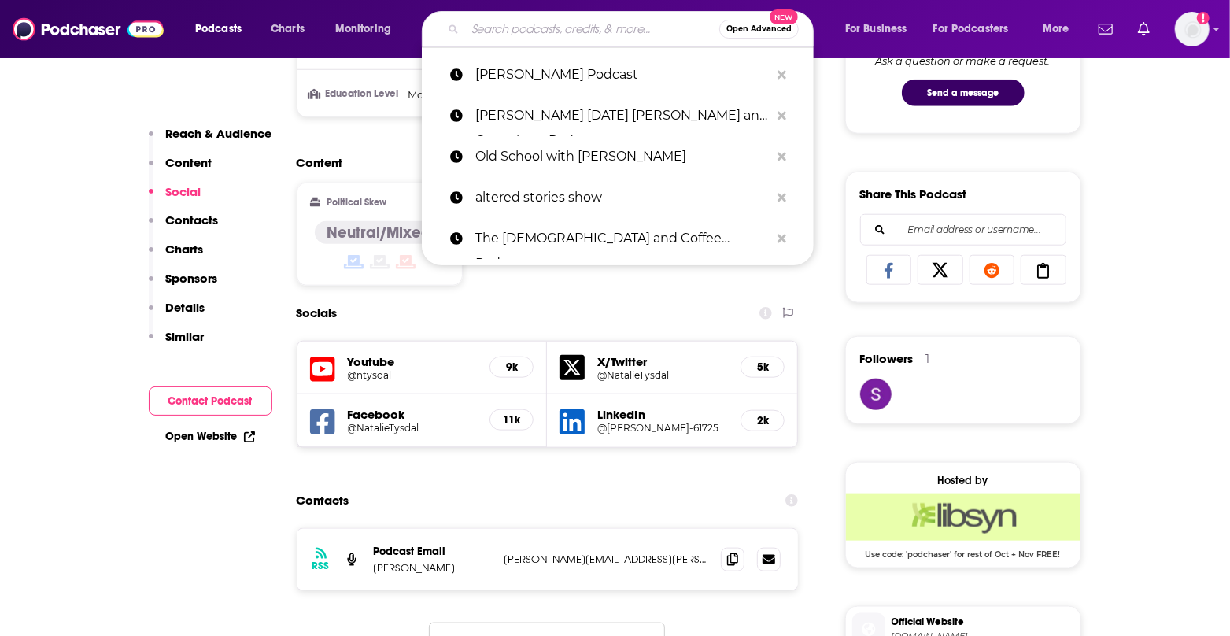
paste input "The Intertwined Life Podcast"
type input "The Intertwined Life Podcast"
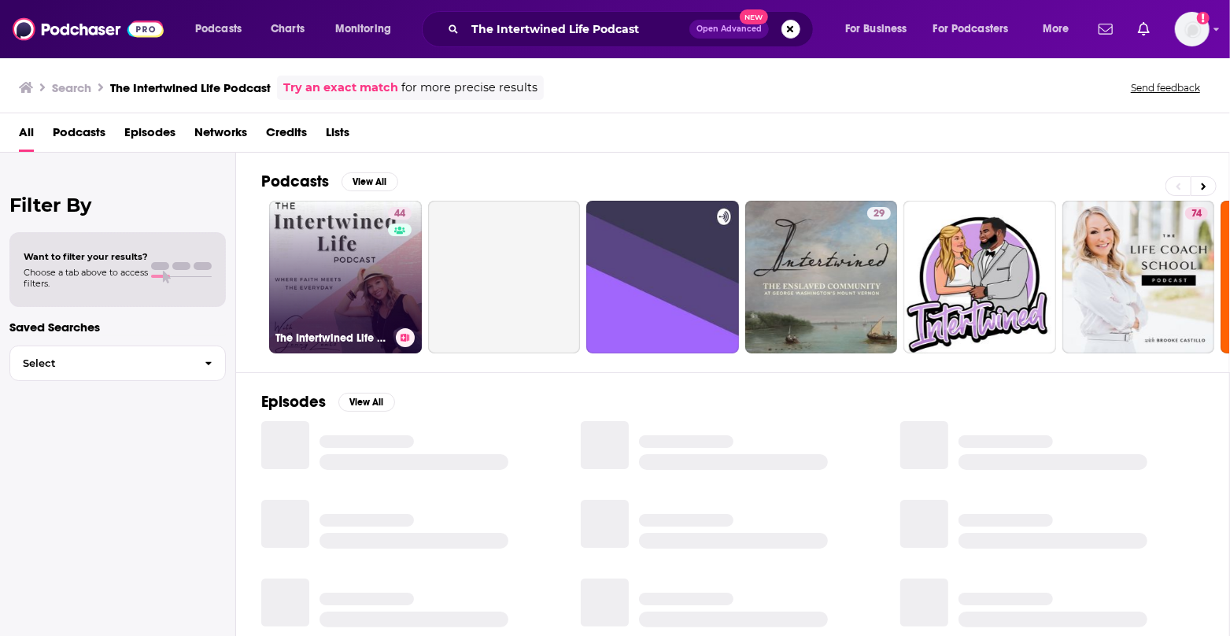
click at [381, 279] on link "44 The Intertwined Life Podcast - w/ [PERSON_NAME][DEMOGRAPHIC_DATA] Women (Fai…" at bounding box center [345, 277] width 153 height 153
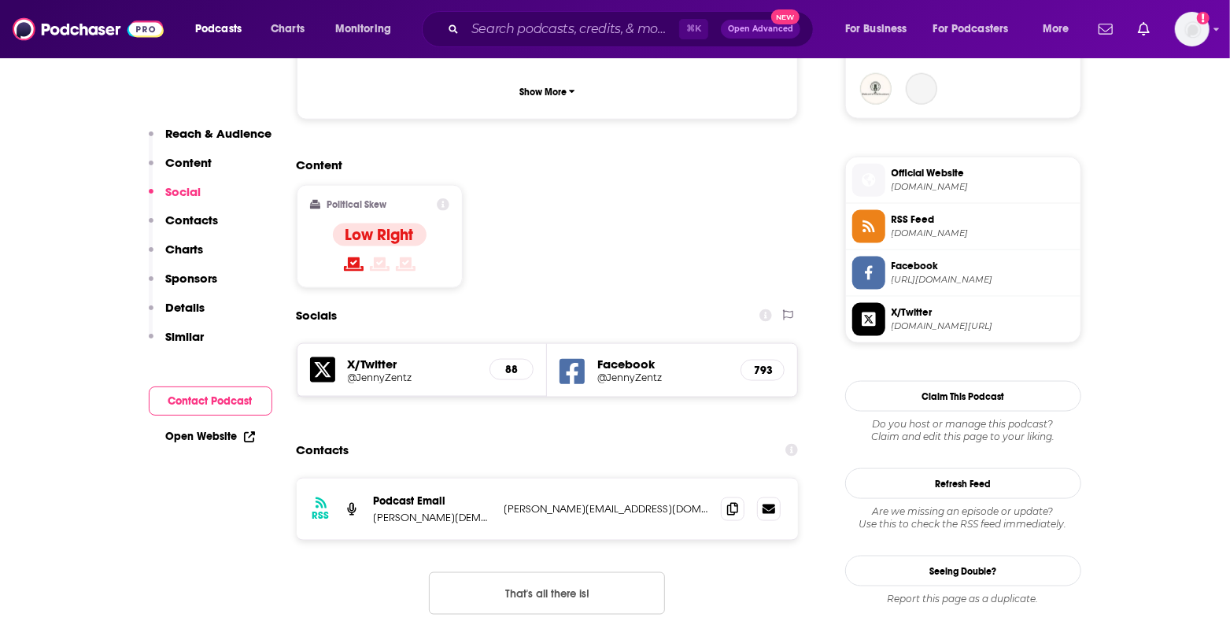
scroll to position [1184, 0]
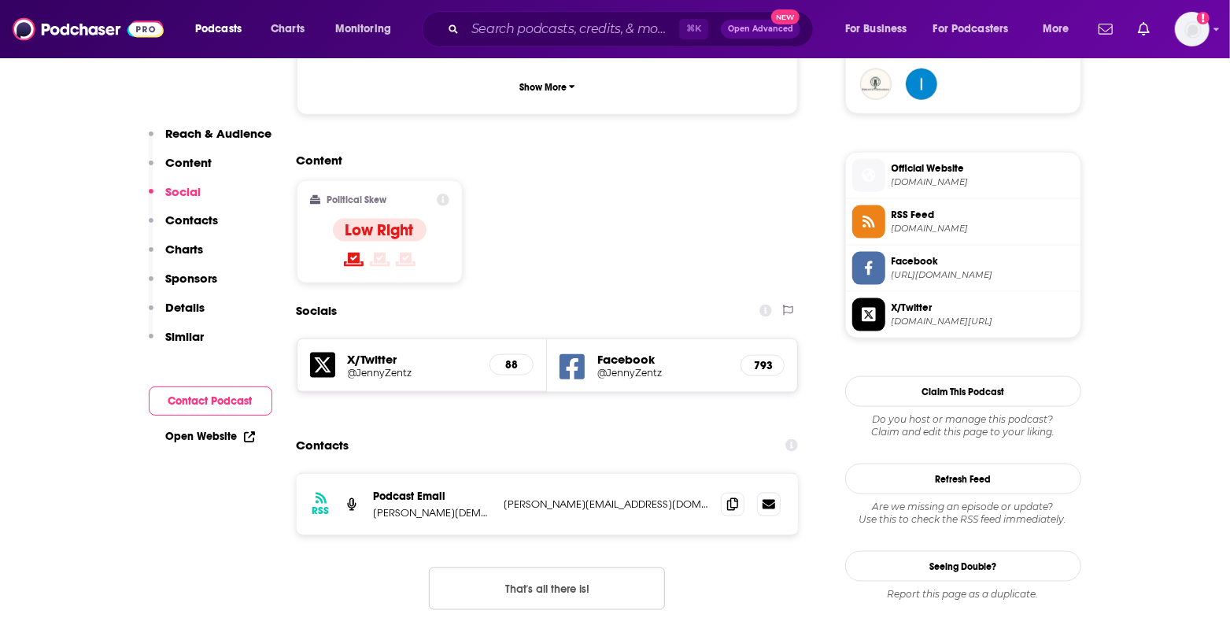
click at [650, 367] on h5 "@JennyZentz" at bounding box center [662, 373] width 131 height 12
click at [933, 176] on span "[DOMAIN_NAME]" at bounding box center [983, 182] width 183 height 12
click at [374, 352] on h5 "X/Twitter" at bounding box center [413, 359] width 130 height 15
click at [387, 367] on h5 "@JennyZentz" at bounding box center [413, 373] width 130 height 12
click at [653, 37] on input "Search podcasts, credits, & more..." at bounding box center [572, 29] width 214 height 25
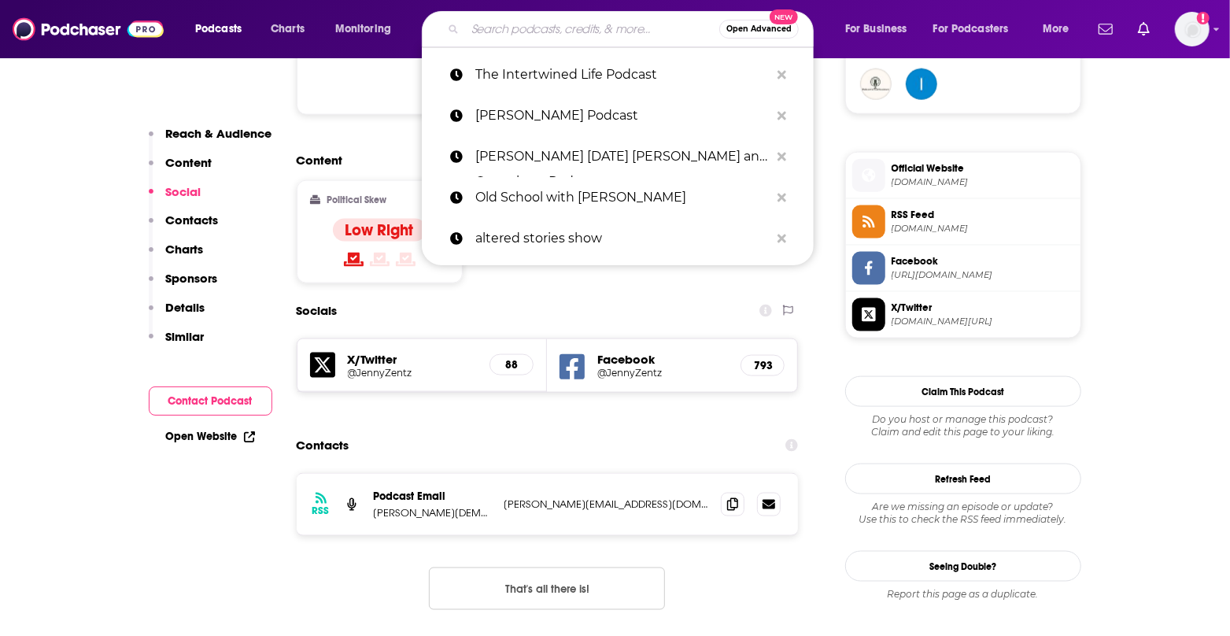
paste input "The Kingdom Business Revolution Podcast"
type input "The Kingdom Business Revolution Podcast"
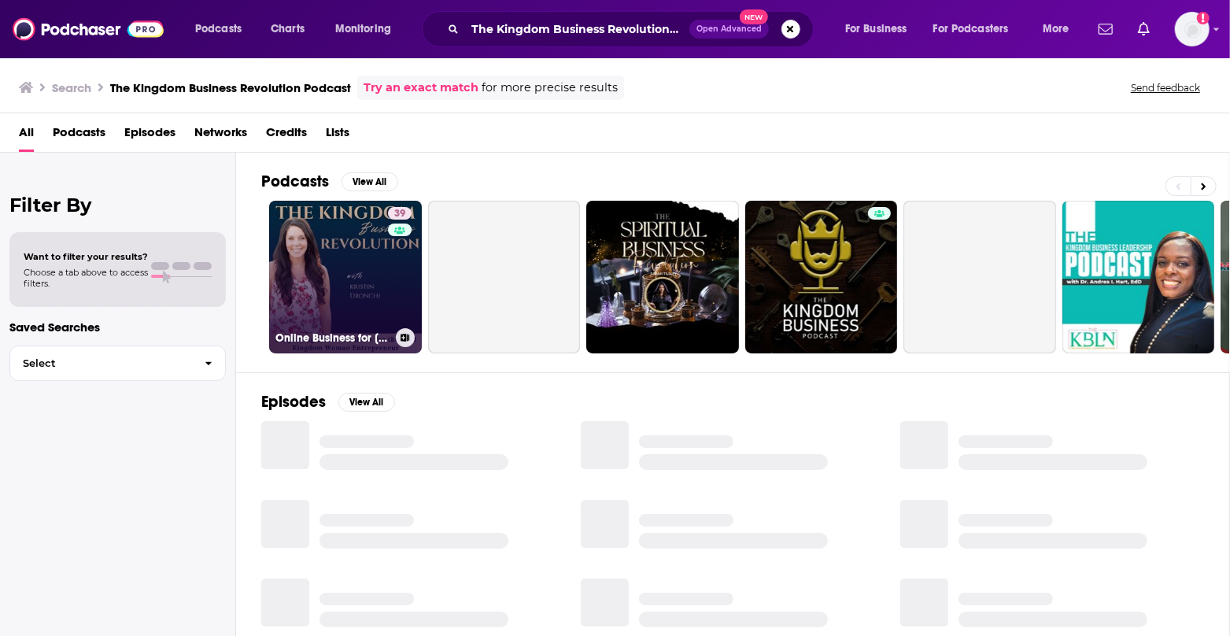
click at [409, 296] on div "39" at bounding box center [402, 267] width 28 height 121
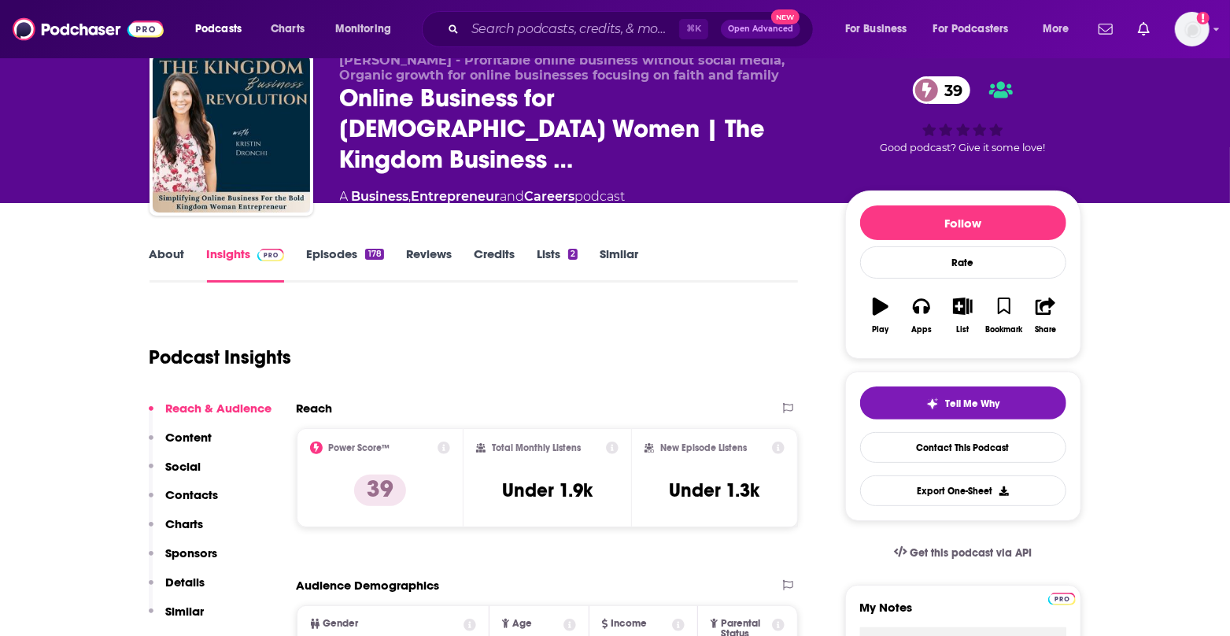
scroll to position [55, 0]
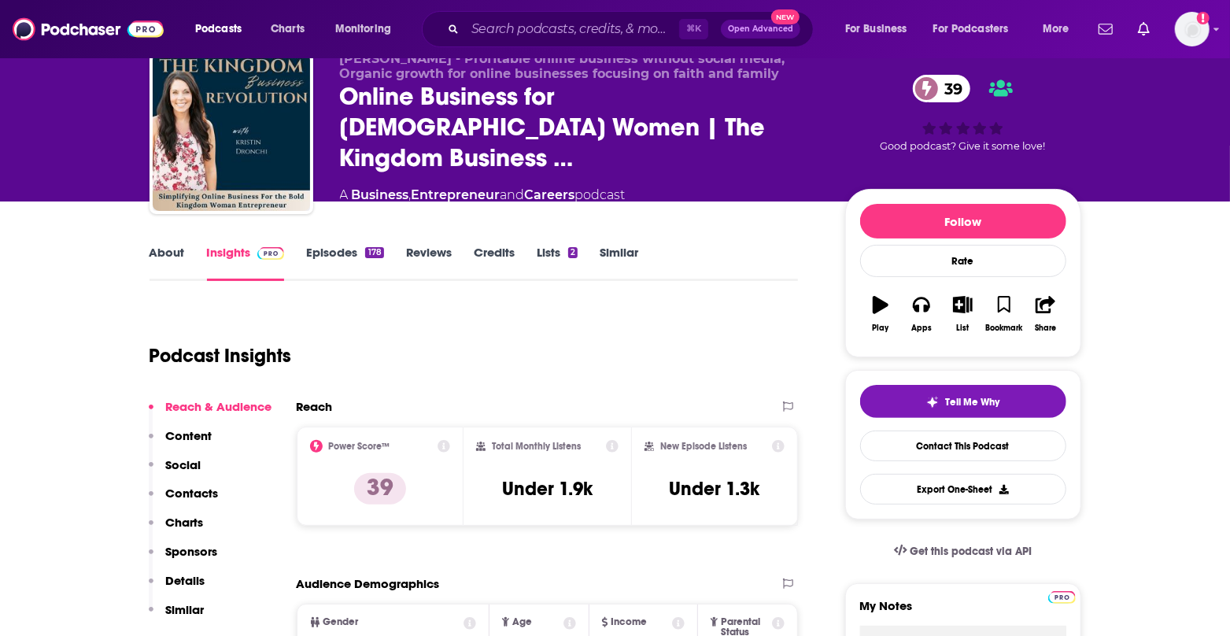
click at [688, 421] on div "Reach" at bounding box center [548, 413] width 502 height 28
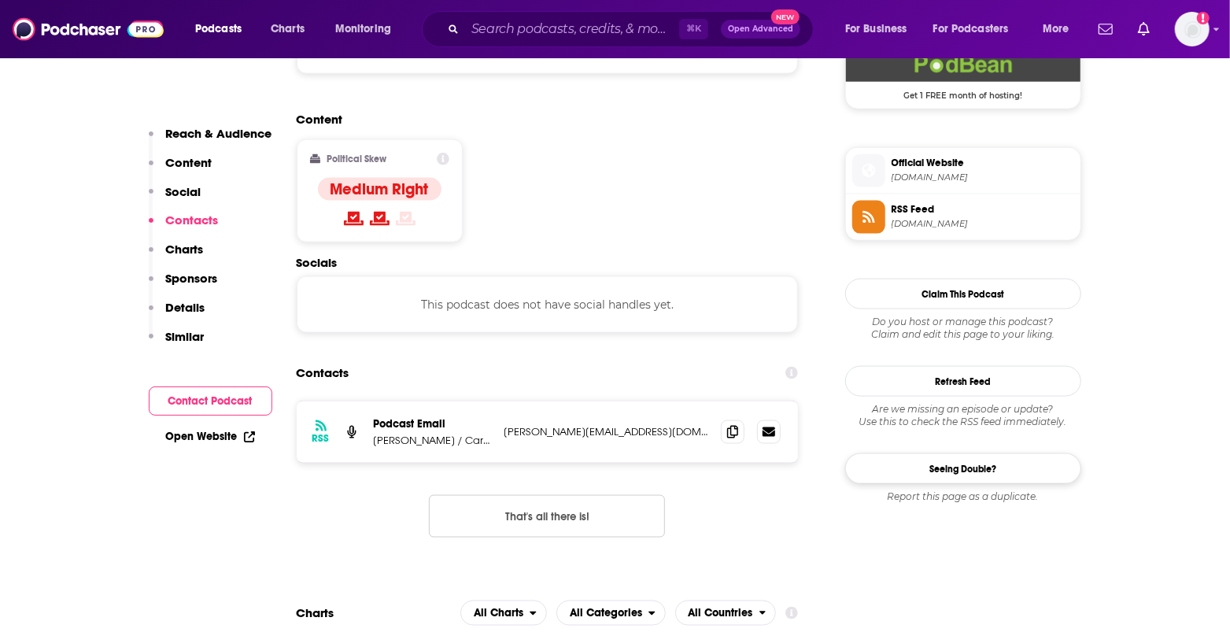
scroll to position [1142, 0]
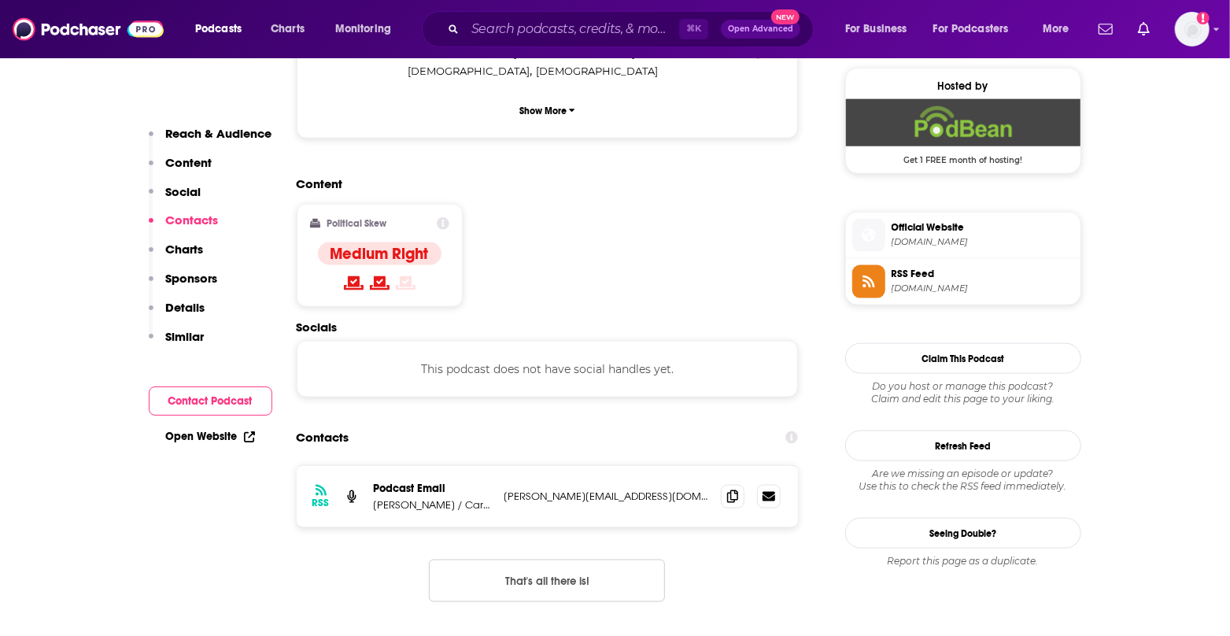
click at [967, 236] on span "[DOMAIN_NAME]" at bounding box center [983, 242] width 183 height 12
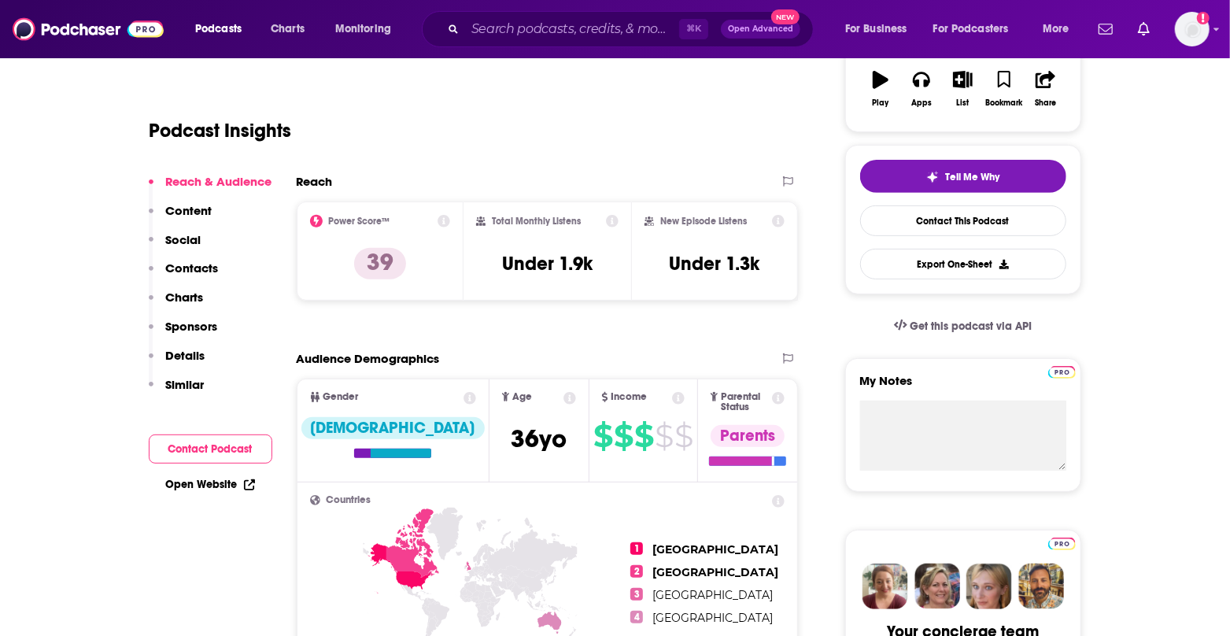
scroll to position [288, 0]
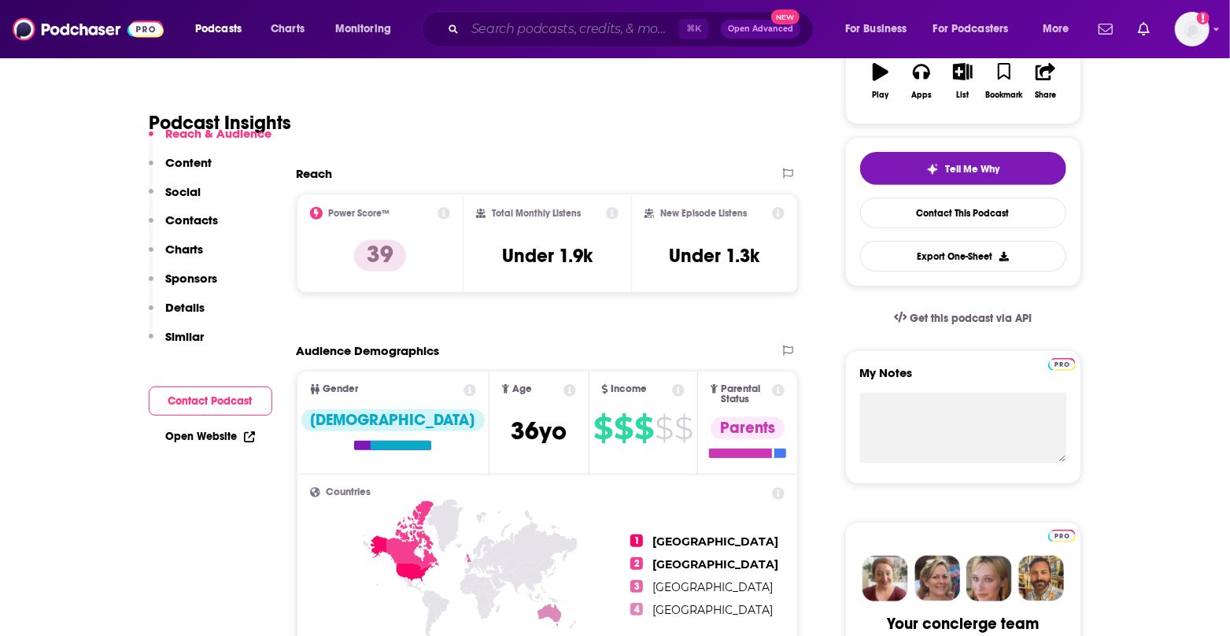
click at [567, 29] on input "Search podcasts, credits, & more..." at bounding box center [572, 29] width 214 height 25
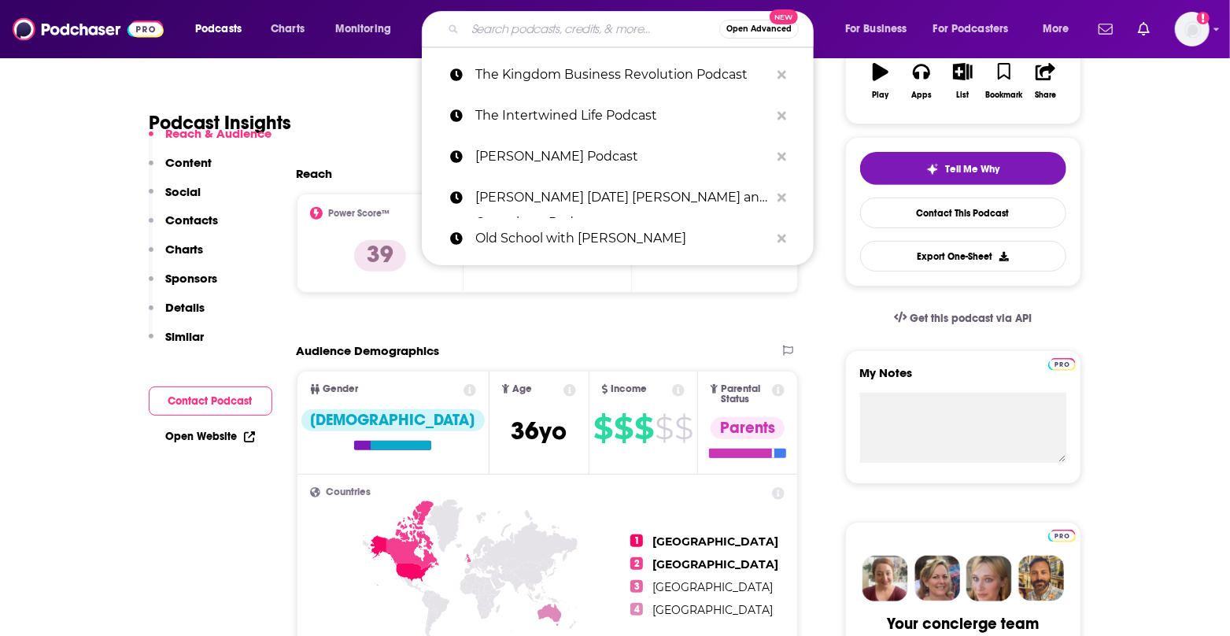
paste input "Dad Up Podcast"
type input "Dad Up Podcast"
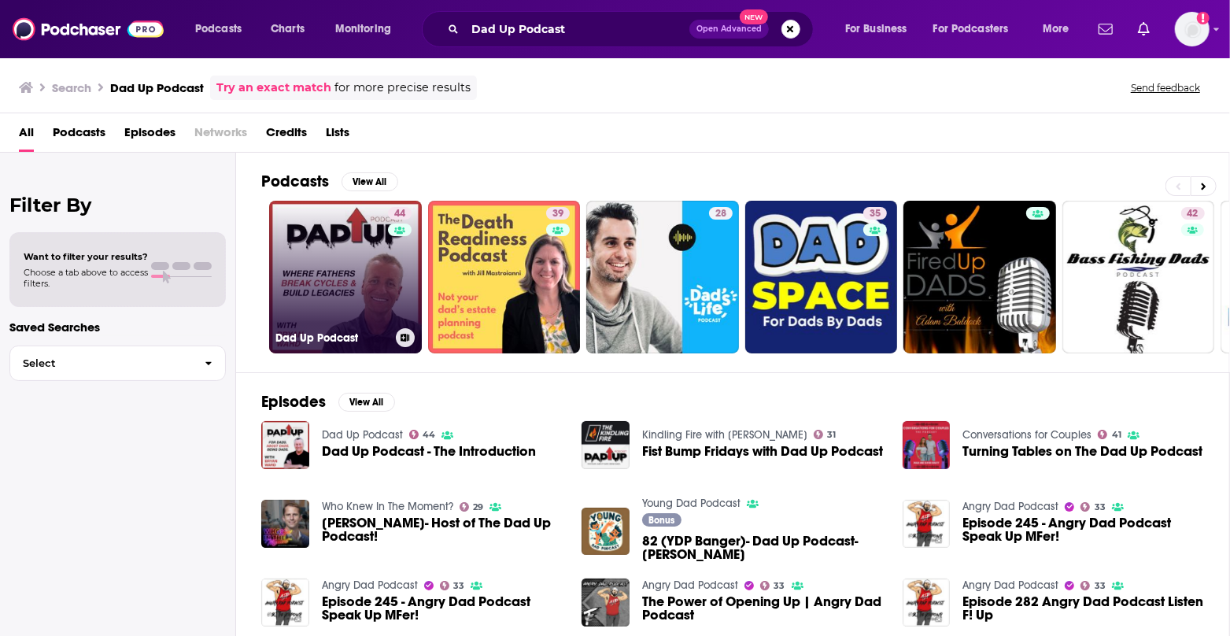
click at [390, 267] on div "44" at bounding box center [402, 267] width 28 height 121
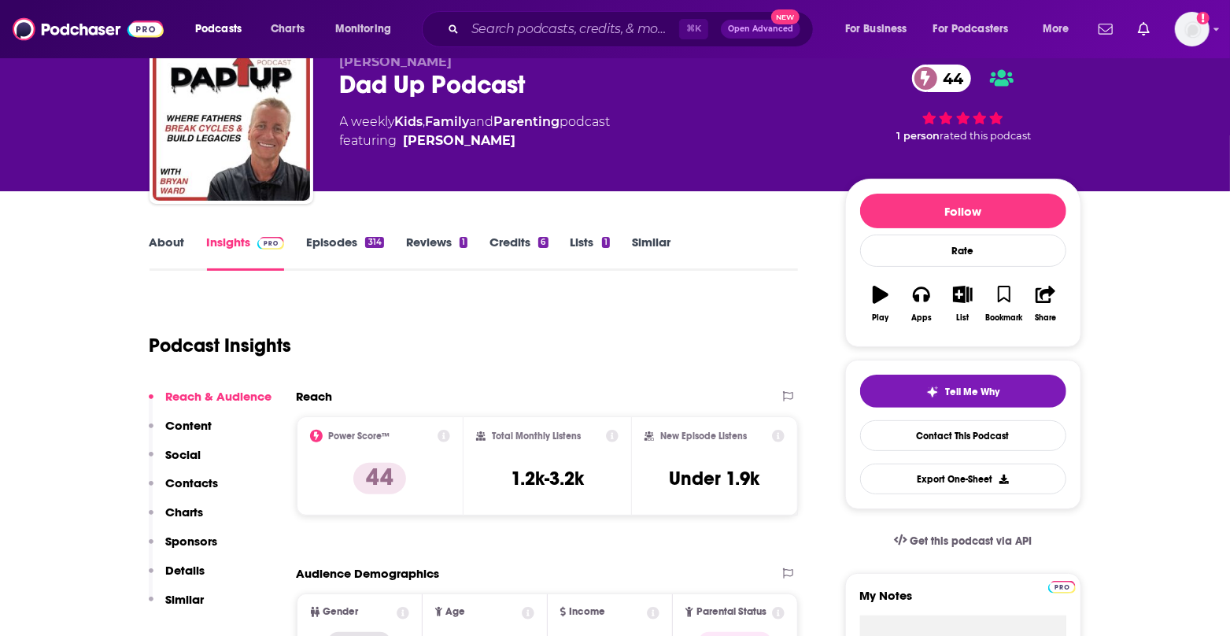
scroll to position [67, 0]
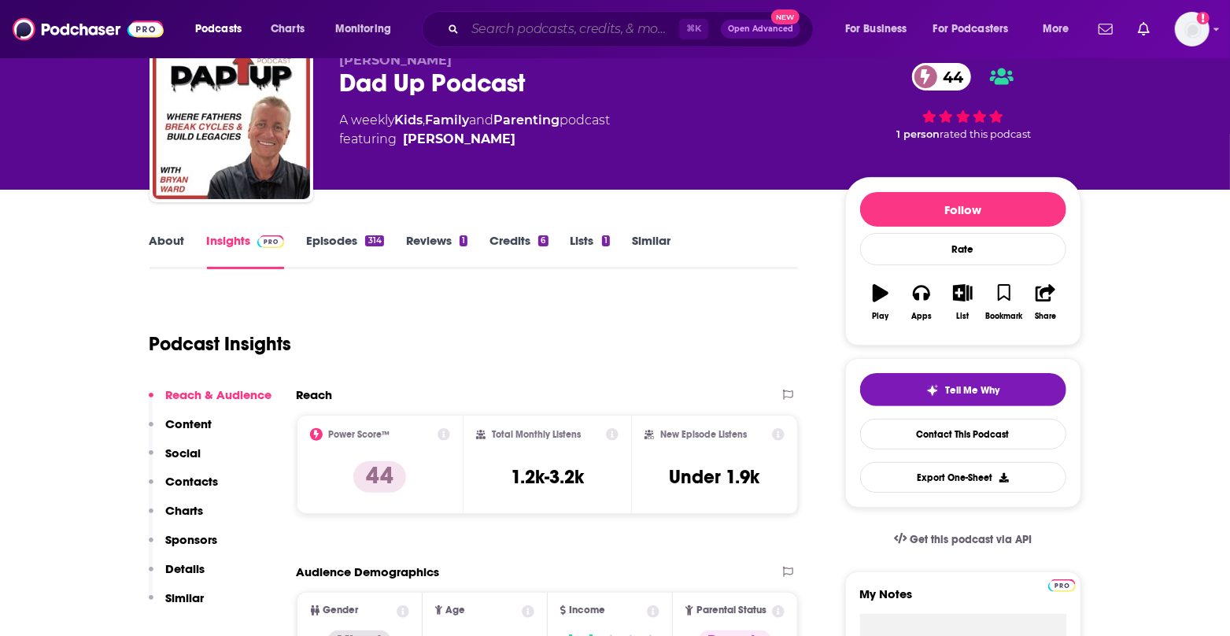
click at [609, 41] on input "Search podcasts, credits, & more..." at bounding box center [572, 29] width 214 height 25
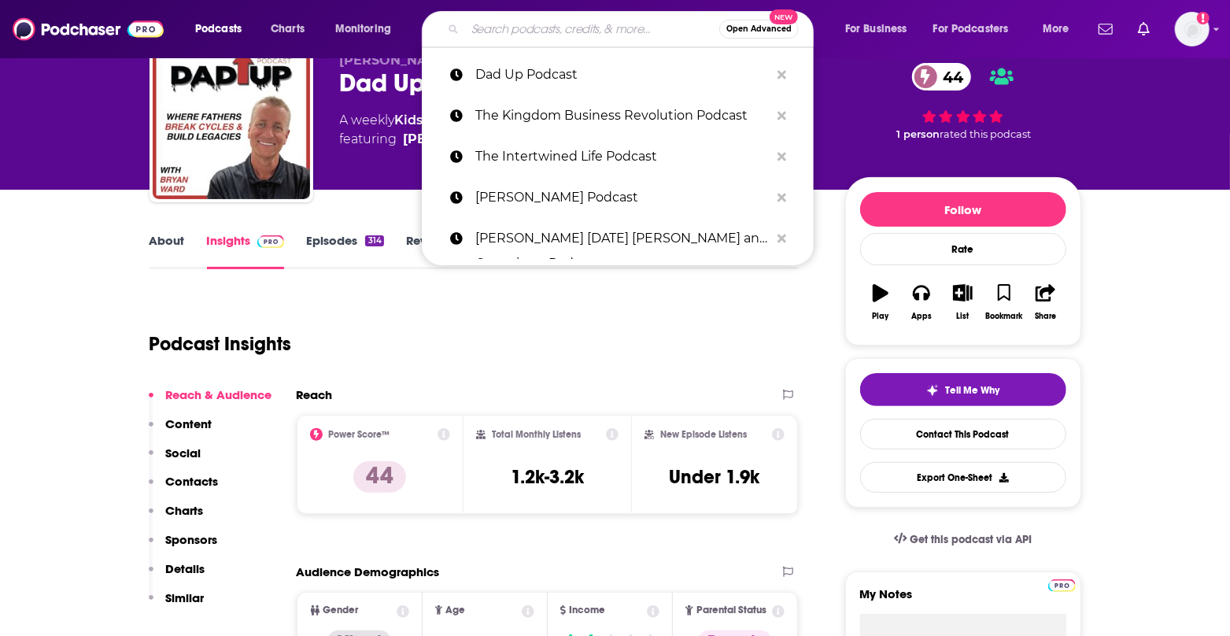
paste input "Talking Addiction & Recovery"
type input "Talking Addiction & Recovery"
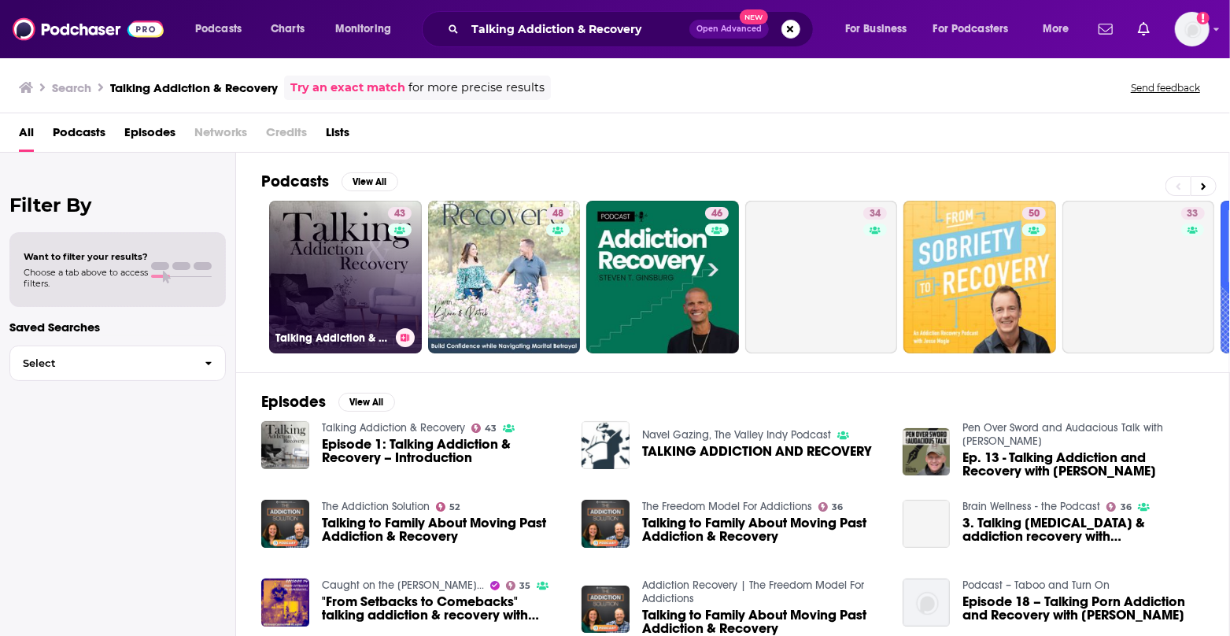
click at [366, 295] on link "43 Talking Addiction & Recovery" at bounding box center [345, 277] width 153 height 153
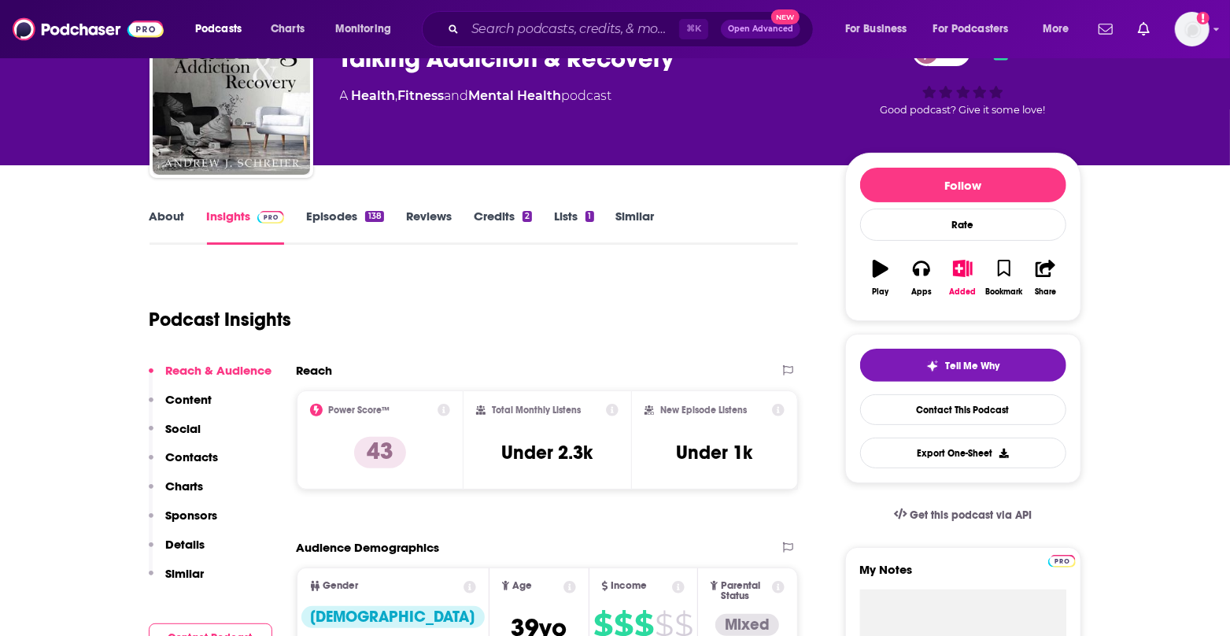
scroll to position [96, 0]
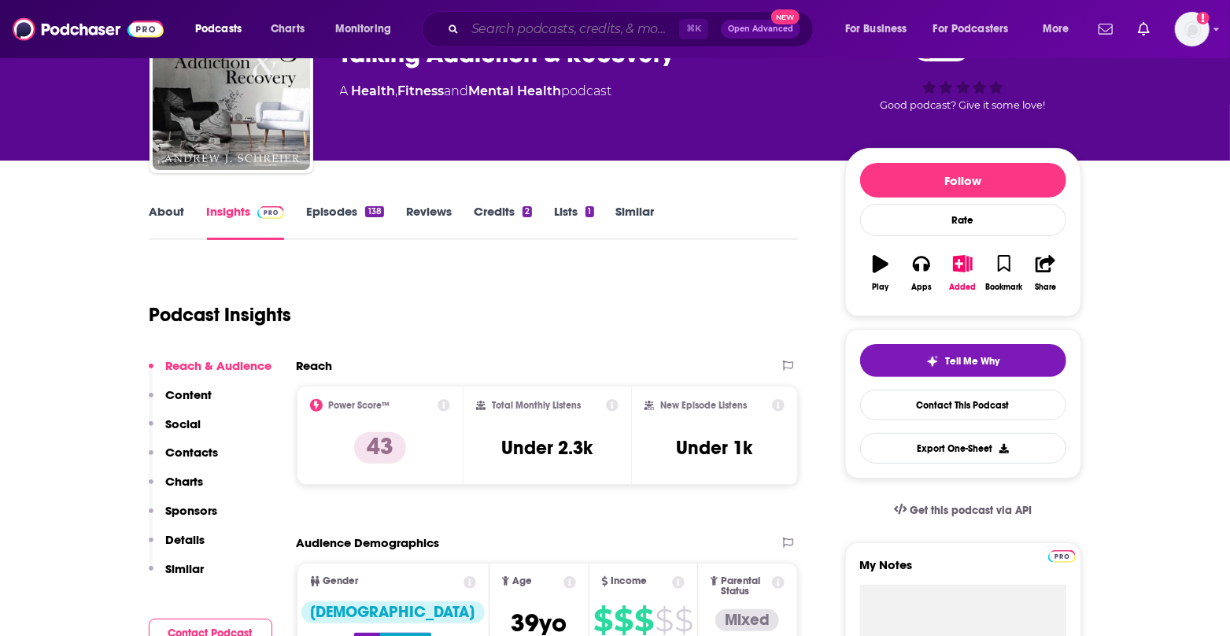
click at [557, 24] on input "Search podcasts, credits, & more..." at bounding box center [572, 29] width 214 height 25
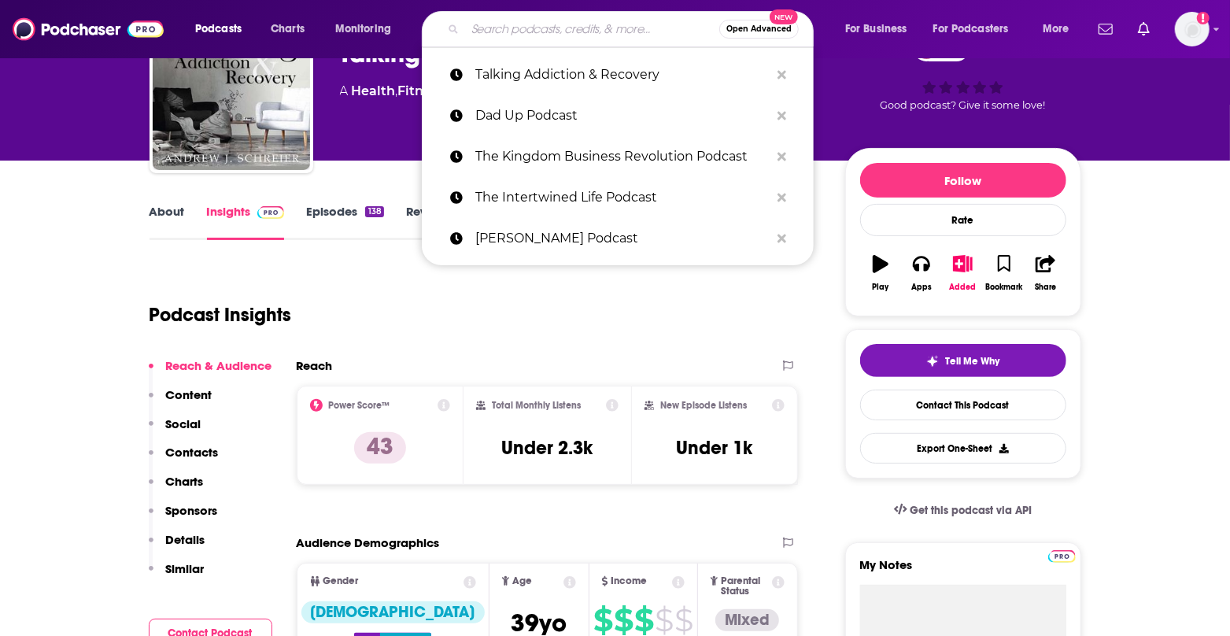
paste input "Visibly Fit"
type input "Visibly Fit"
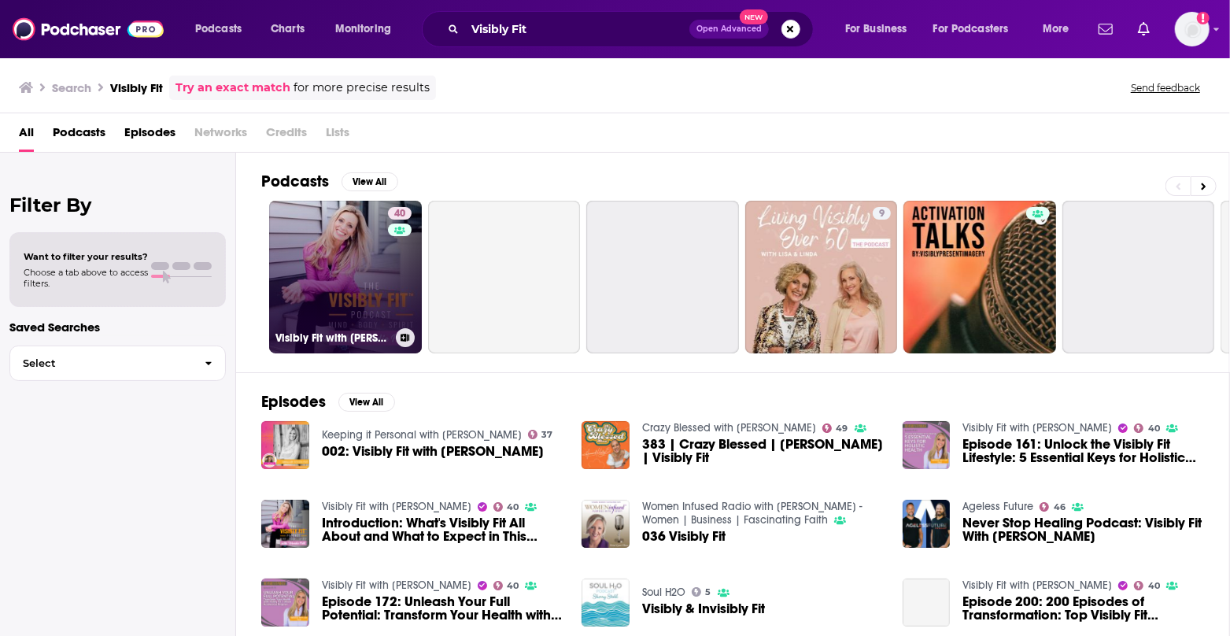
click at [384, 282] on link "40 Visibly Fit with [PERSON_NAME]" at bounding box center [345, 277] width 153 height 153
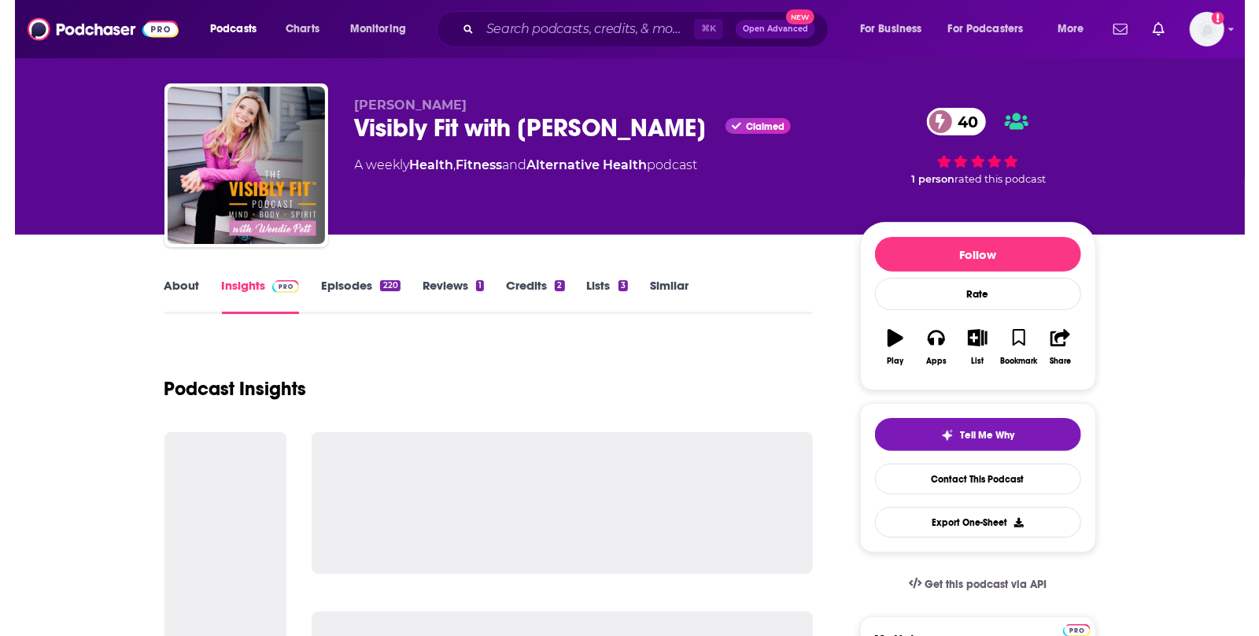
scroll to position [27, 0]
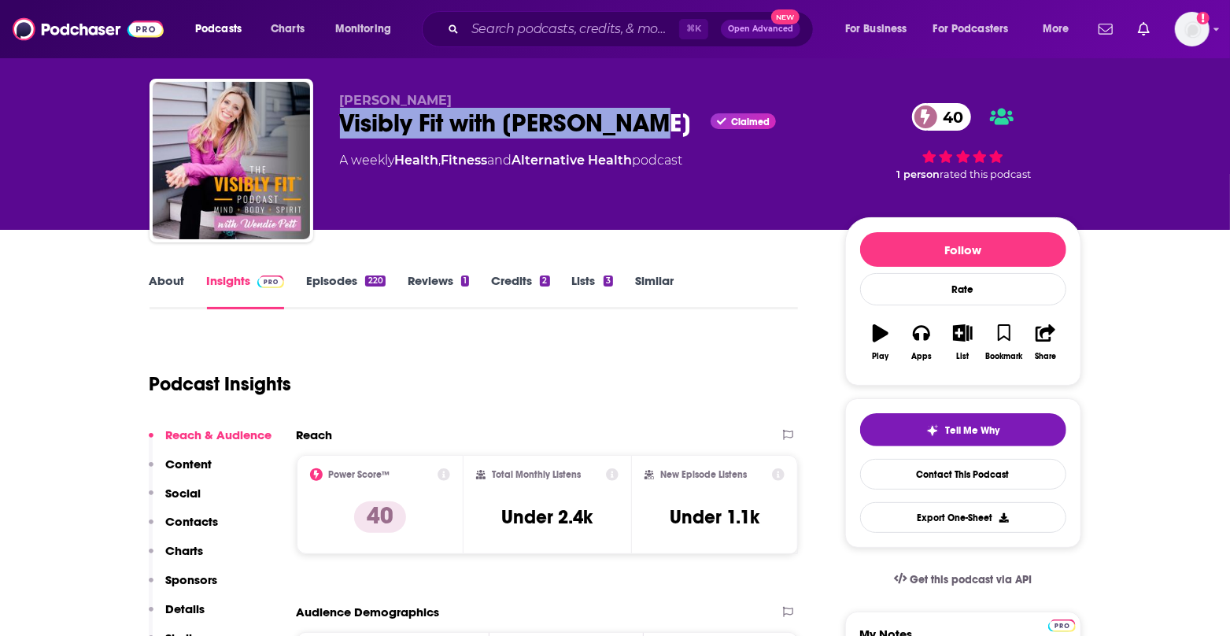
drag, startPoint x: 645, startPoint y: 127, endPoint x: 337, endPoint y: 123, distance: 307.8
click at [337, 123] on div "[PERSON_NAME] Visibly Fit with [PERSON_NAME] Claimed 40 A weekly Health , Fitne…" at bounding box center [616, 164] width 932 height 170
copy h2 "Visibly Fit with [PERSON_NAME]"
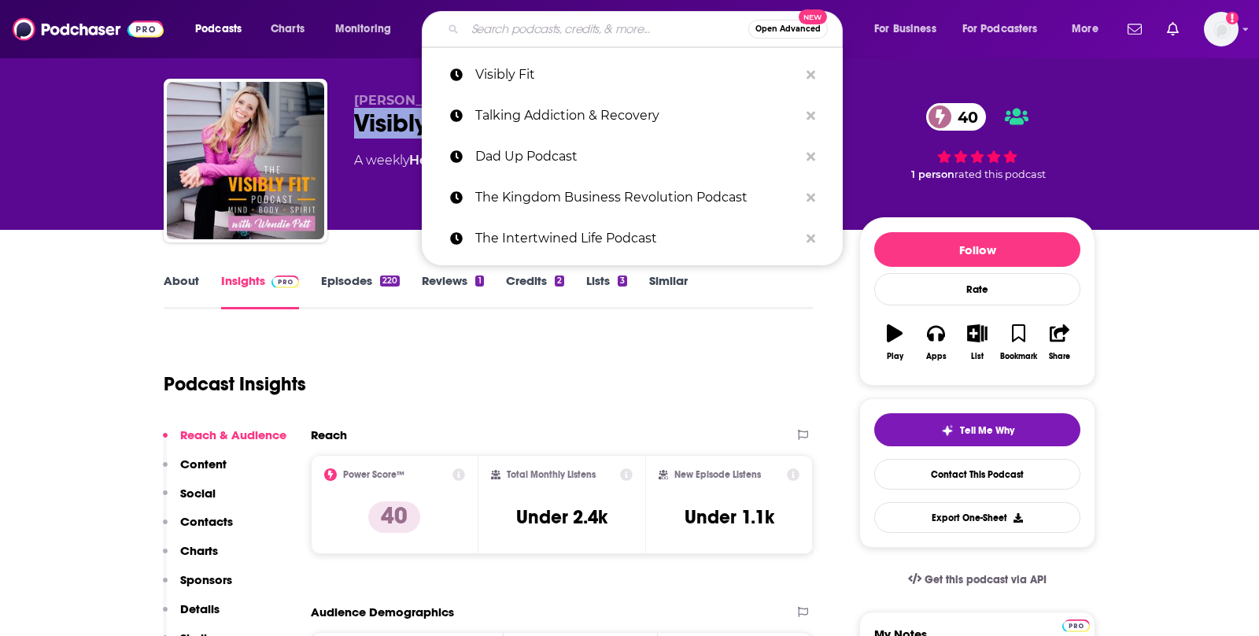
click at [648, 35] on input "Search podcasts, credits, & more..." at bounding box center [606, 29] width 283 height 25
paste input "Altered Stories Show"
type input "Altered Stories Show"
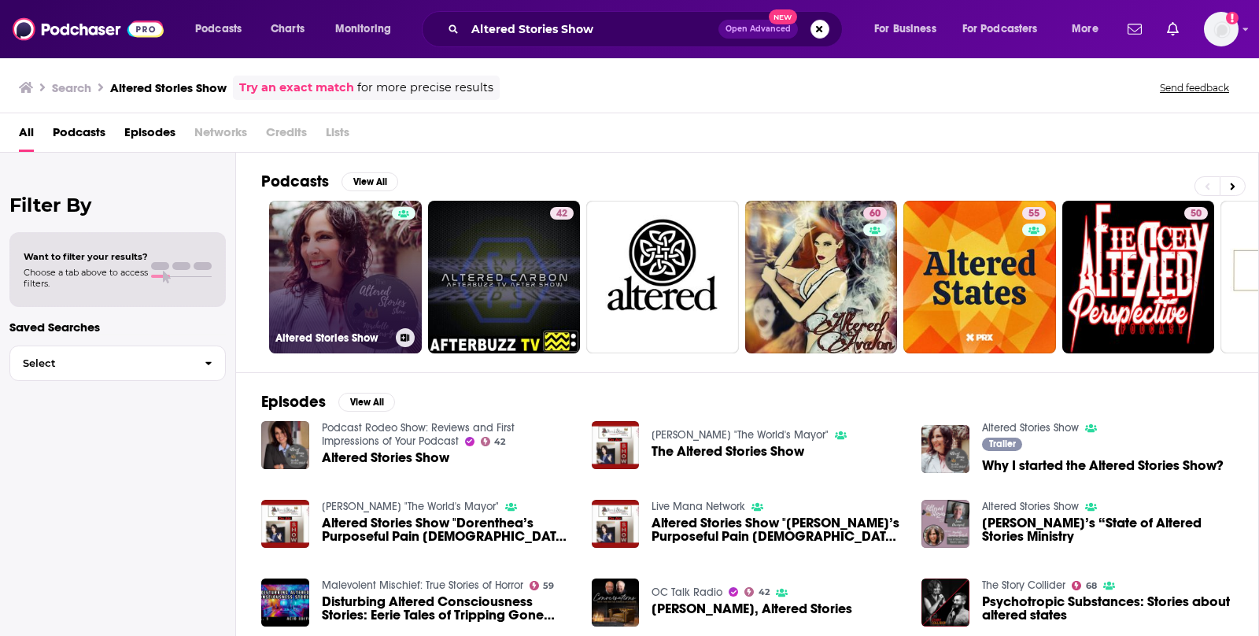
click at [366, 279] on link "Altered Stories Show" at bounding box center [345, 277] width 153 height 153
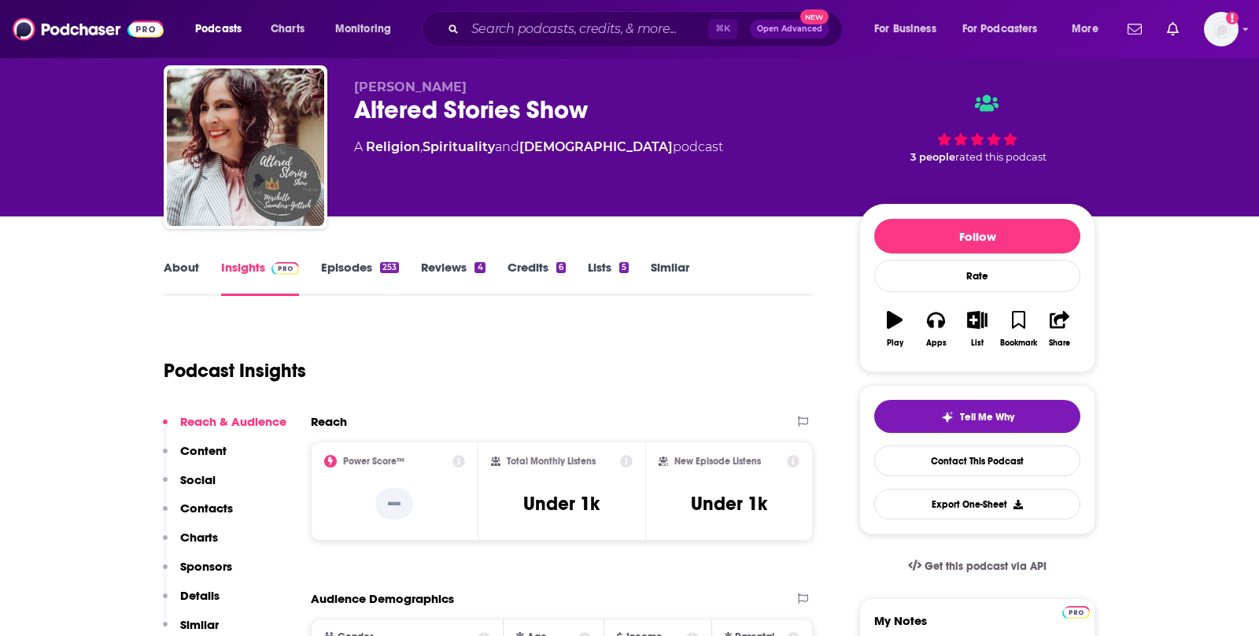
scroll to position [64, 0]
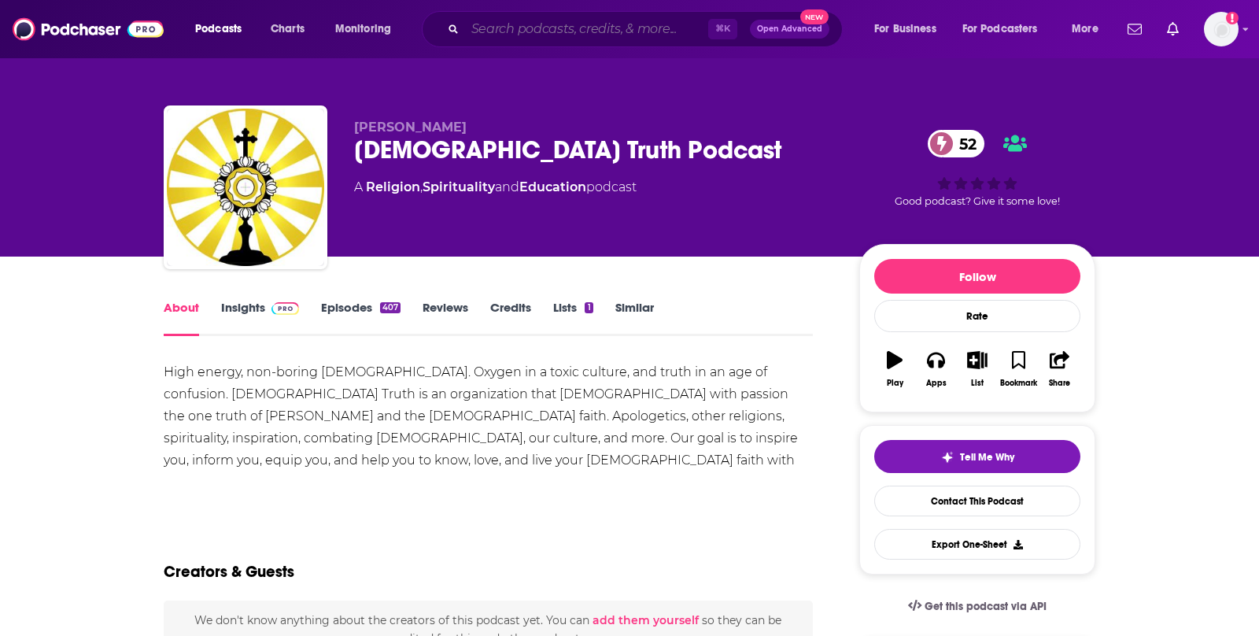
click at [597, 40] on input "Search podcasts, credits, & more..." at bounding box center [586, 29] width 243 height 25
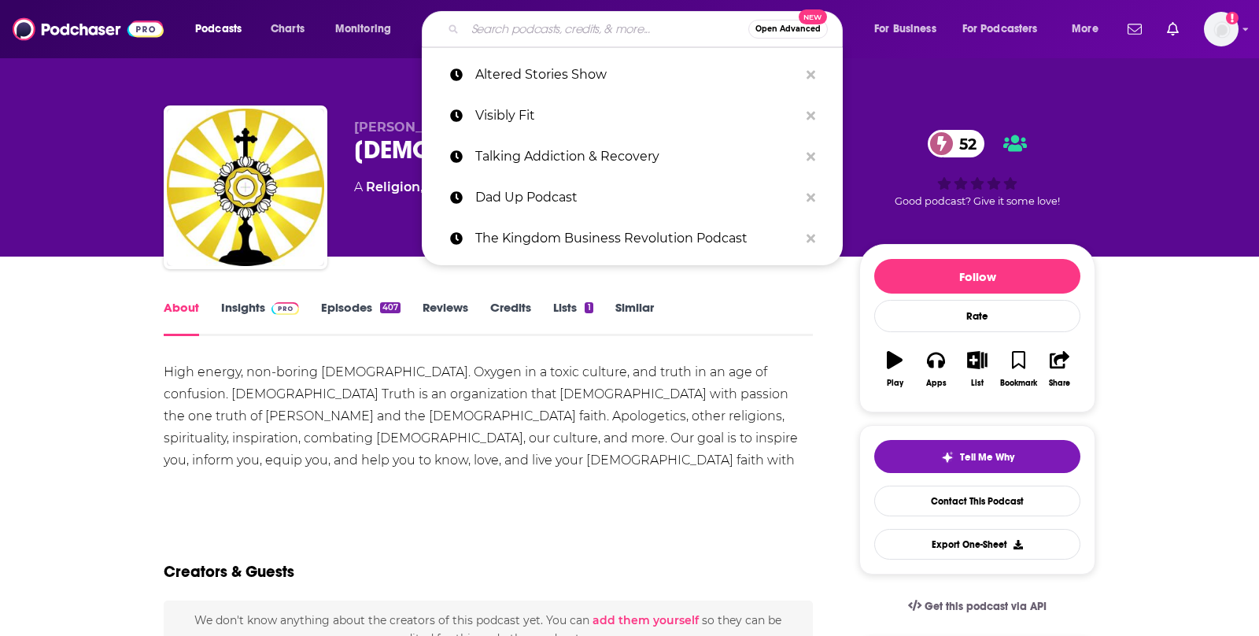
paste input "Healing & Becoming"
type input "Healing & Becoming"
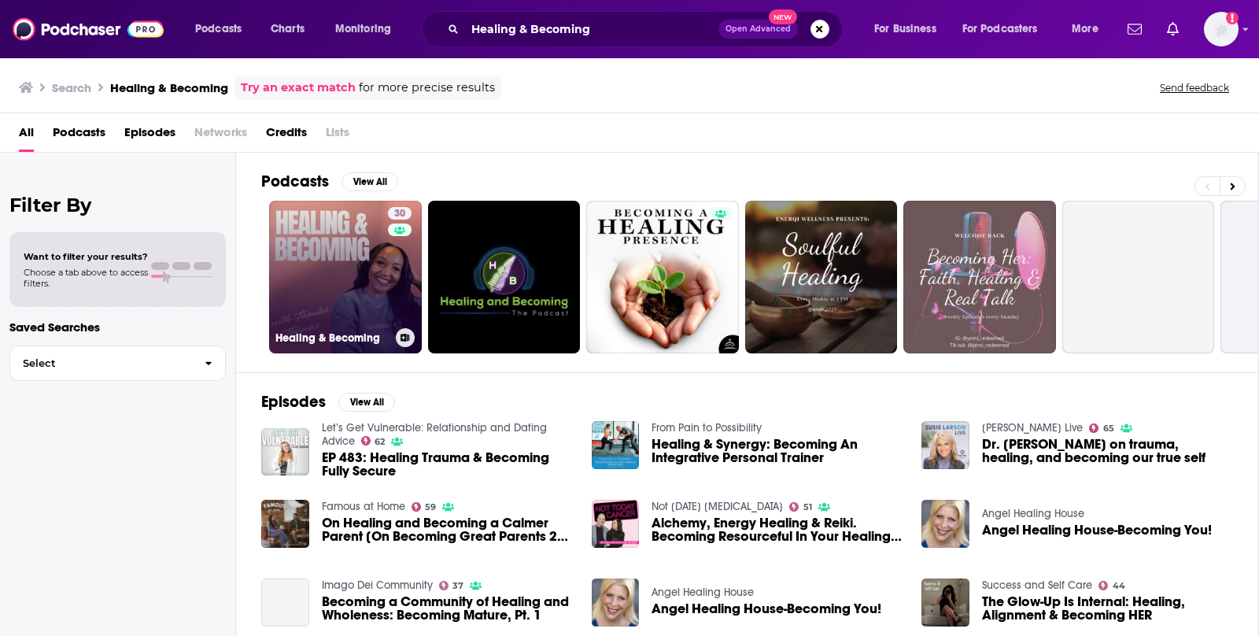
click at [366, 340] on h3 "Healing & Becoming" at bounding box center [333, 337] width 114 height 13
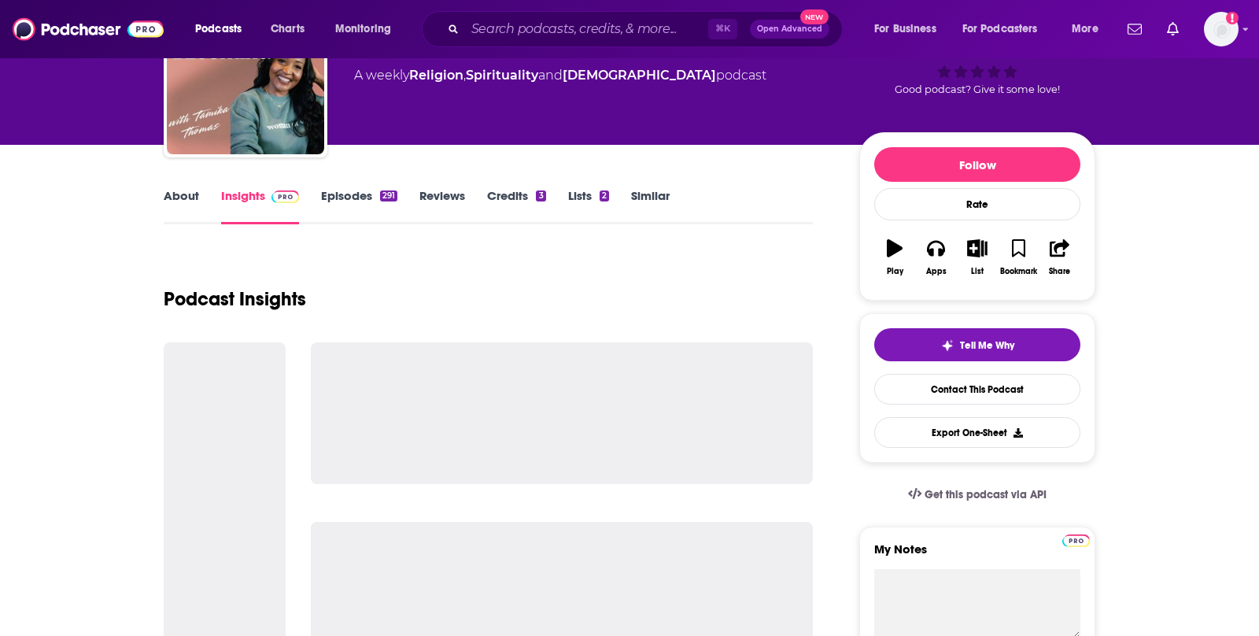
scroll to position [114, 0]
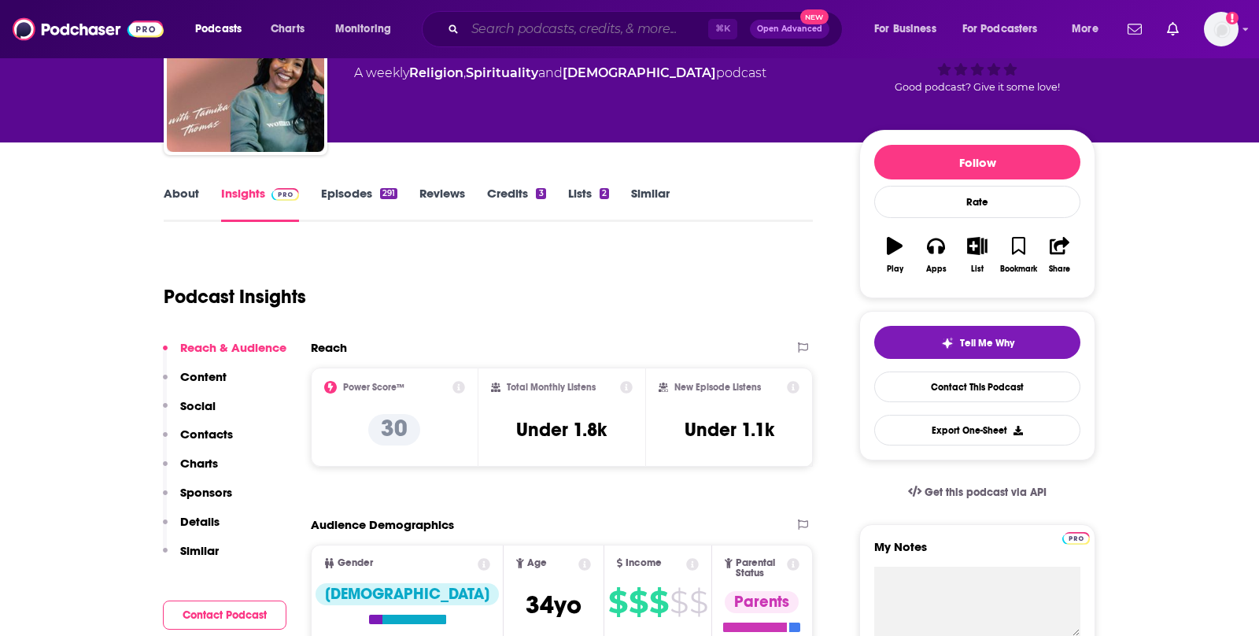
click at [690, 28] on input "Search podcasts, credits, & more..." at bounding box center [586, 29] width 243 height 25
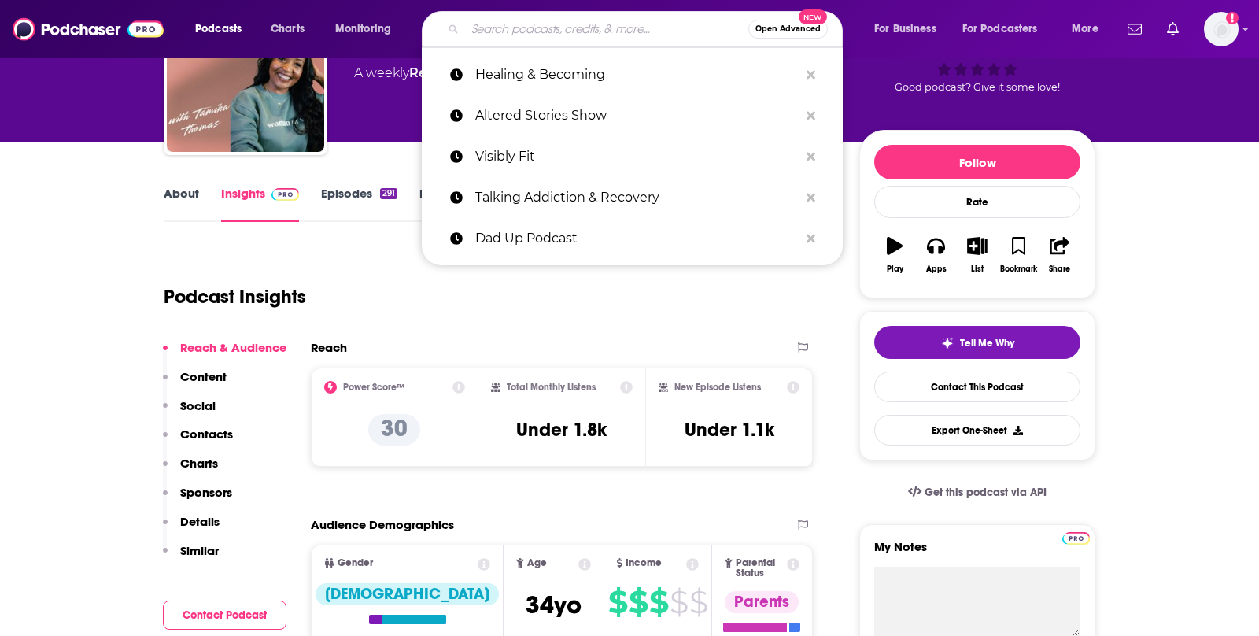
paste input "Choose 2 Think"
type input "Choose 2 Think"
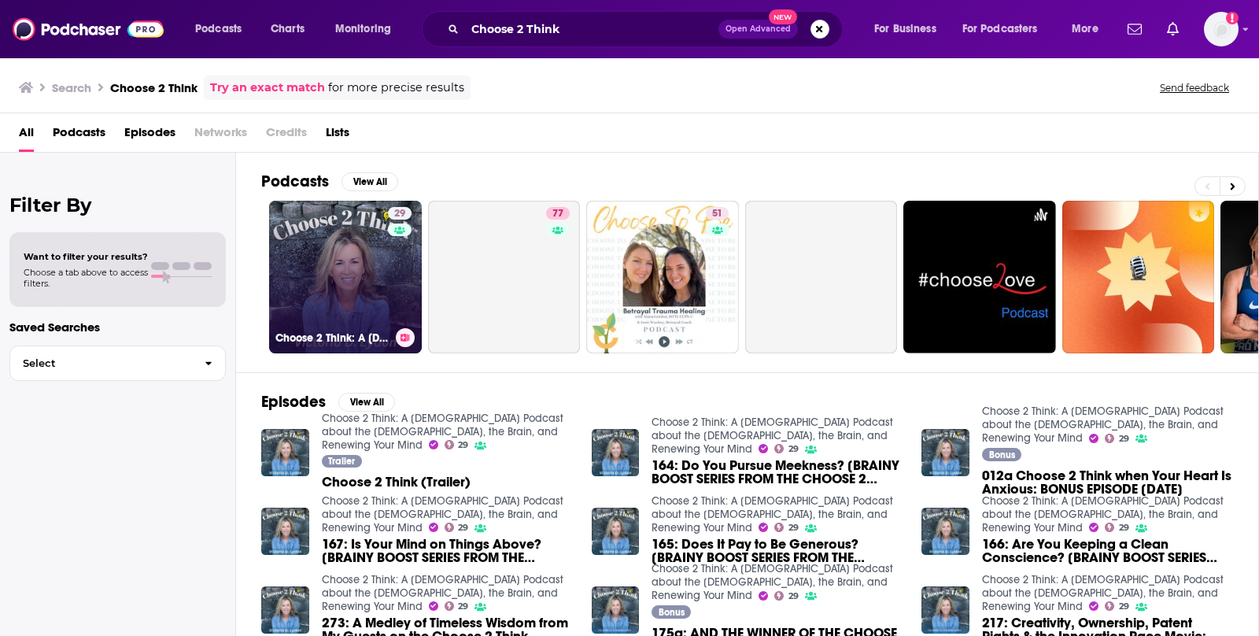
click at [372, 287] on link "29 Choose 2 Think: A Christian Podcast about the Bible, the Brain, and Renewing…" at bounding box center [345, 277] width 153 height 153
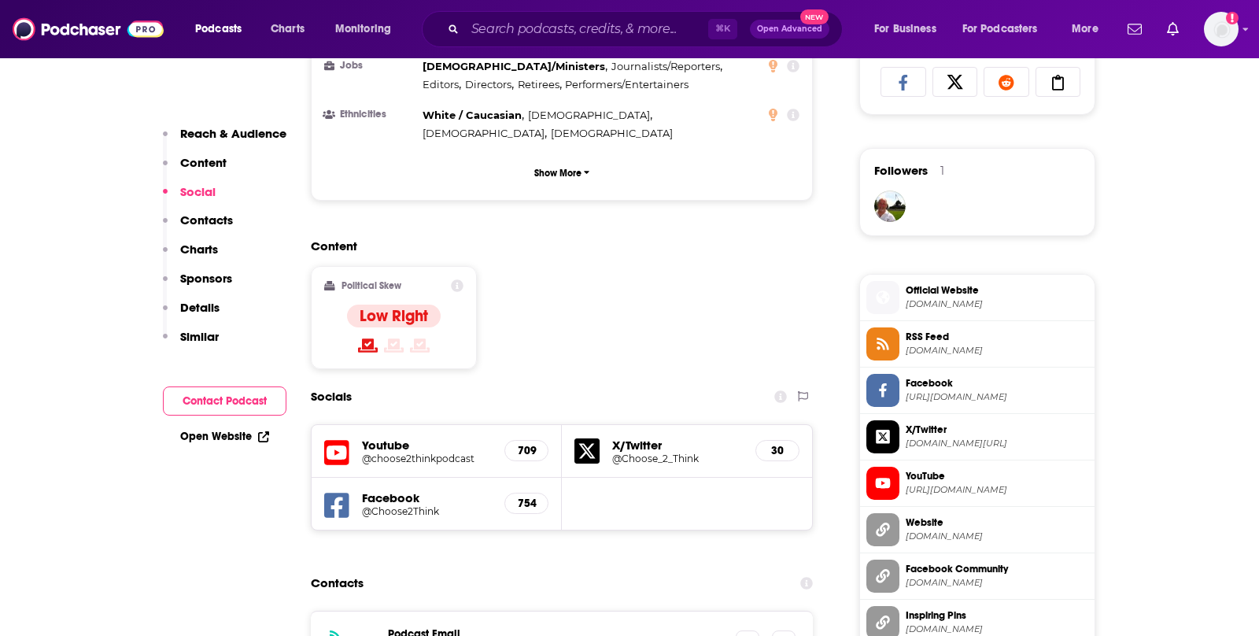
scroll to position [1100, 0]
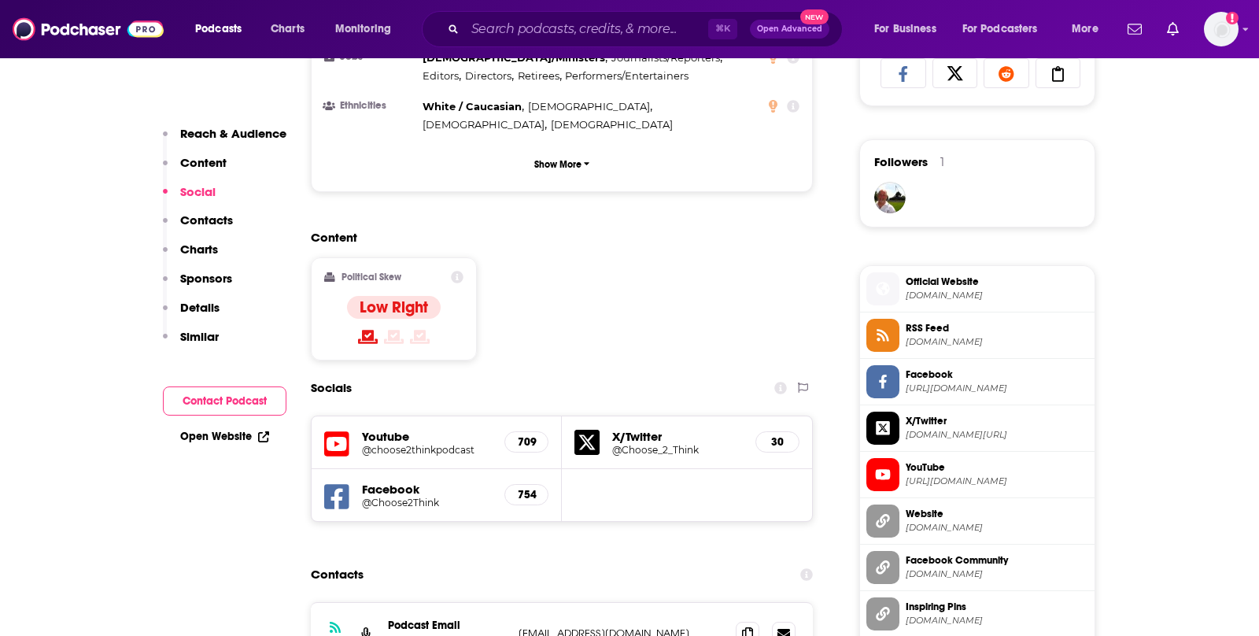
click at [456, 444] on h5 "@choose2thinkpodcast" at bounding box center [427, 450] width 130 height 12
click at [412, 497] on h5 "@Choose2Think" at bounding box center [427, 503] width 130 height 12
click at [655, 444] on h5 "@Choose_2_Think" at bounding box center [677, 450] width 131 height 12
click at [664, 22] on input "Search podcasts, credits, & more..." at bounding box center [586, 29] width 243 height 25
paste input "Exploring the Marketplace"
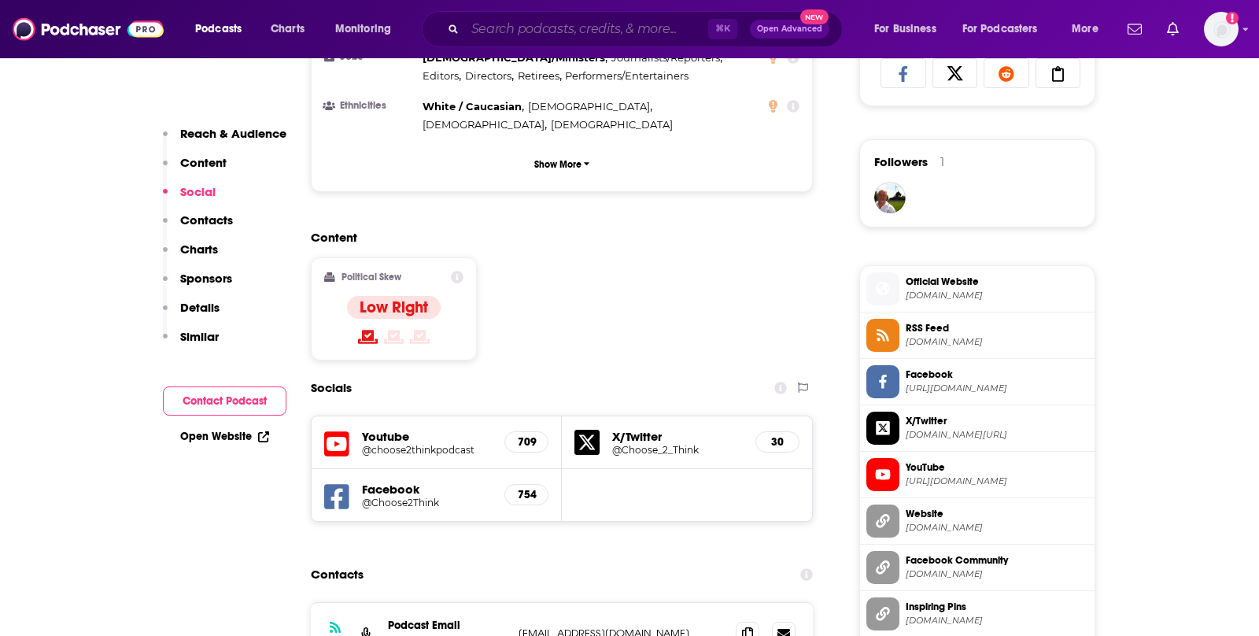
type input "Exploring the Marketplace"
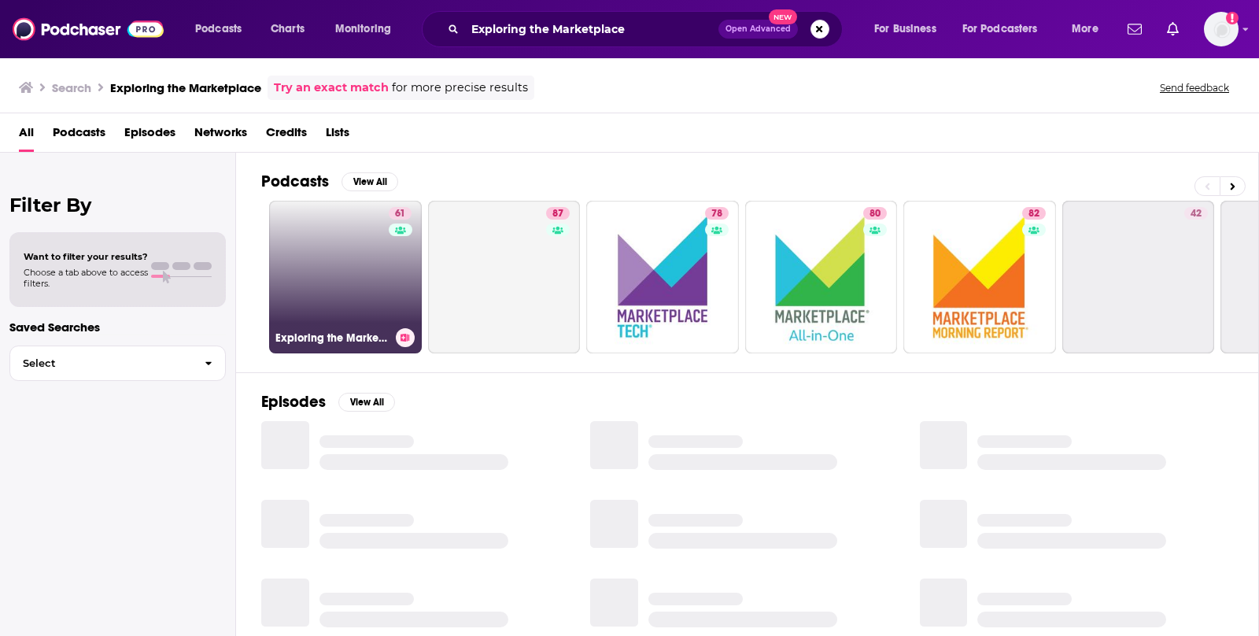
click at [379, 277] on link "61 Exploring the Marketplace" at bounding box center [345, 277] width 153 height 153
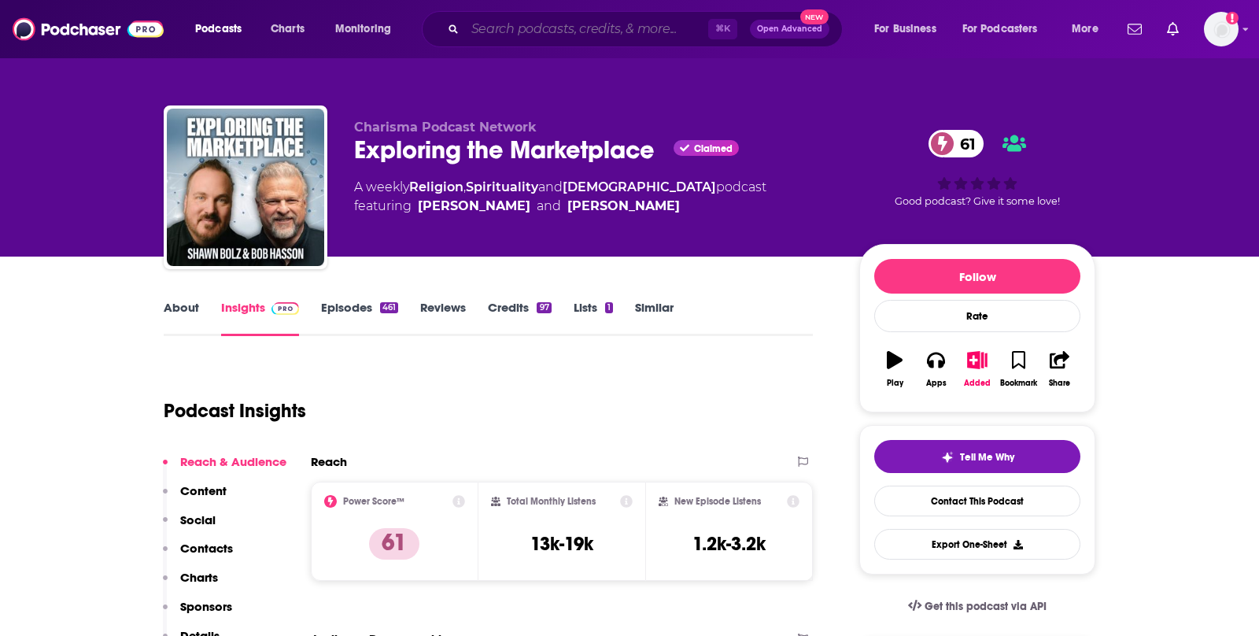
click at [642, 24] on input "Search podcasts, credits, & more..." at bounding box center [586, 29] width 243 height 25
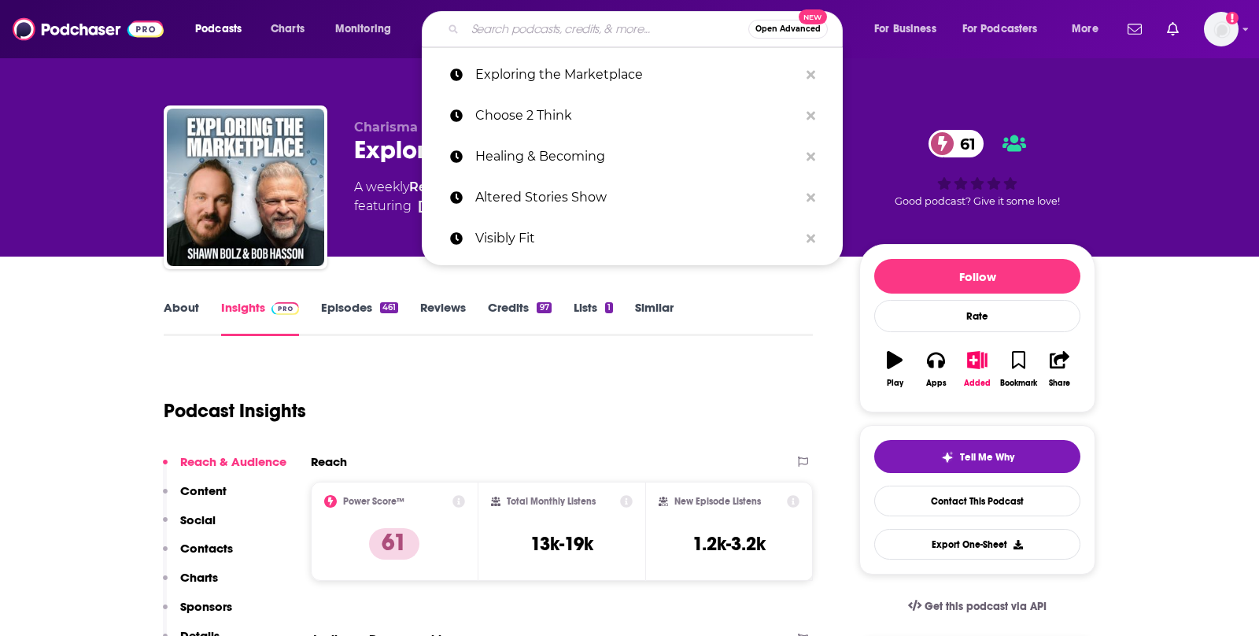
paste input "(PAID OPP) The Confident Woman Podcast"
type input "(PAID OPP) The Confident Woman Podcast"
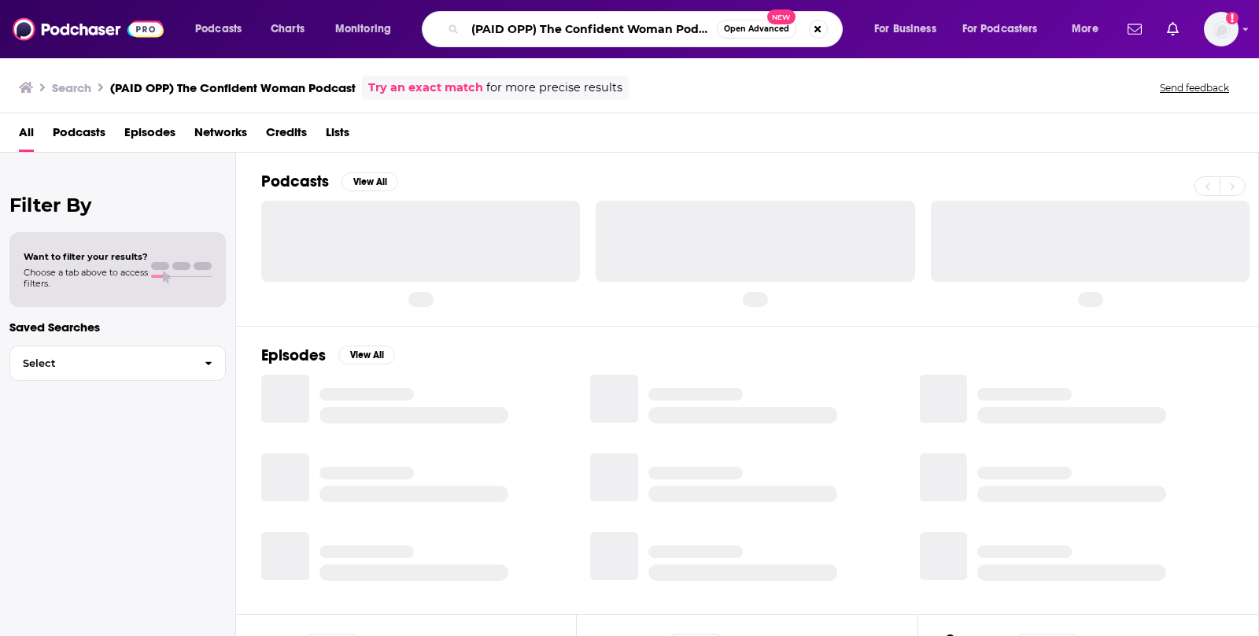
drag, startPoint x: 538, startPoint y: 28, endPoint x: 446, endPoint y: 24, distance: 92.2
click at [446, 24] on div "(PAID OPP) The Confident Woman Podcast Open Advanced New" at bounding box center [632, 29] width 421 height 36
type input "The Confident Woman Podcast"
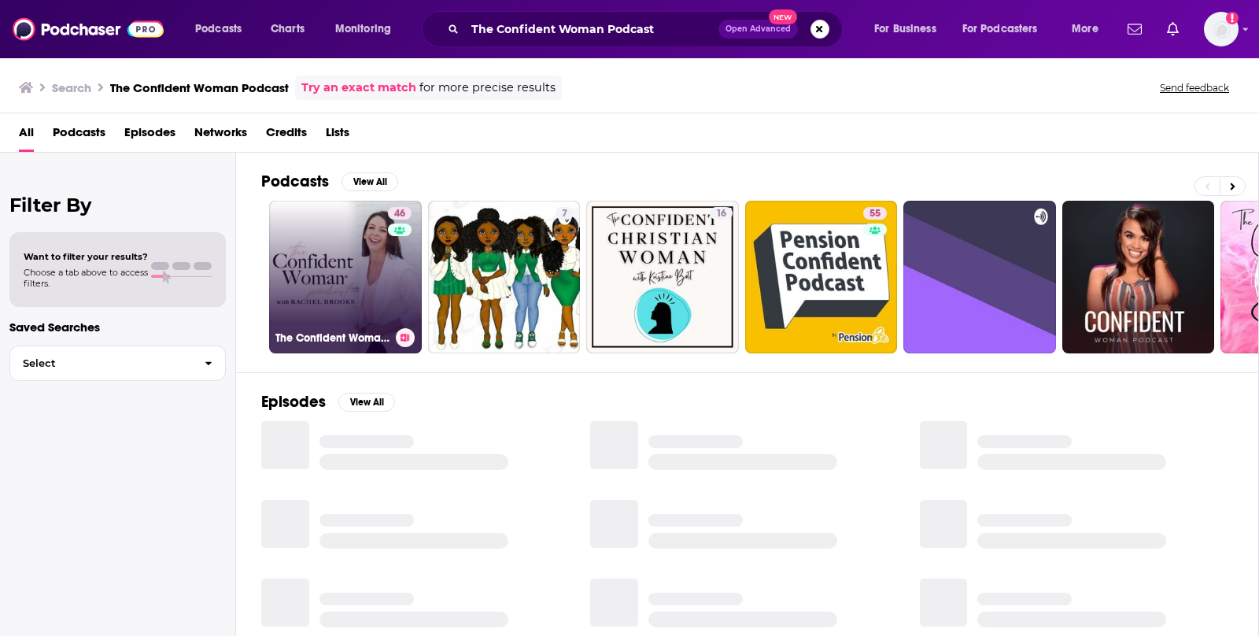
click at [327, 264] on link "46 The Confident Woman Podcast" at bounding box center [345, 277] width 153 height 153
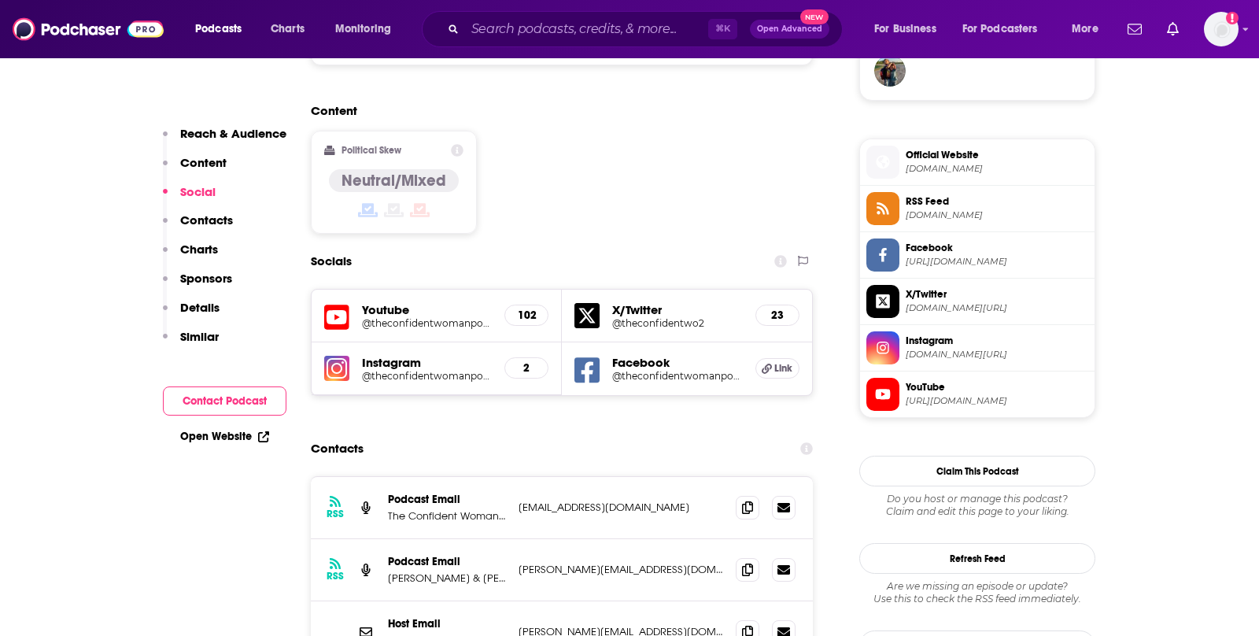
scroll to position [1198, 0]
click at [469, 316] on h5 "@theconfidentwomanpodcast" at bounding box center [427, 322] width 130 height 12
click at [652, 369] on h5 "@theconfidentwomanpodcast" at bounding box center [677, 375] width 131 height 12
click at [459, 369] on h5 "@theconfidentwomanpodcast" at bounding box center [427, 375] width 130 height 12
click at [633, 27] on input "Search podcasts, credits, & more..." at bounding box center [586, 29] width 243 height 25
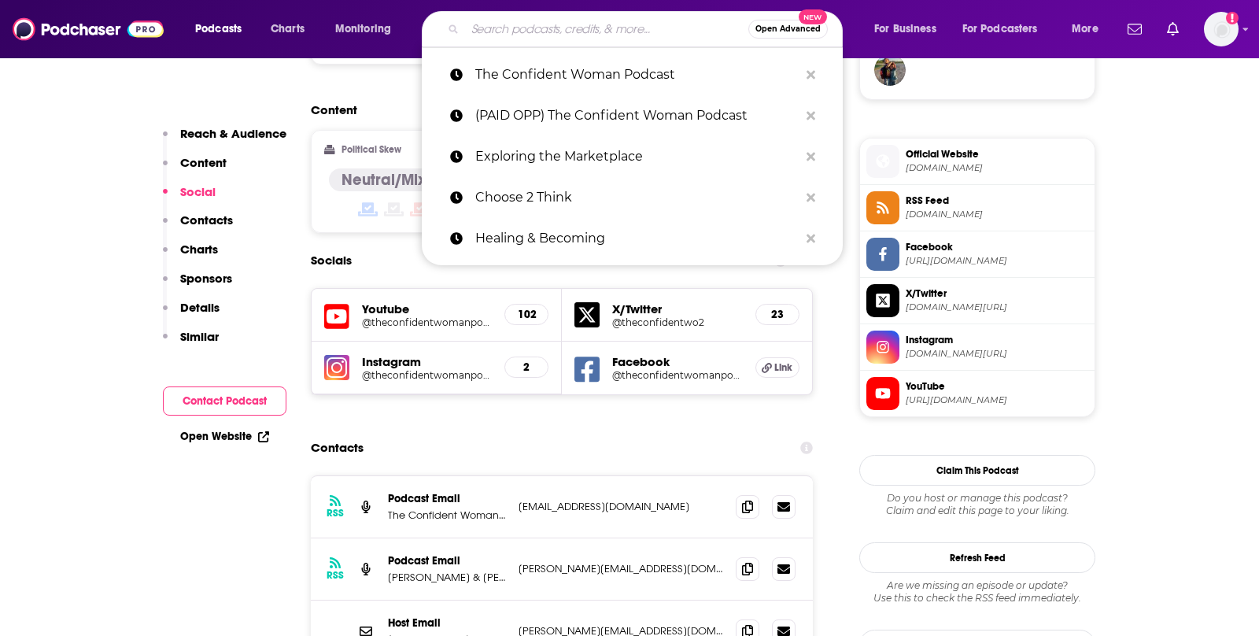
paste input "The Robyn Graham Show"
type input "The Robyn Graham Show"
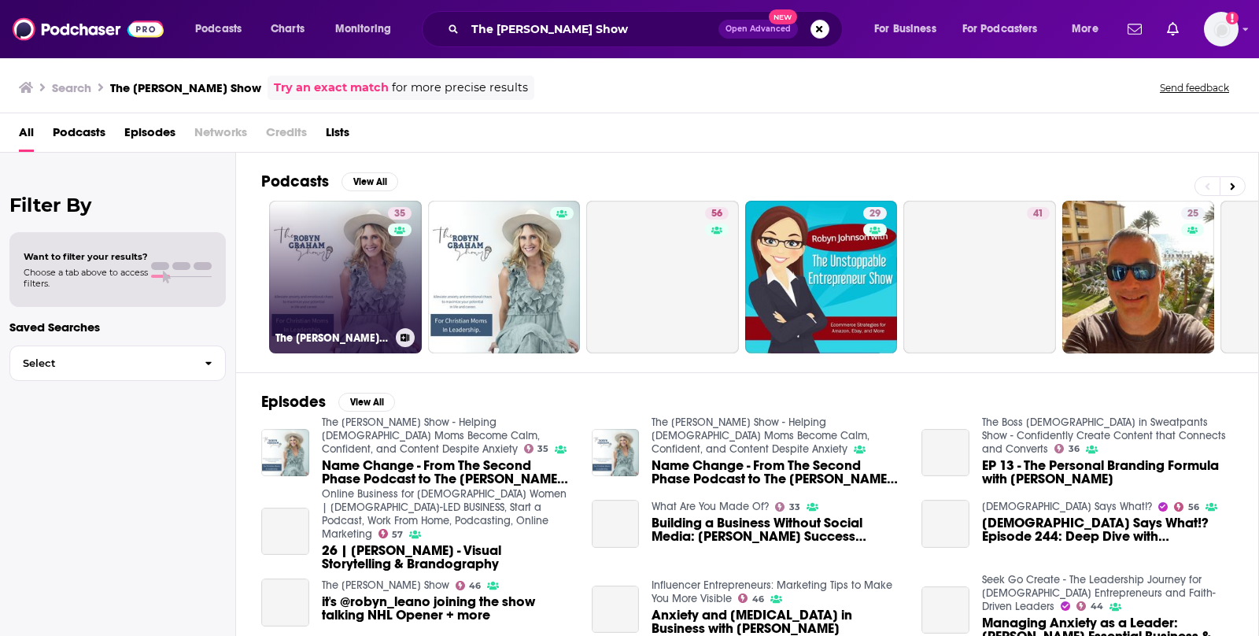
click at [346, 264] on link "35 The Robyn Graham Show - Helping Christian Moms Become Calm, Confident, and C…" at bounding box center [345, 277] width 153 height 153
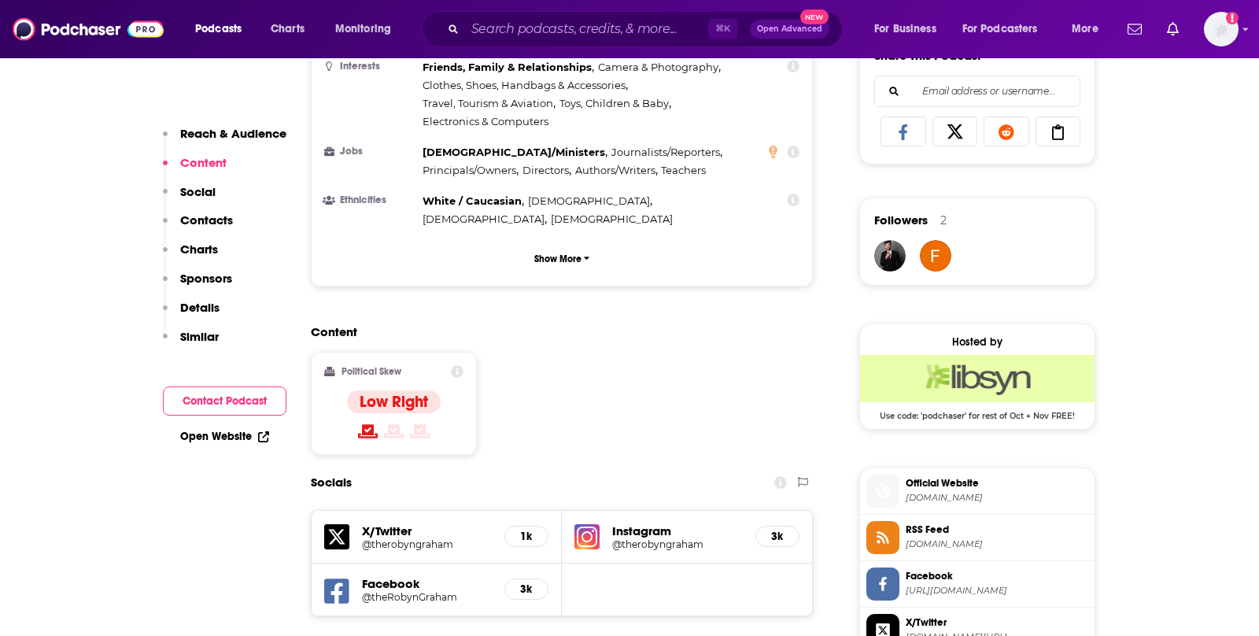
scroll to position [1016, 0]
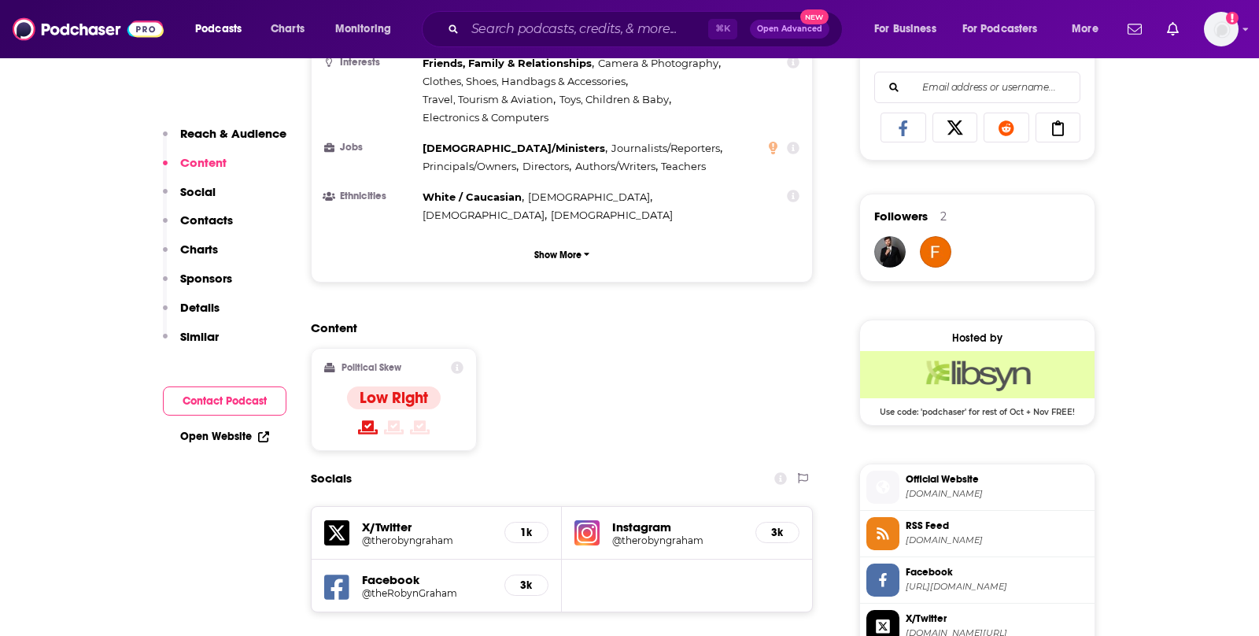
click at [668, 534] on h5 "@therobyngraham" at bounding box center [677, 540] width 131 height 12
click at [438, 534] on h5 "@therobyngraham" at bounding box center [427, 540] width 130 height 12
click at [387, 587] on h5 "@theRobynGraham" at bounding box center [427, 593] width 130 height 12
